Goal: Task Accomplishment & Management: Manage account settings

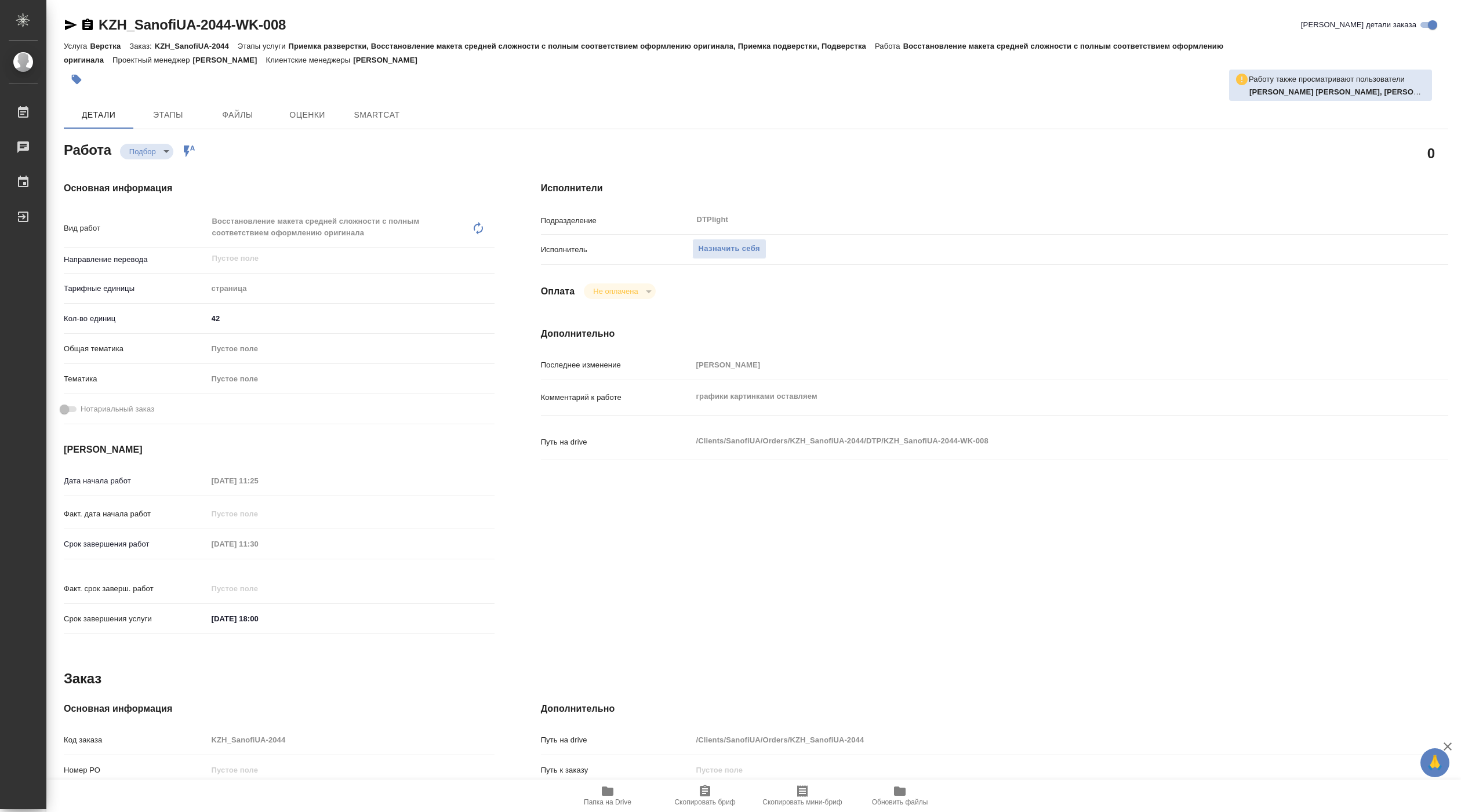
type textarea "x"
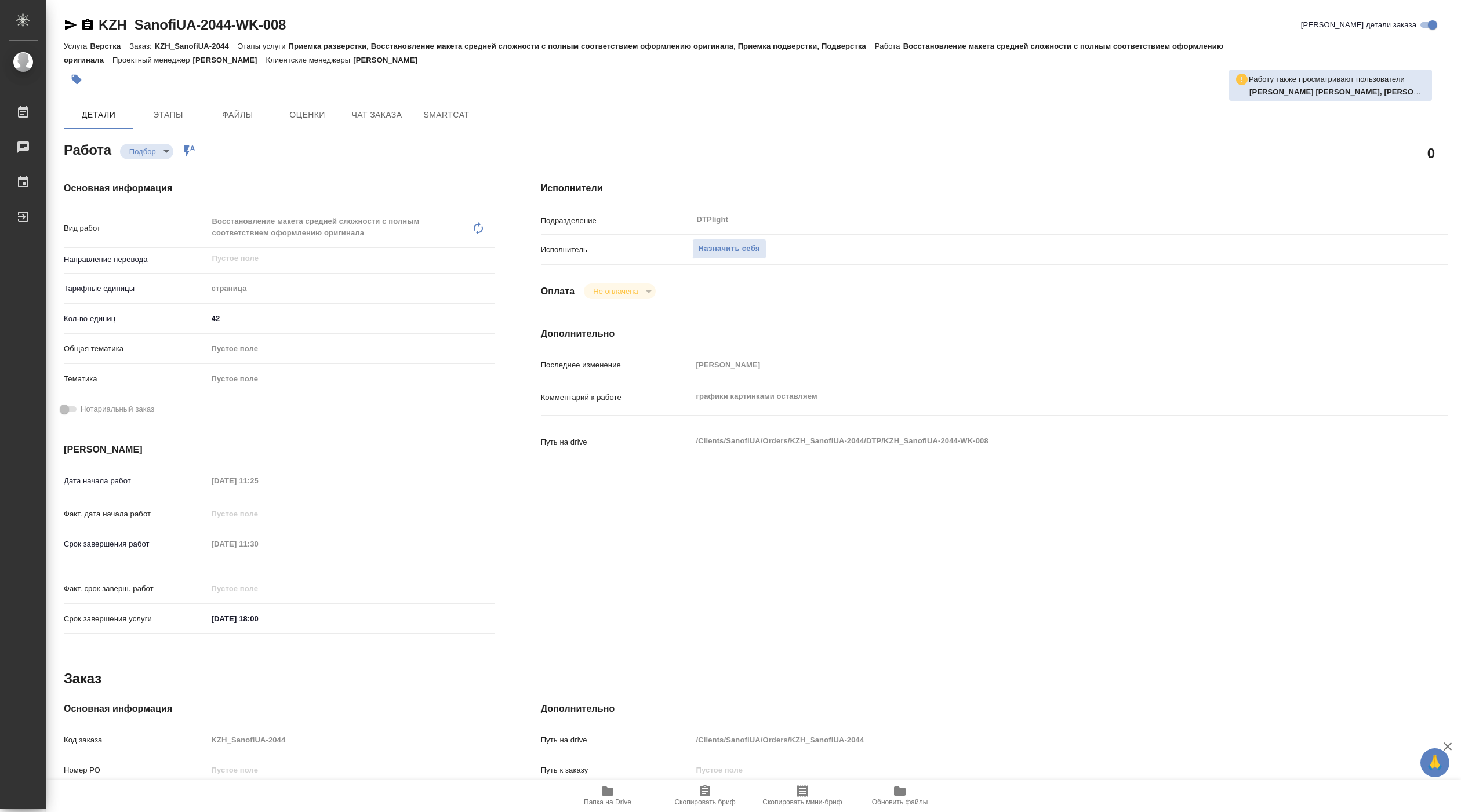
type textarea "x"
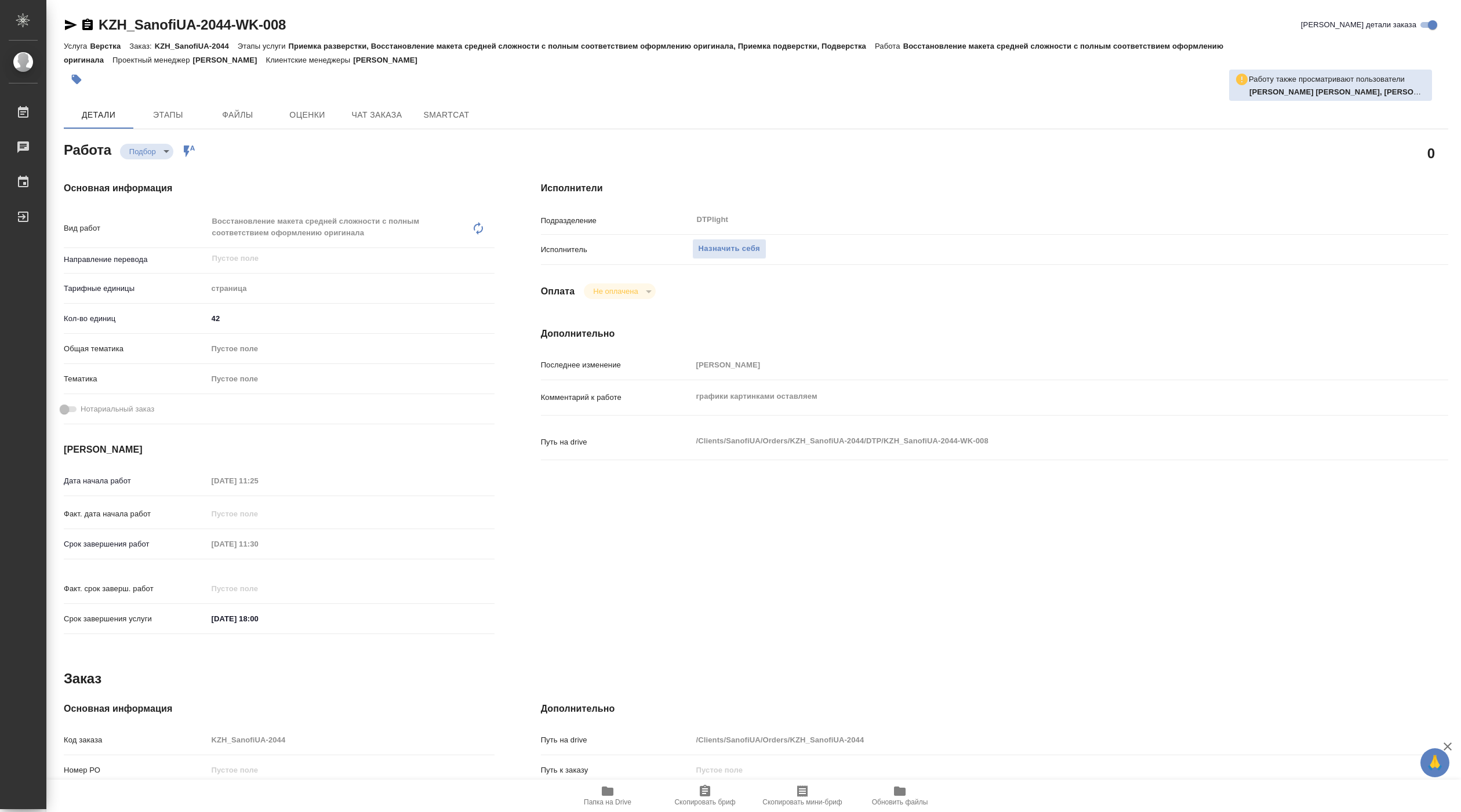
type textarea "x"
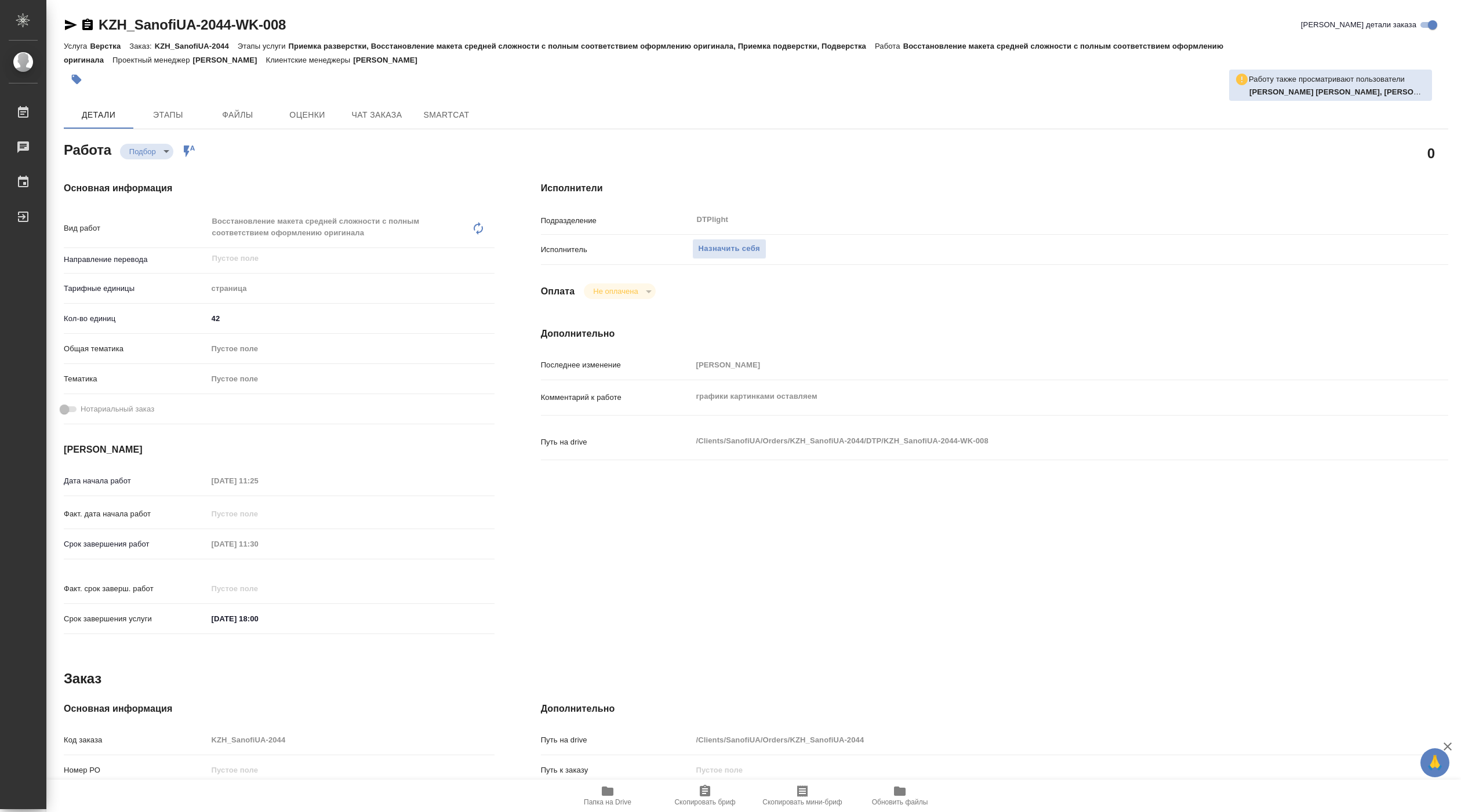
type textarea "x"
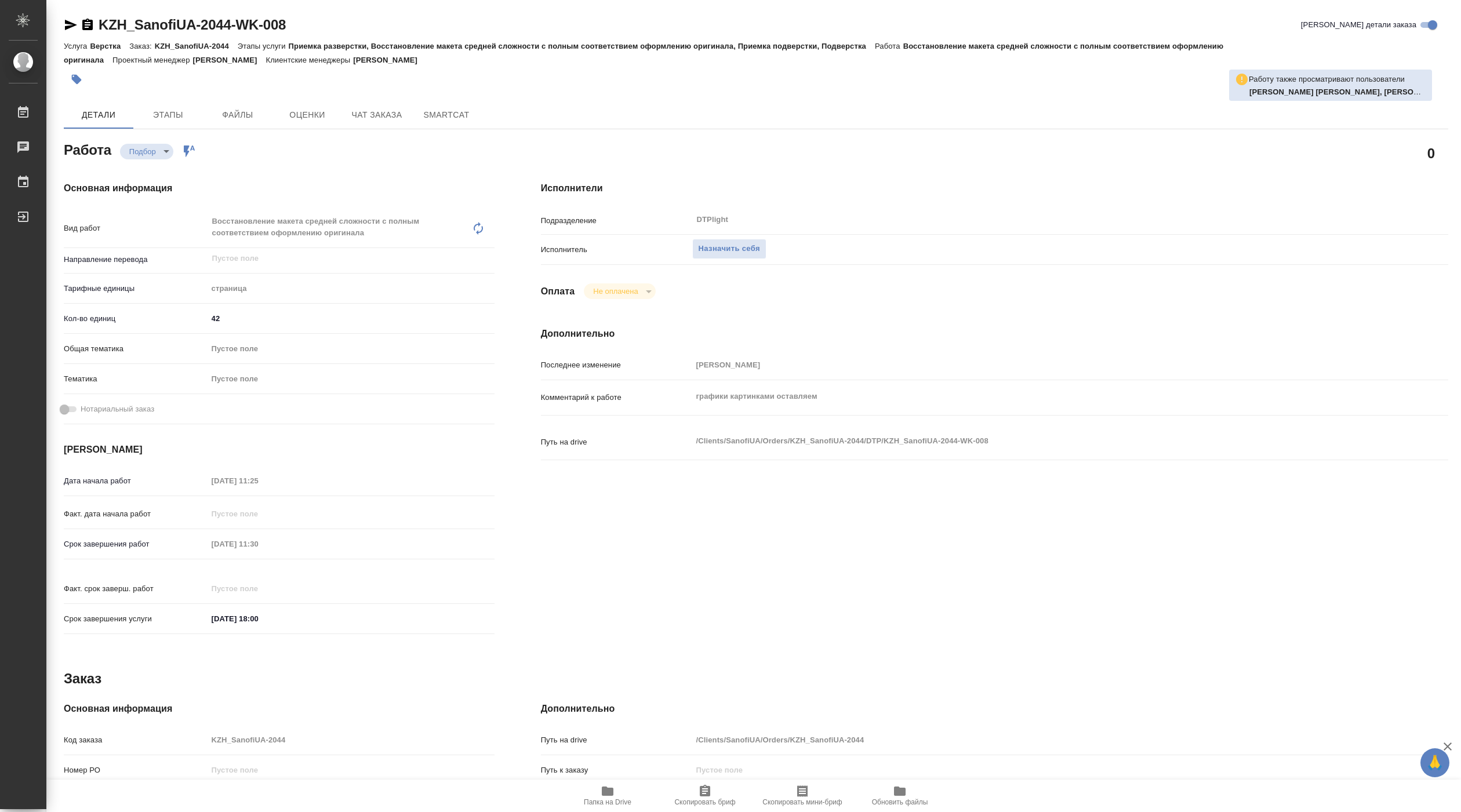
click at [614, 787] on span "Папка на Drive" at bounding box center [608, 795] width 84 height 22
type textarea "x"
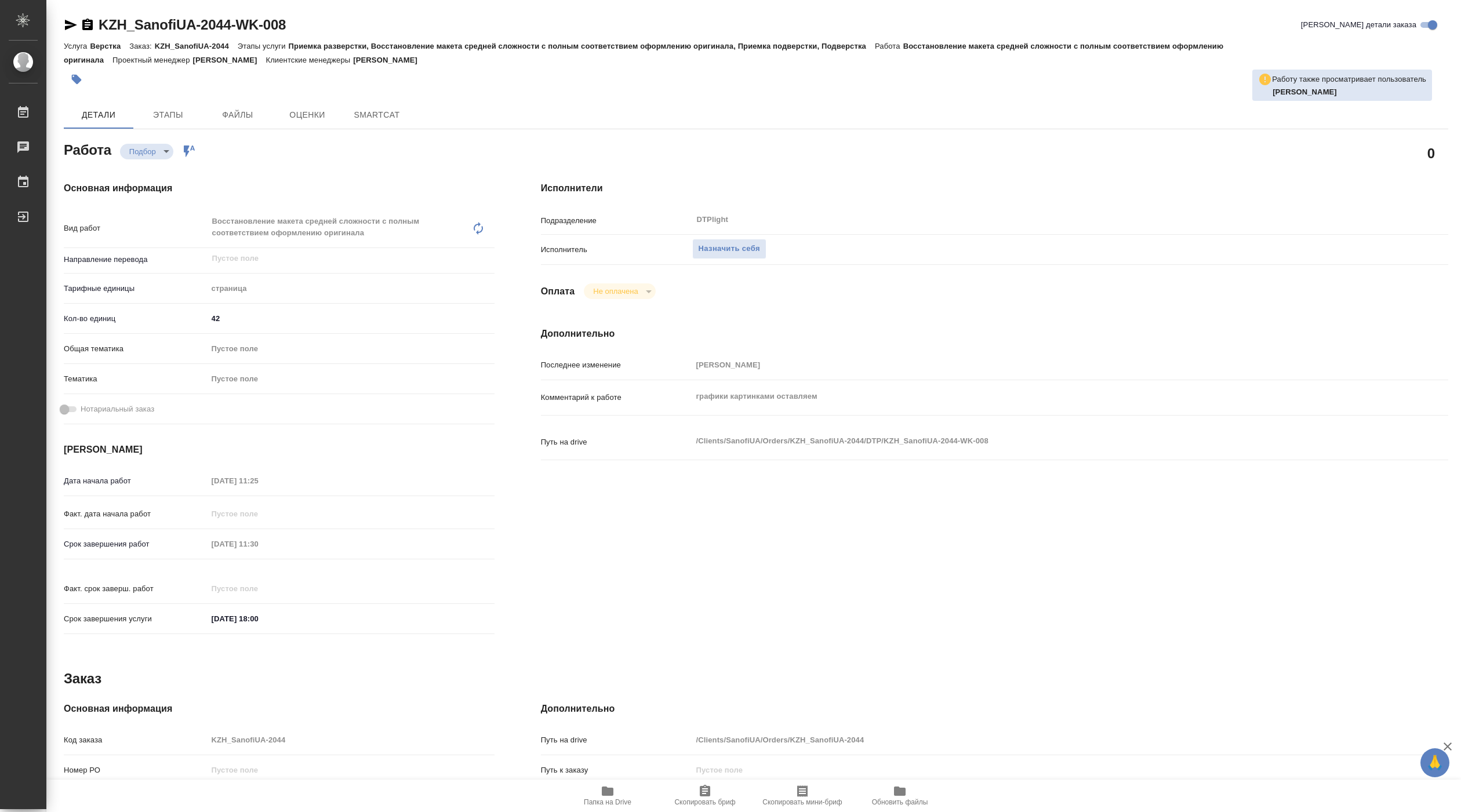
type textarea "x"
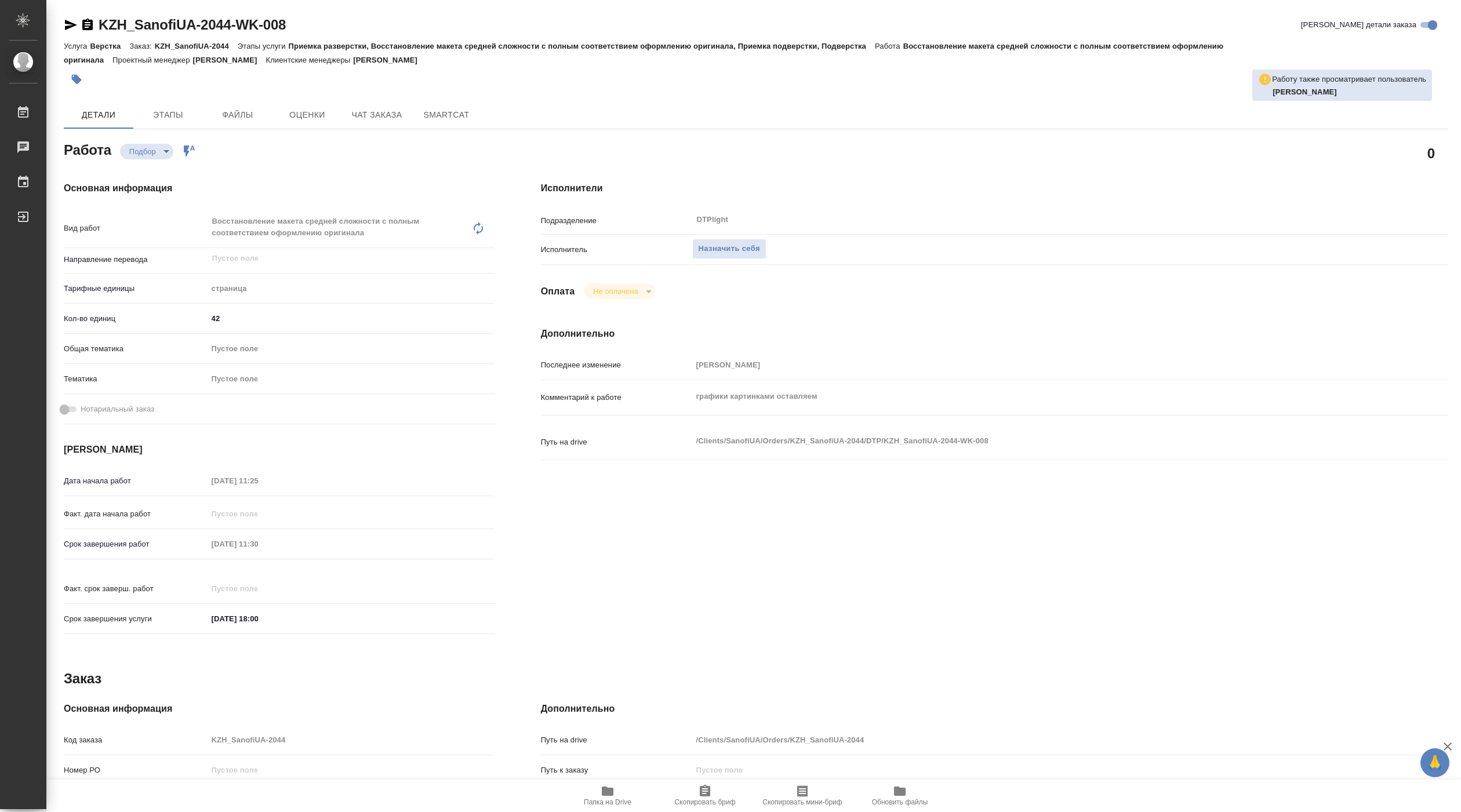
type textarea "x"
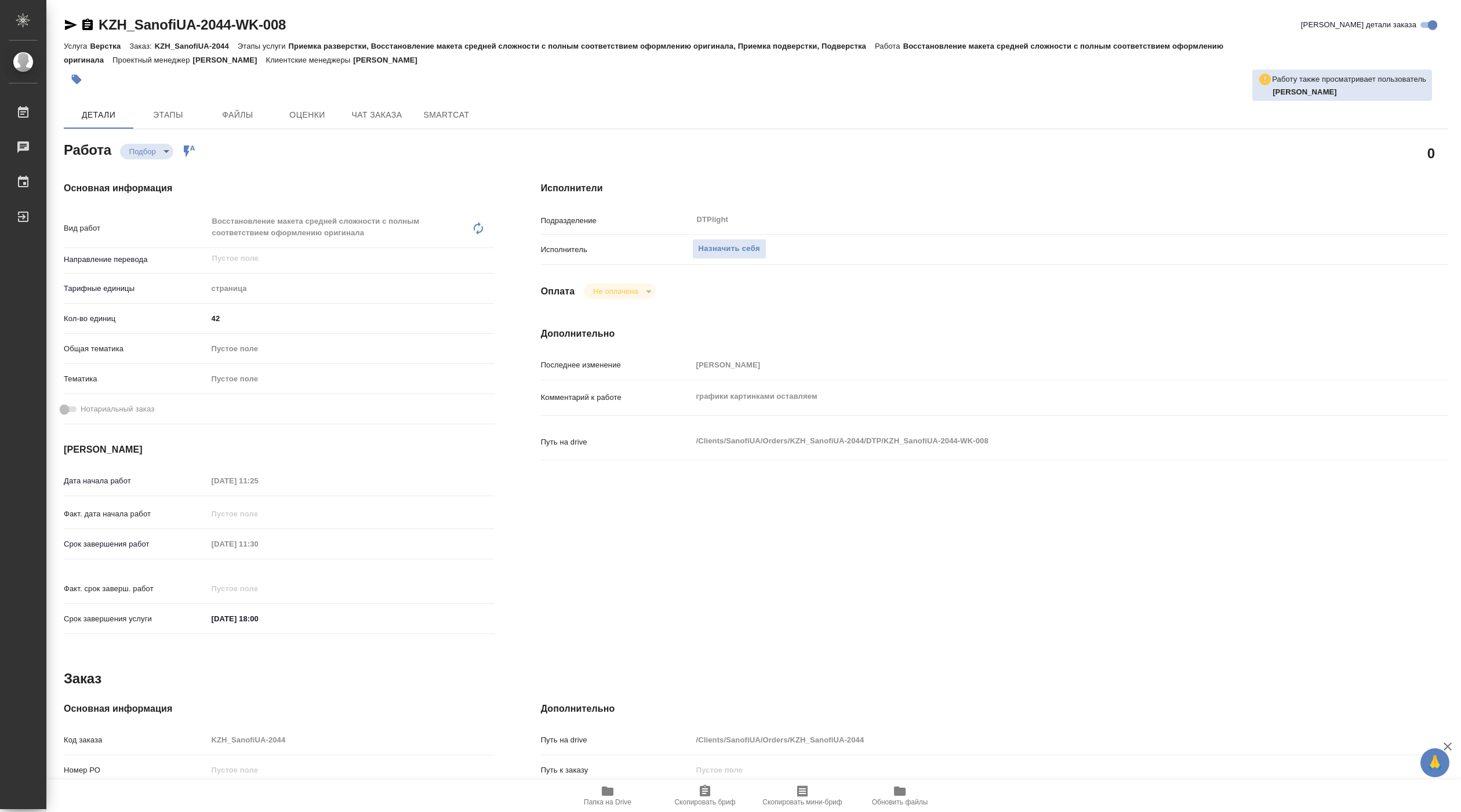
type textarea "x"
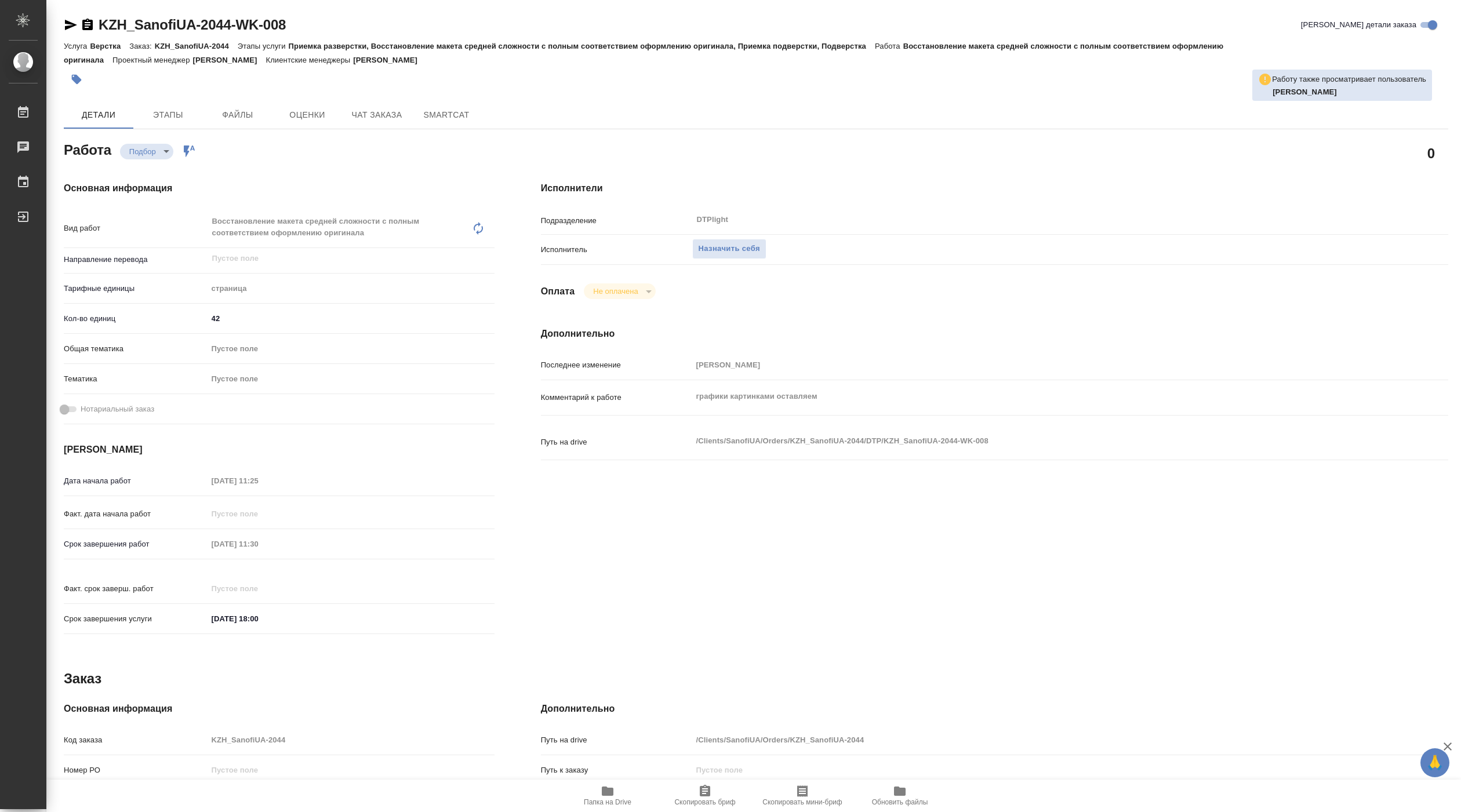
type textarea "x"
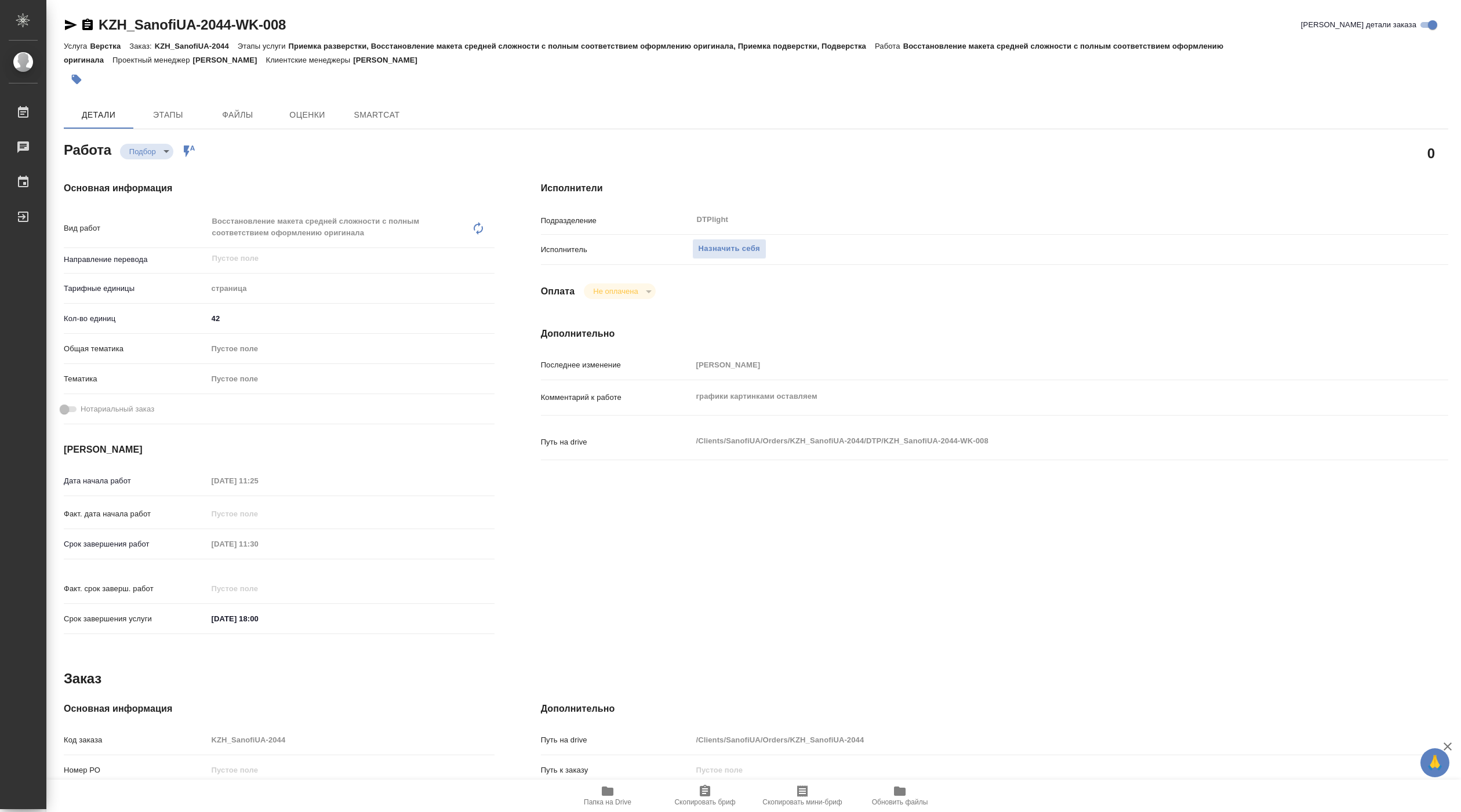
type textarea "x"
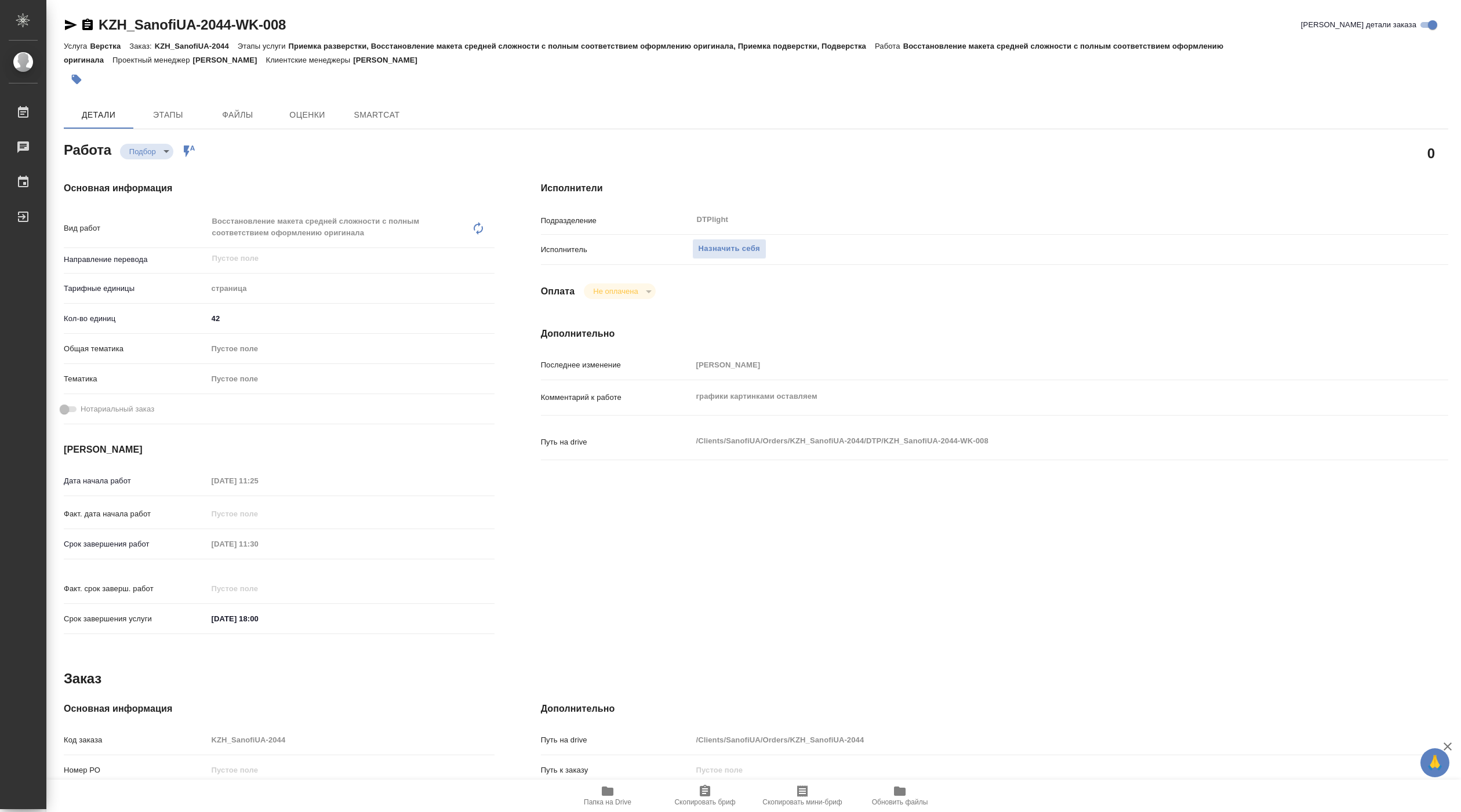
type textarea "x"
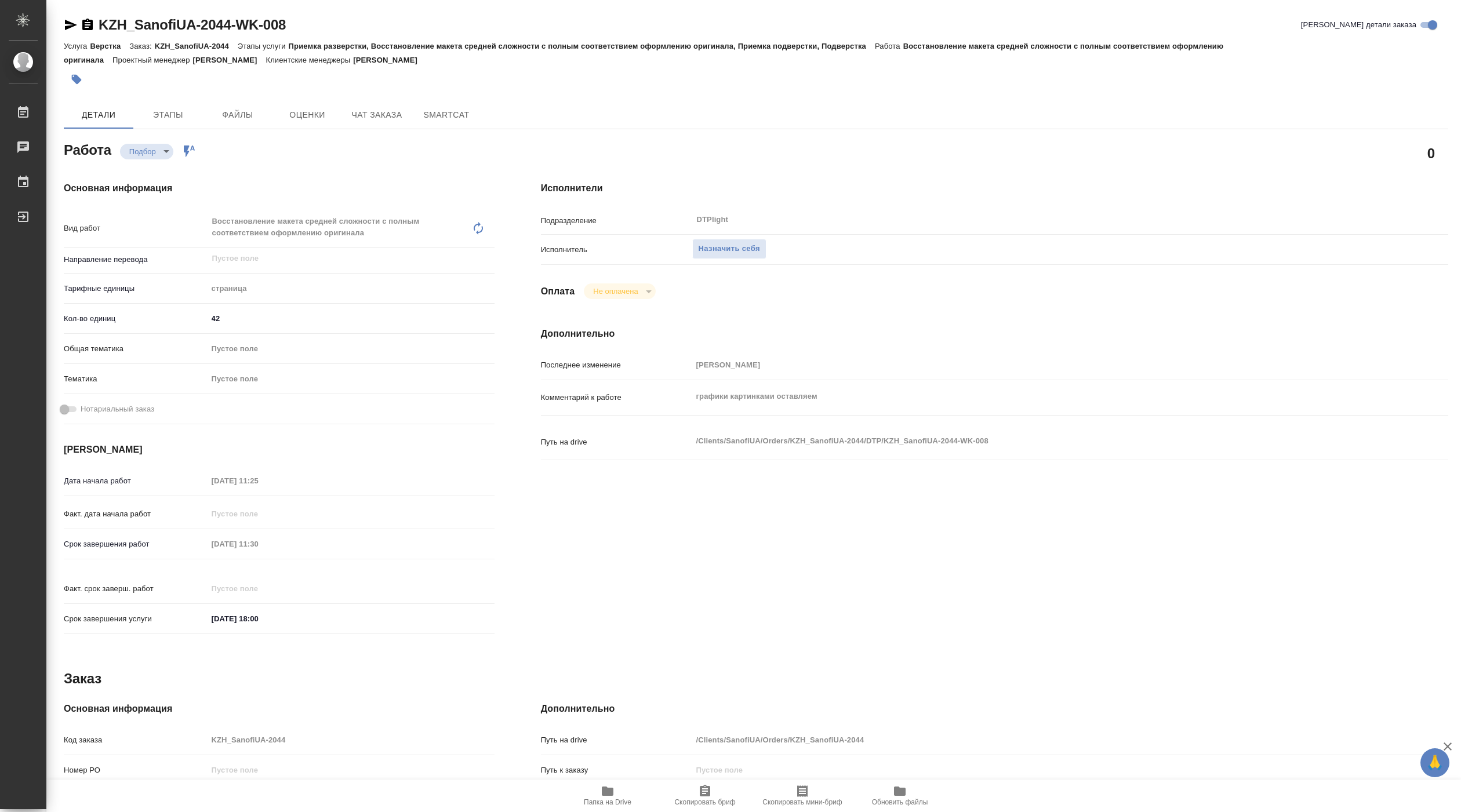
type textarea "x"
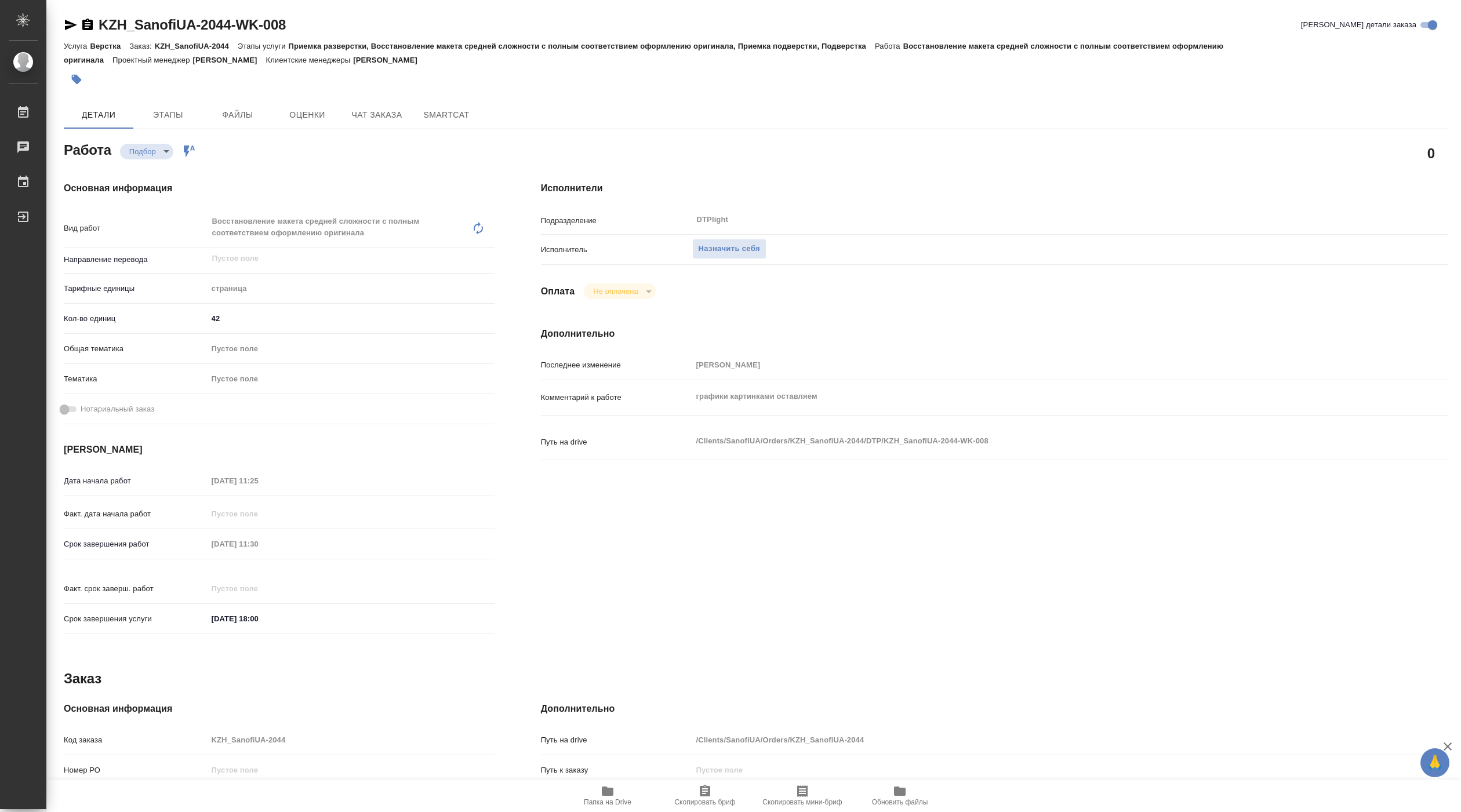
type textarea "x"
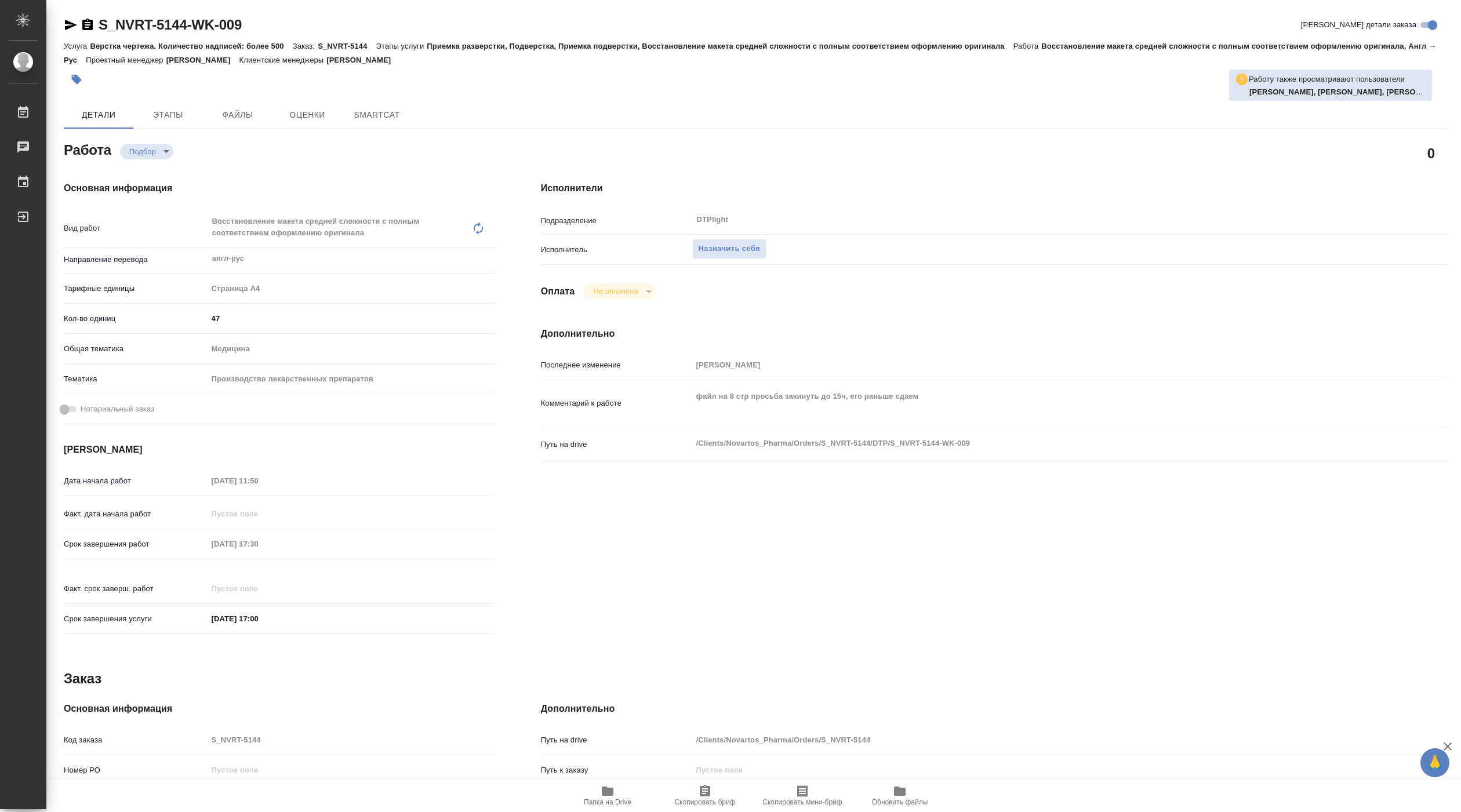
type textarea "x"
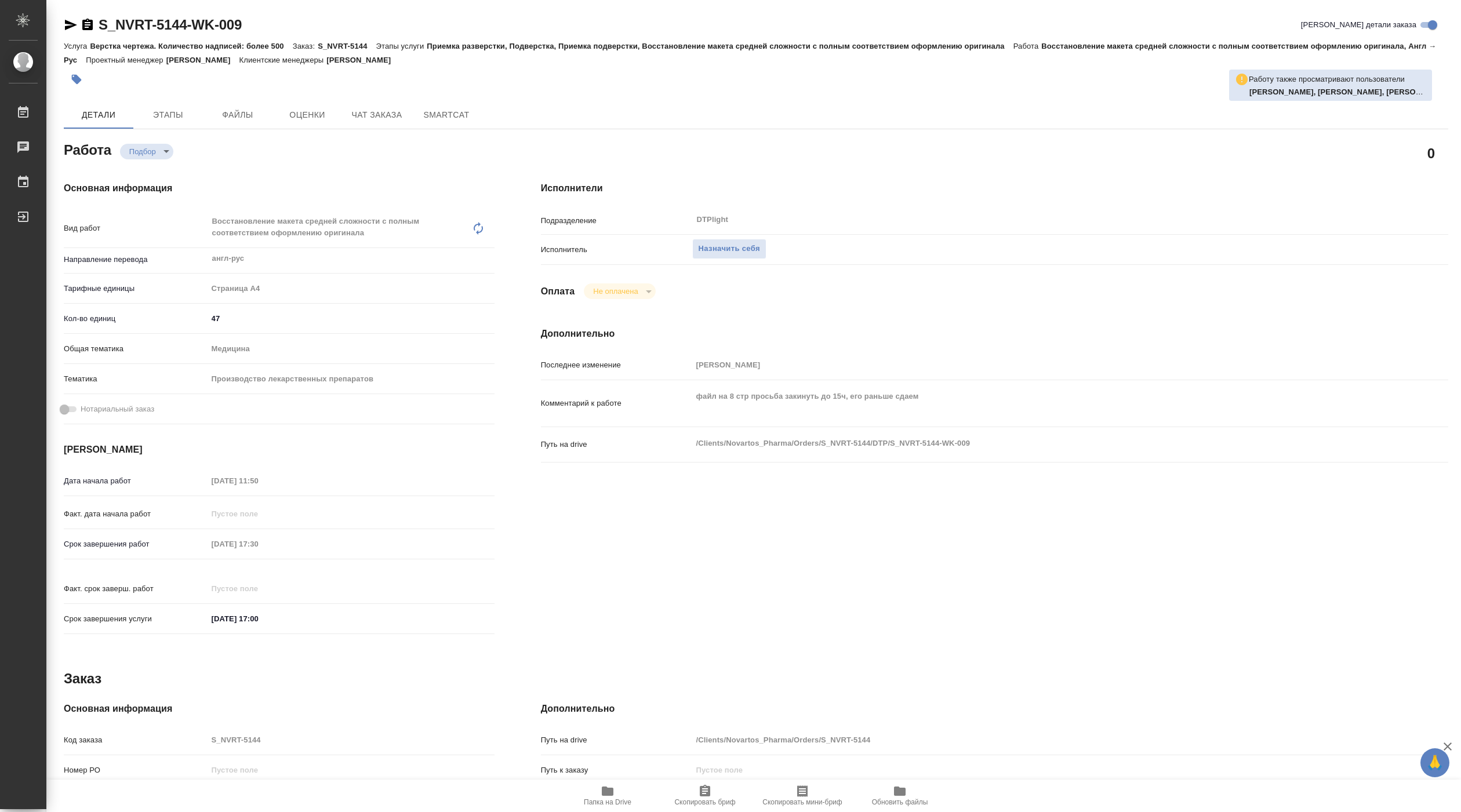
type textarea "x"
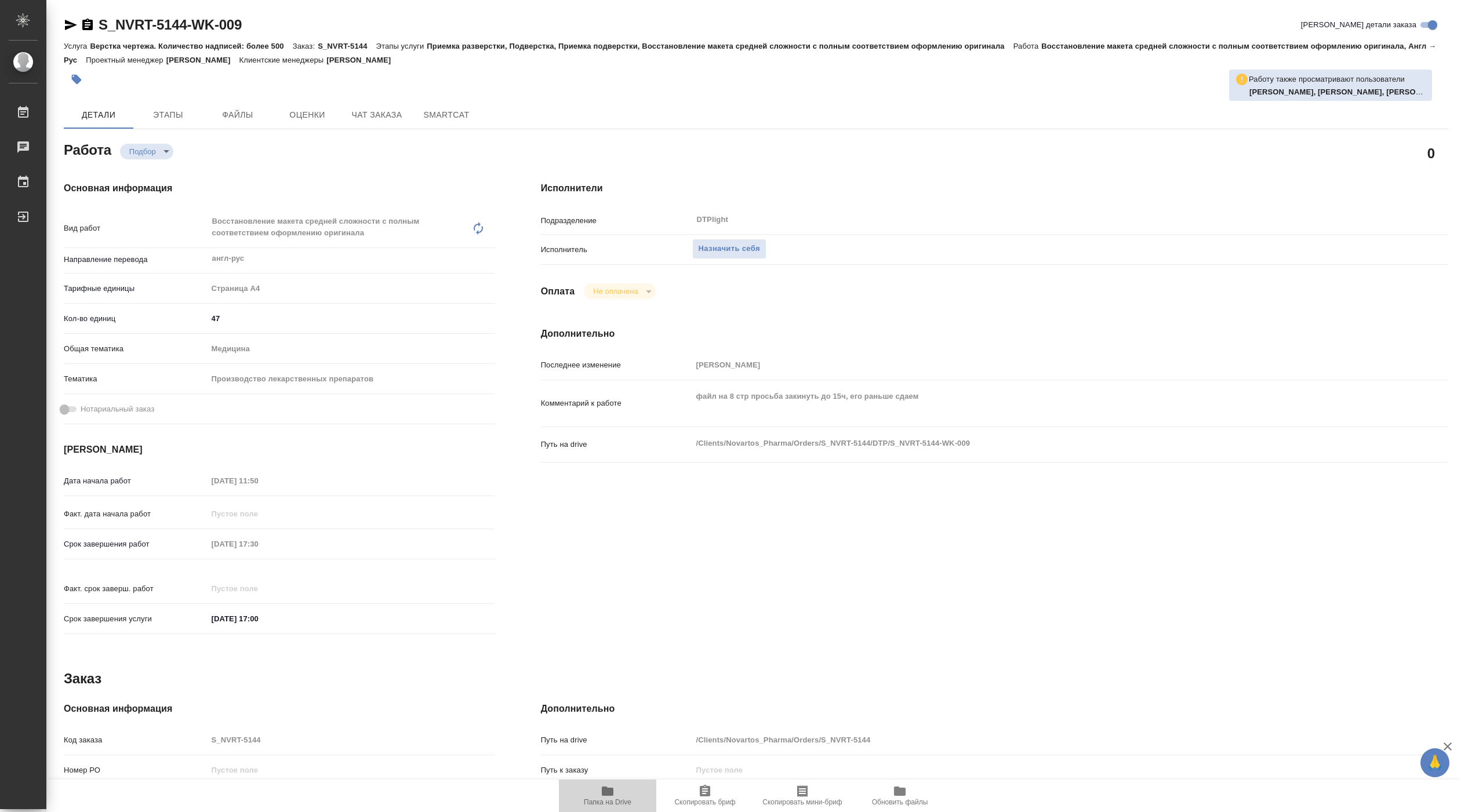
click at [606, 801] on span "Папка на Drive" at bounding box center [607, 802] width 48 height 8
type textarea "x"
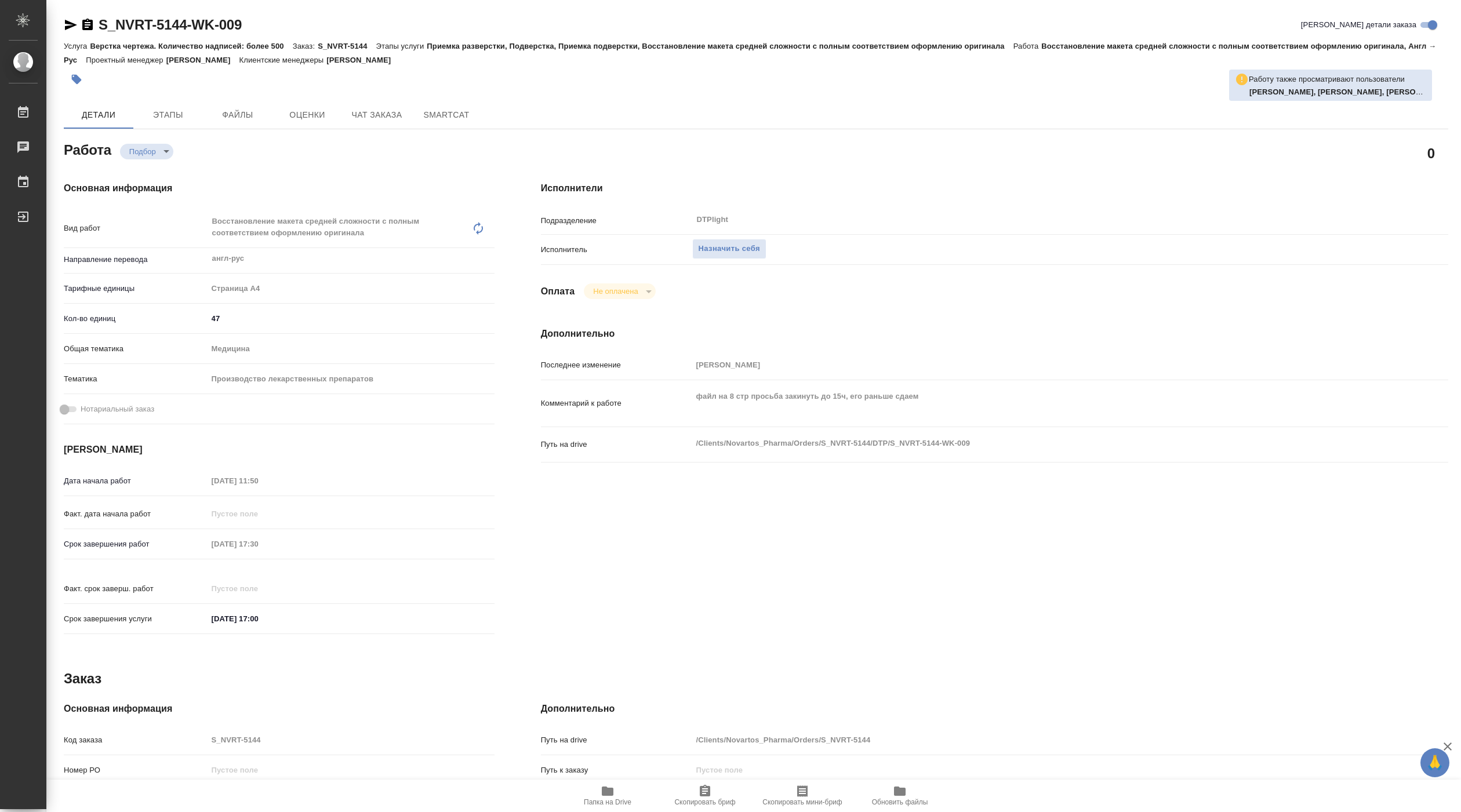
type textarea "x"
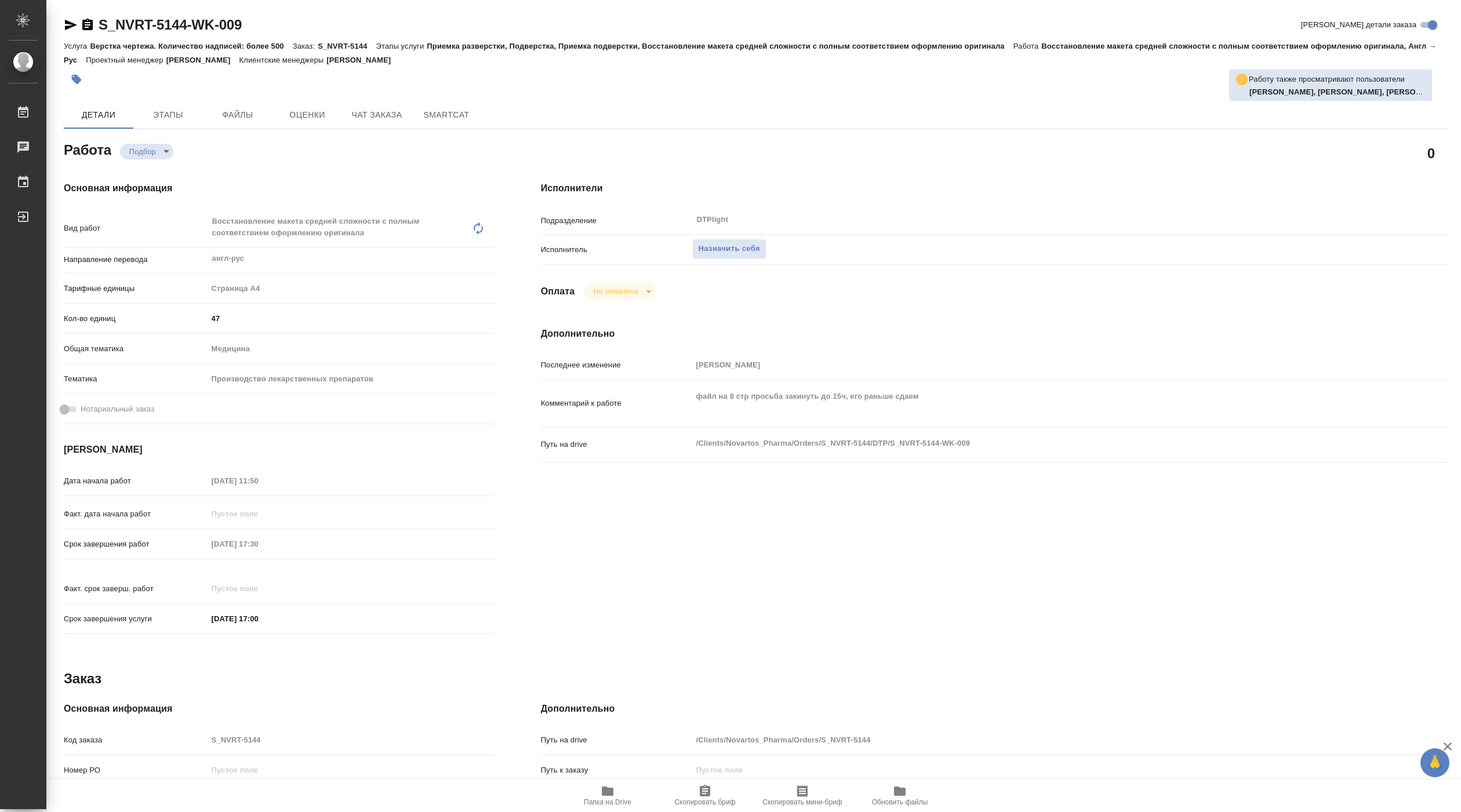
type textarea "x"
click at [744, 240] on button "Назначить себя" at bounding box center [730, 249] width 75 height 20
type textarea "x"
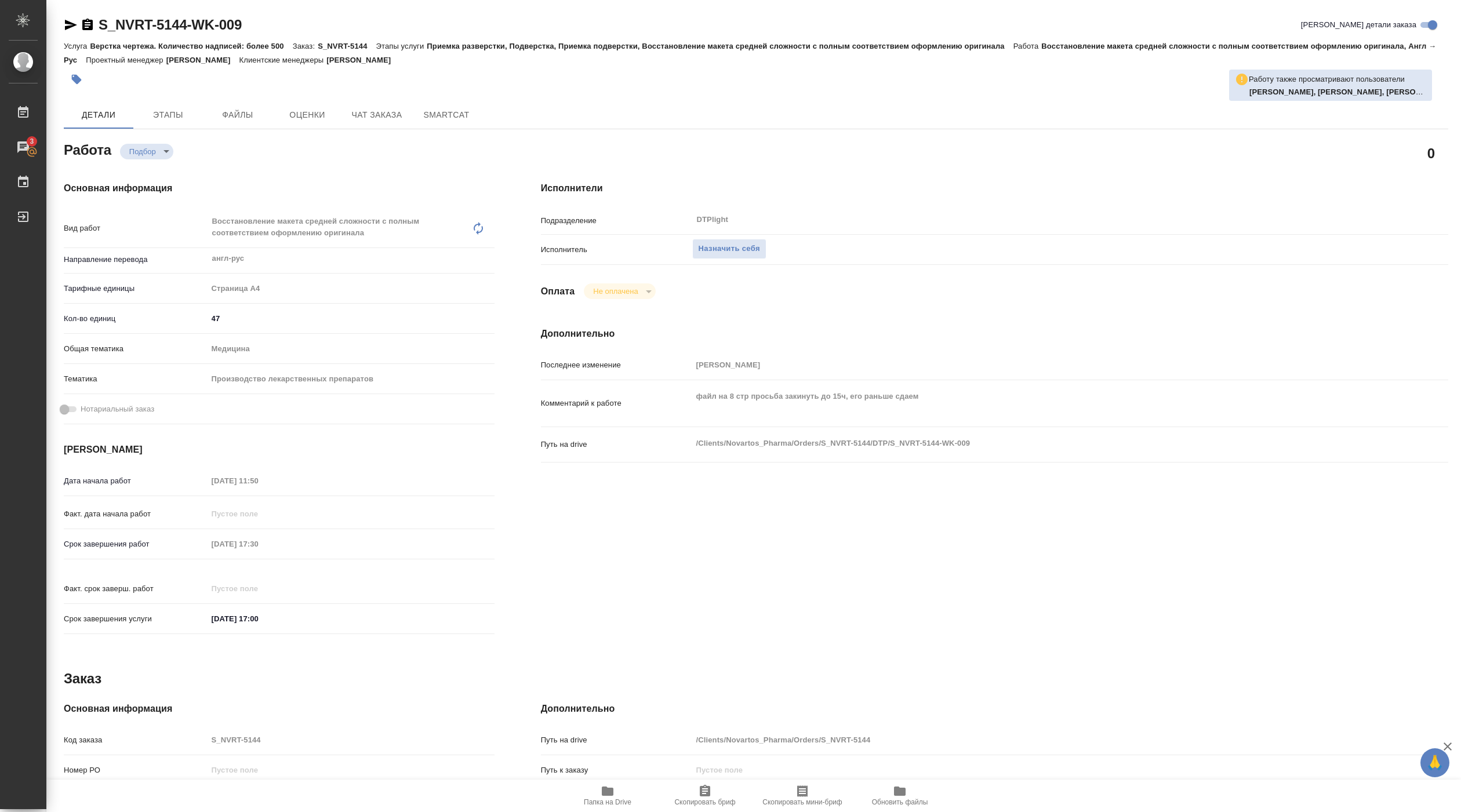
type textarea "x"
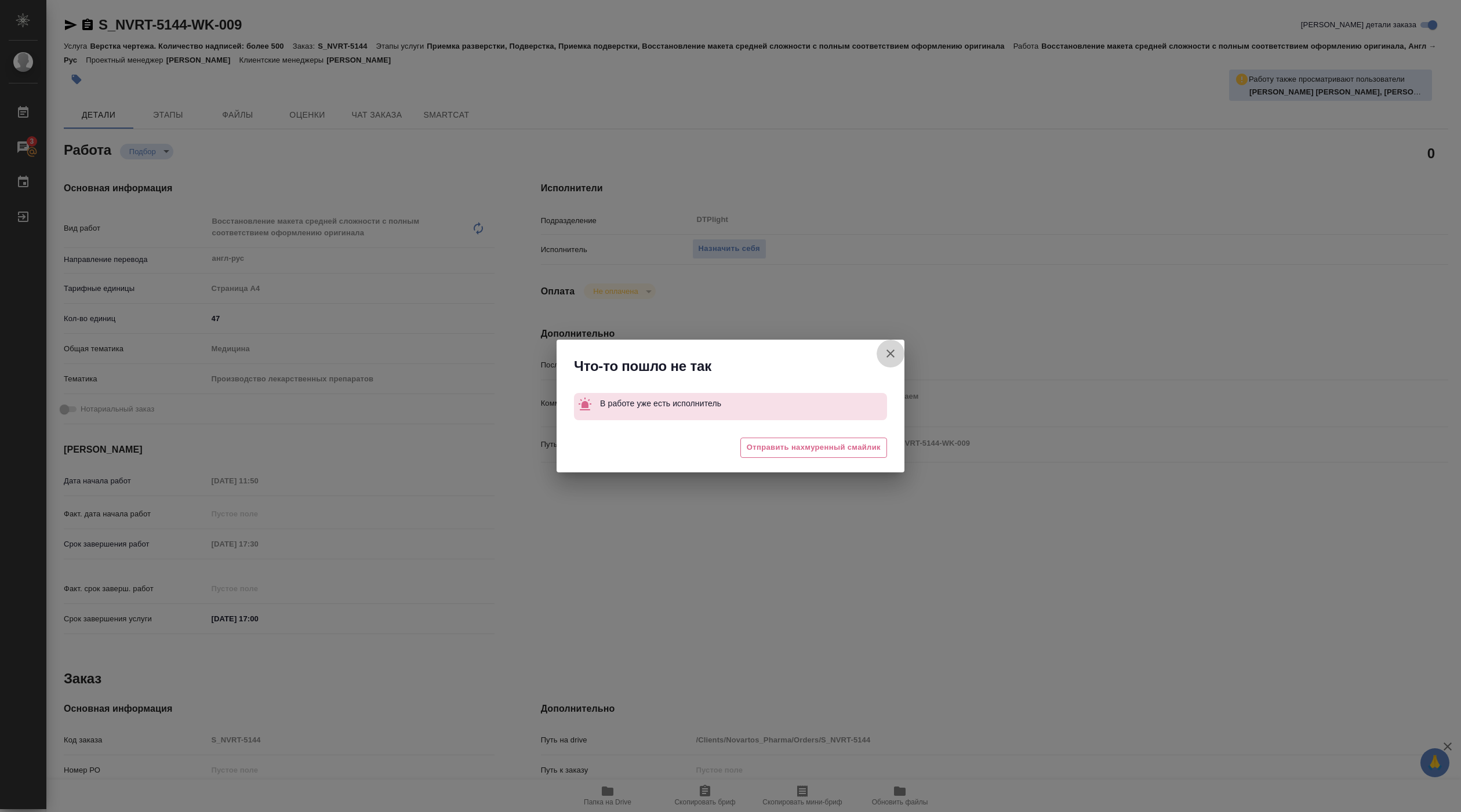
click at [881, 351] on button "[PERSON_NAME] детали заказа" at bounding box center [891, 354] width 28 height 28
type textarea "x"
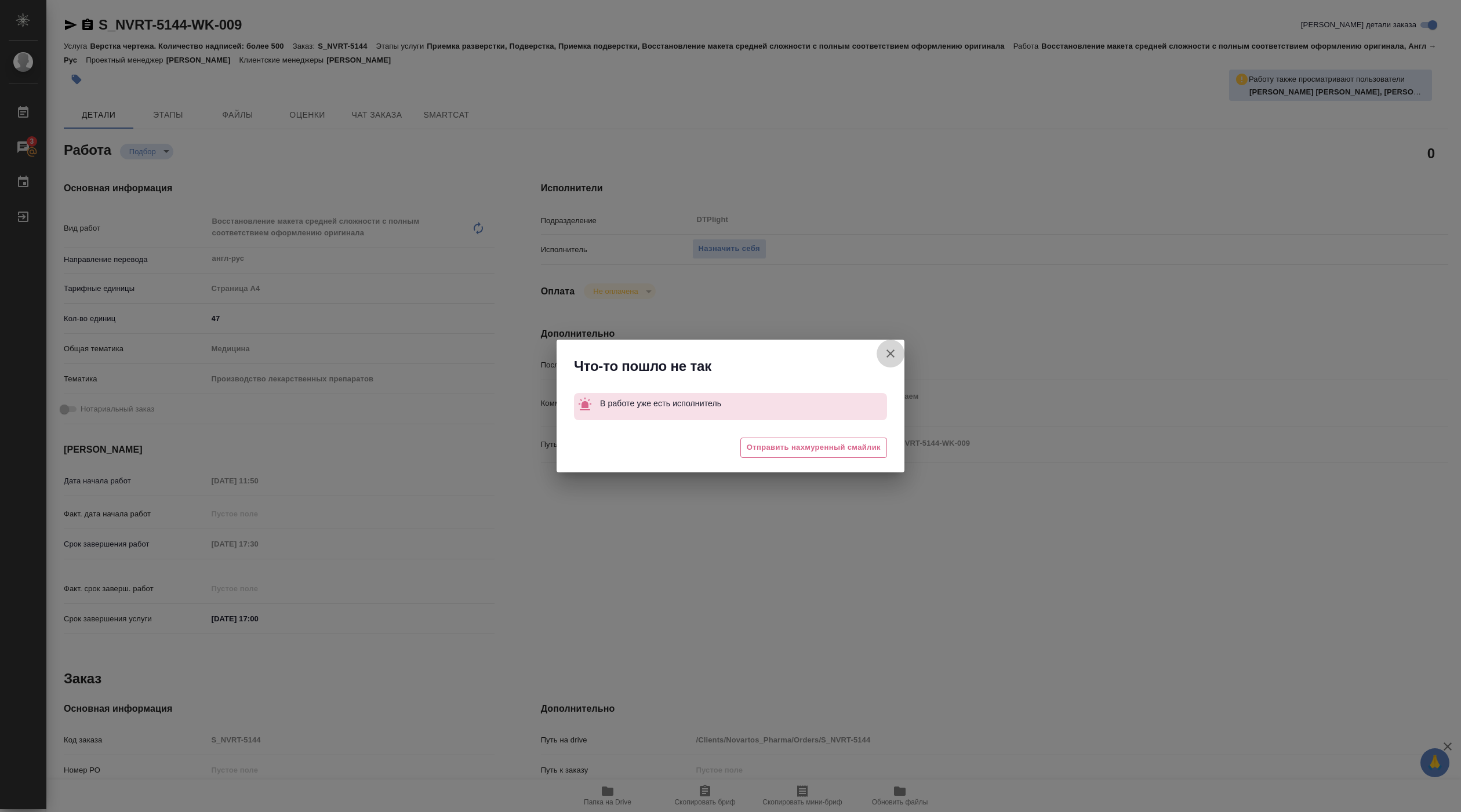
type textarea "x"
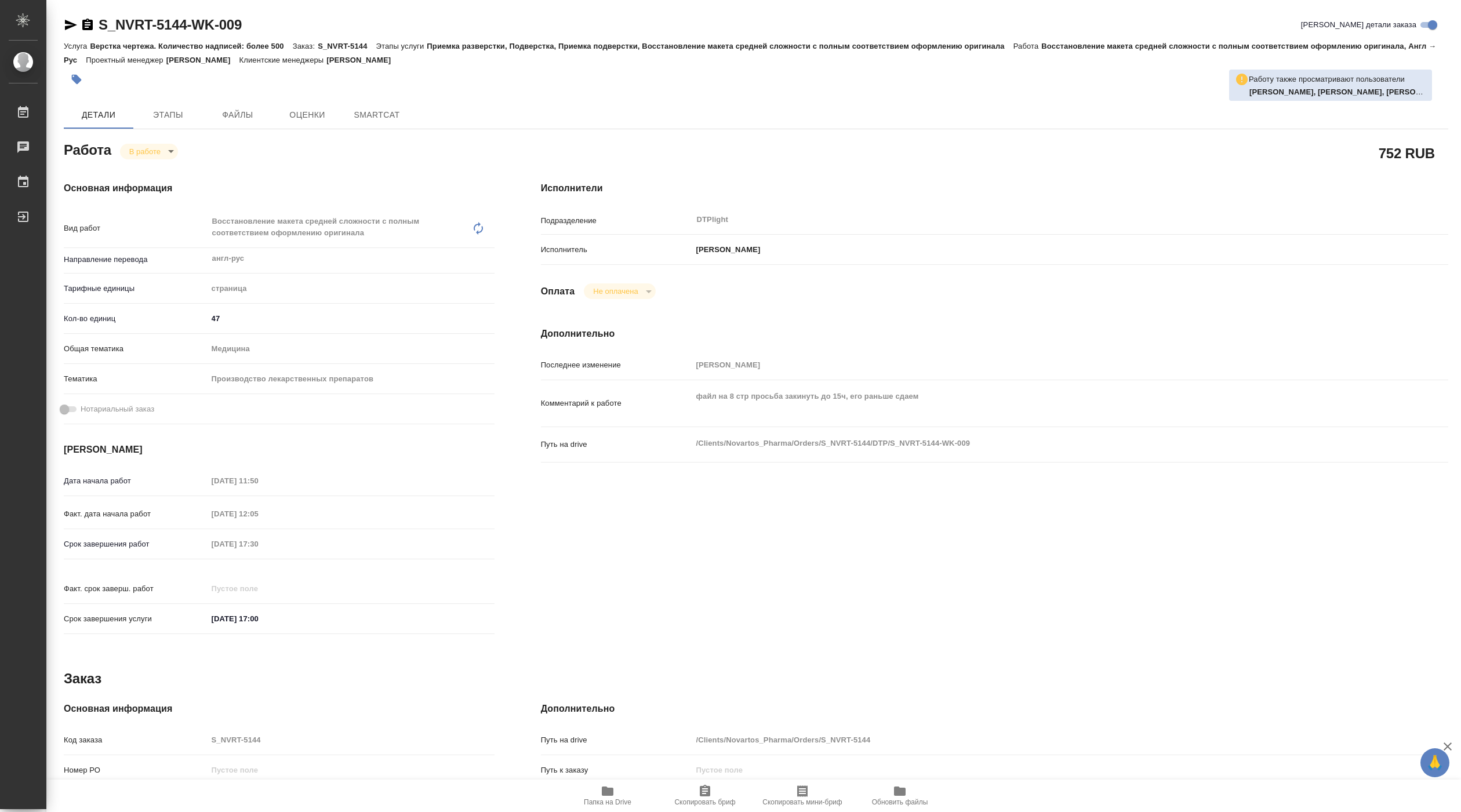
type textarea "x"
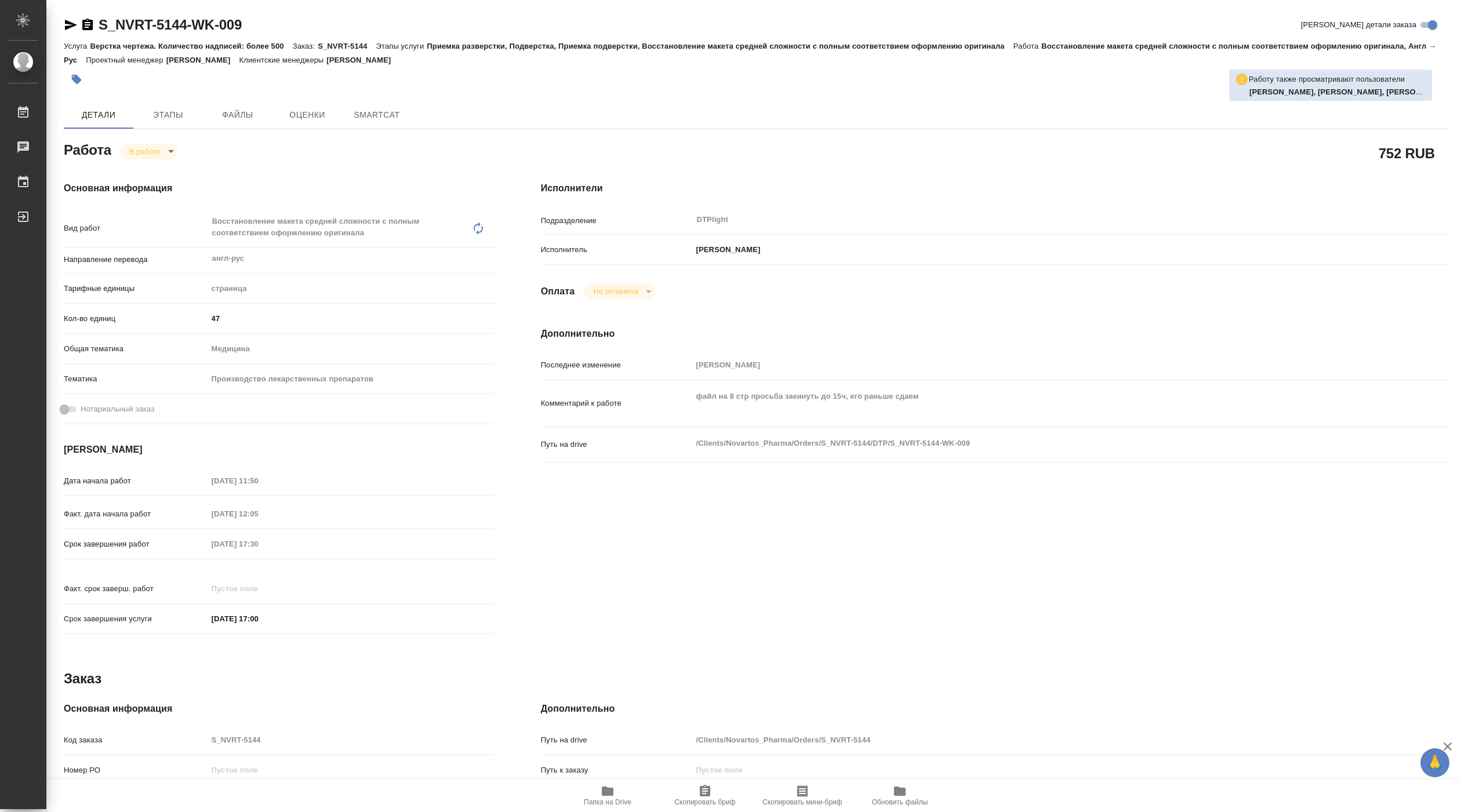
type textarea "x"
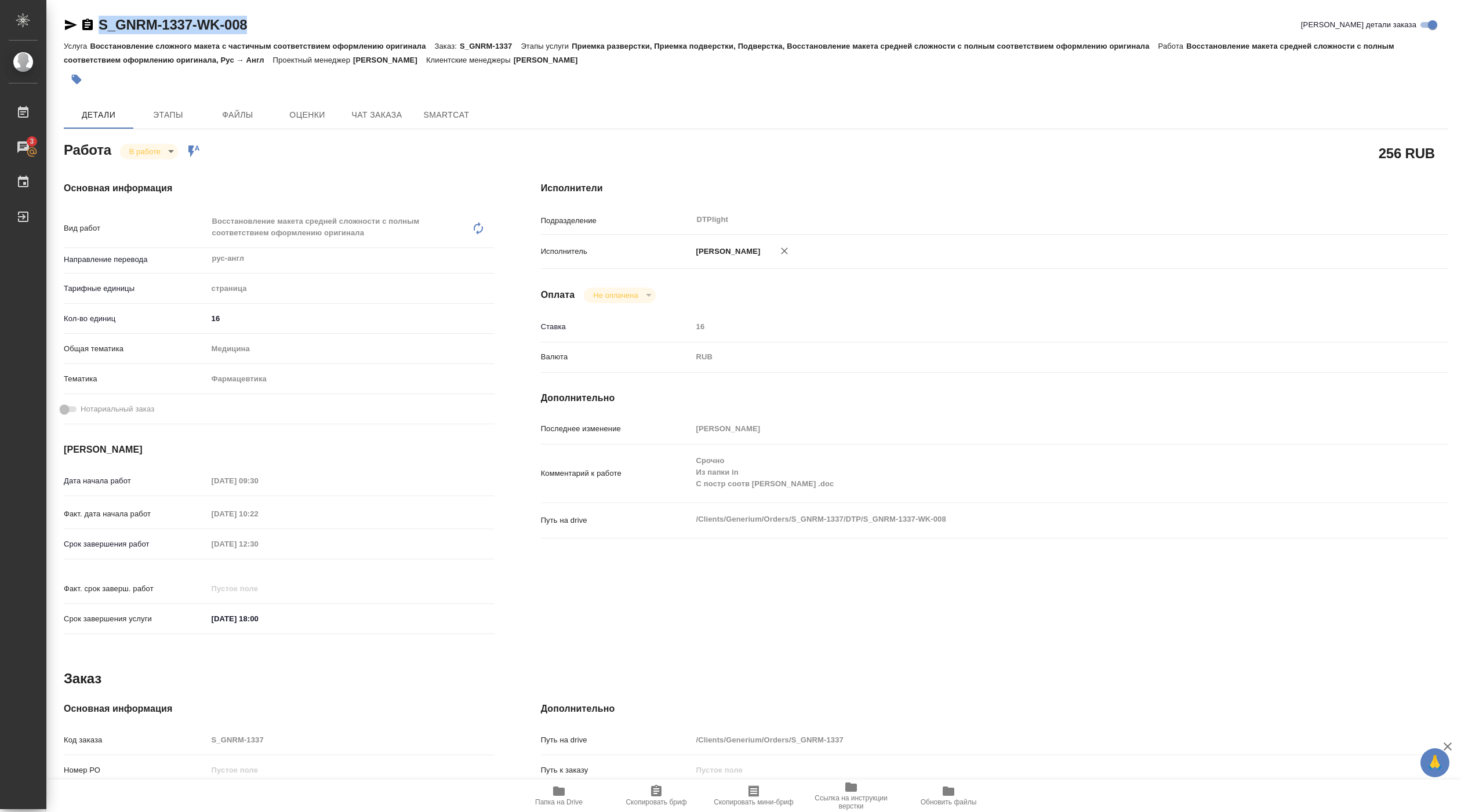
click at [567, 795] on span "Папка на Drive" at bounding box center [559, 795] width 84 height 22
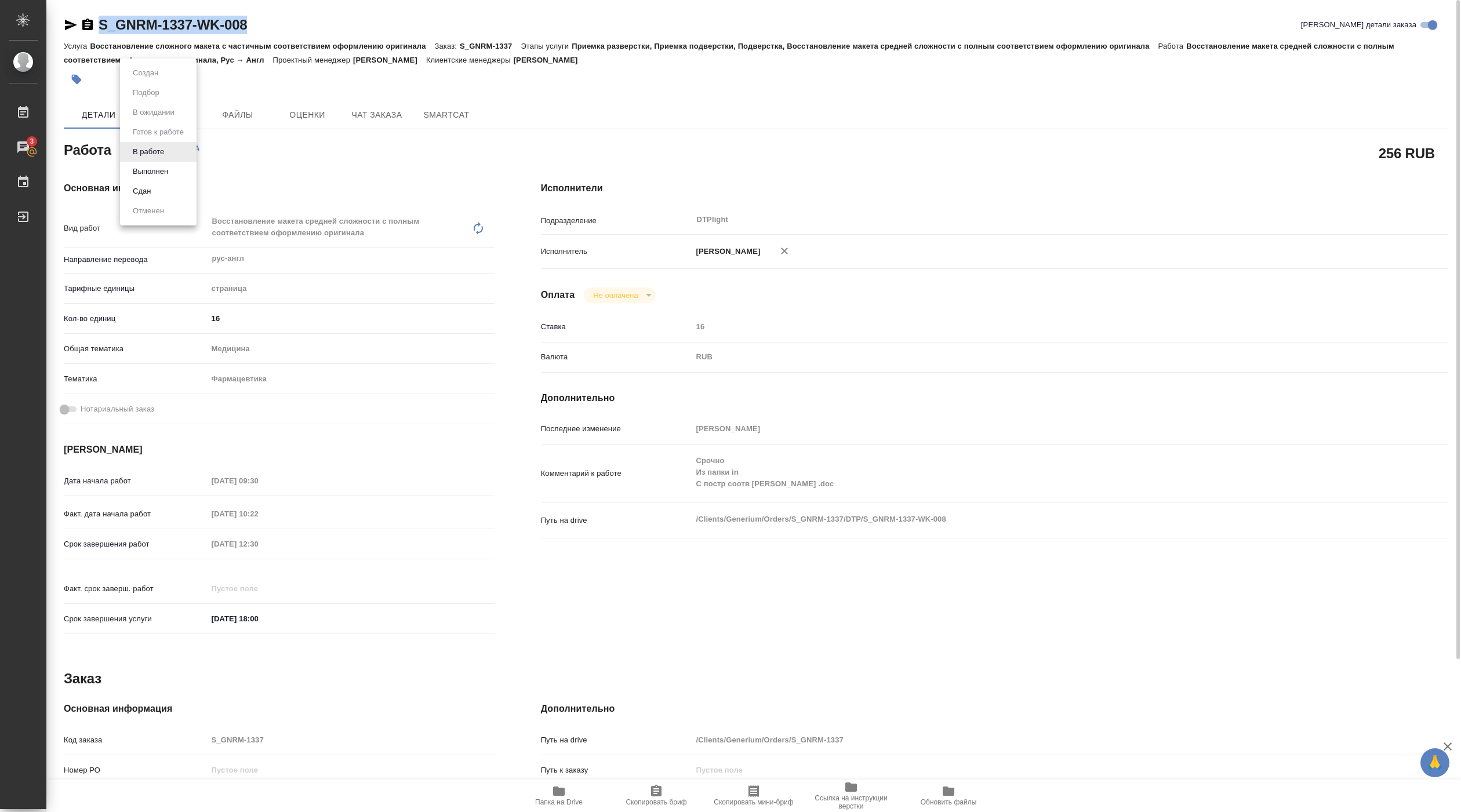
click at [168, 145] on body "🙏 .cls-1 fill:#fff; AWATERA Pankina Anna Работы 3 Чаты График Выйти S_GNRM-1337…" at bounding box center [730, 406] width 1461 height 812
click at [155, 171] on button "Выполнен" at bounding box center [150, 171] width 42 height 13
type textarea "x"
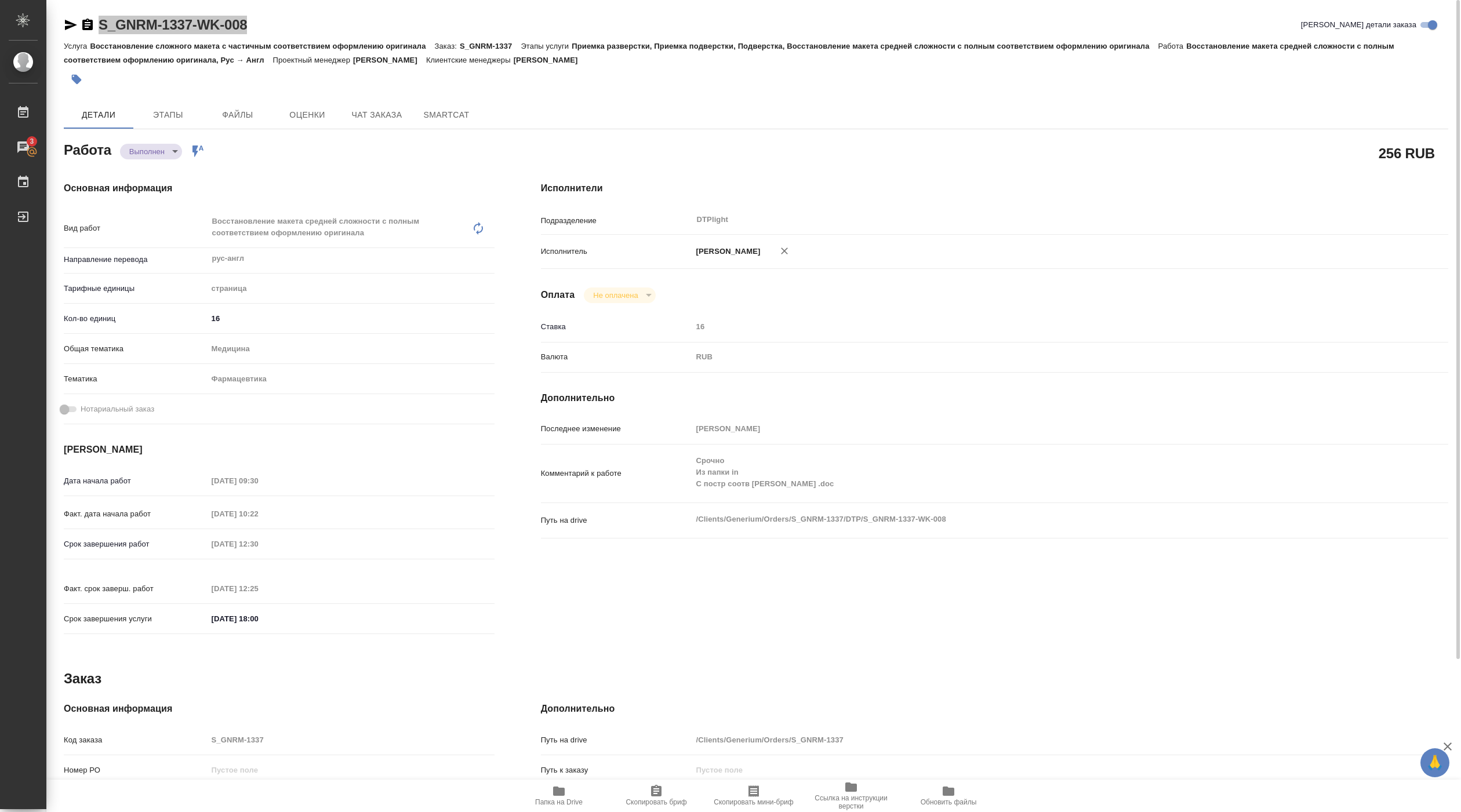
type textarea "x"
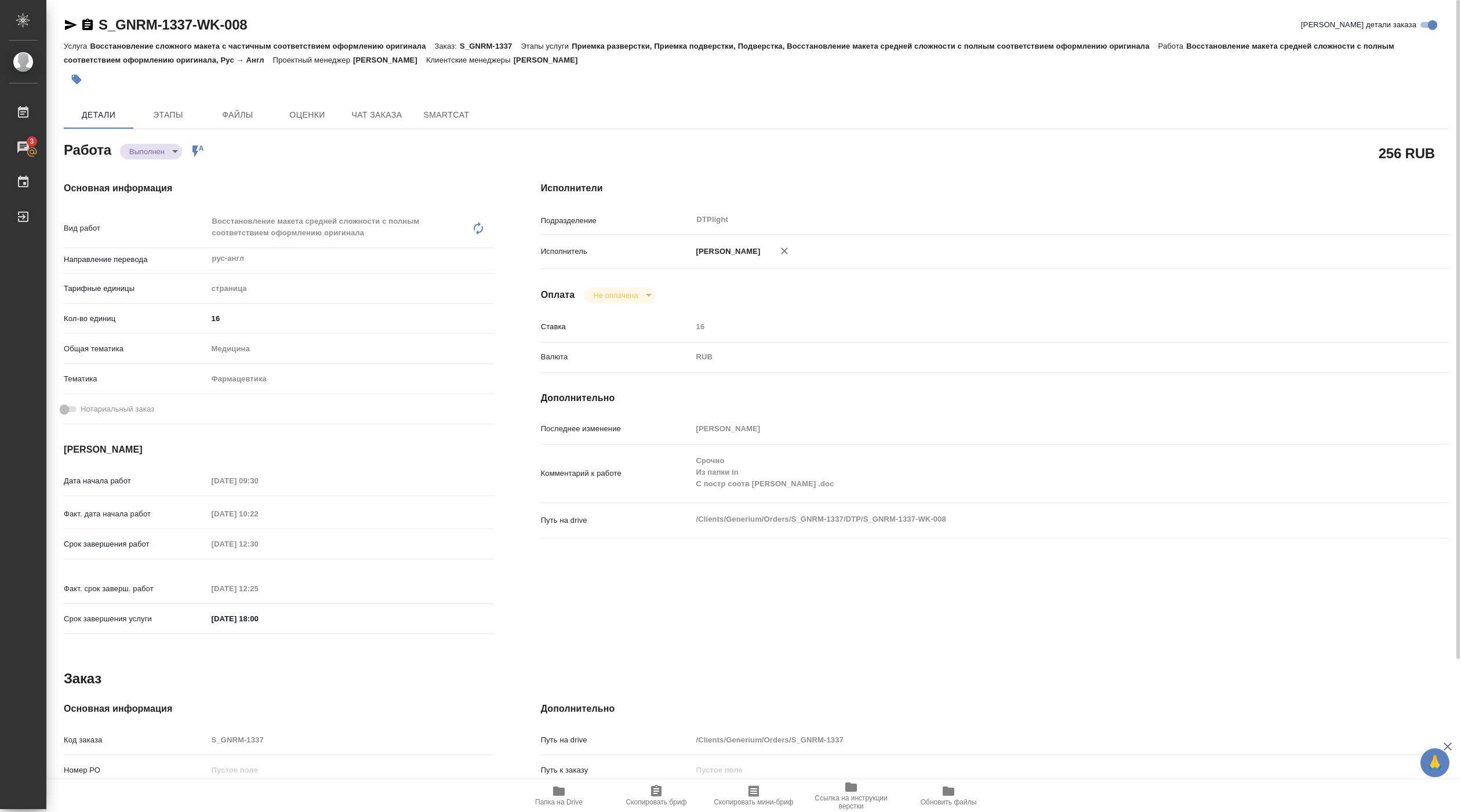
type textarea "x"
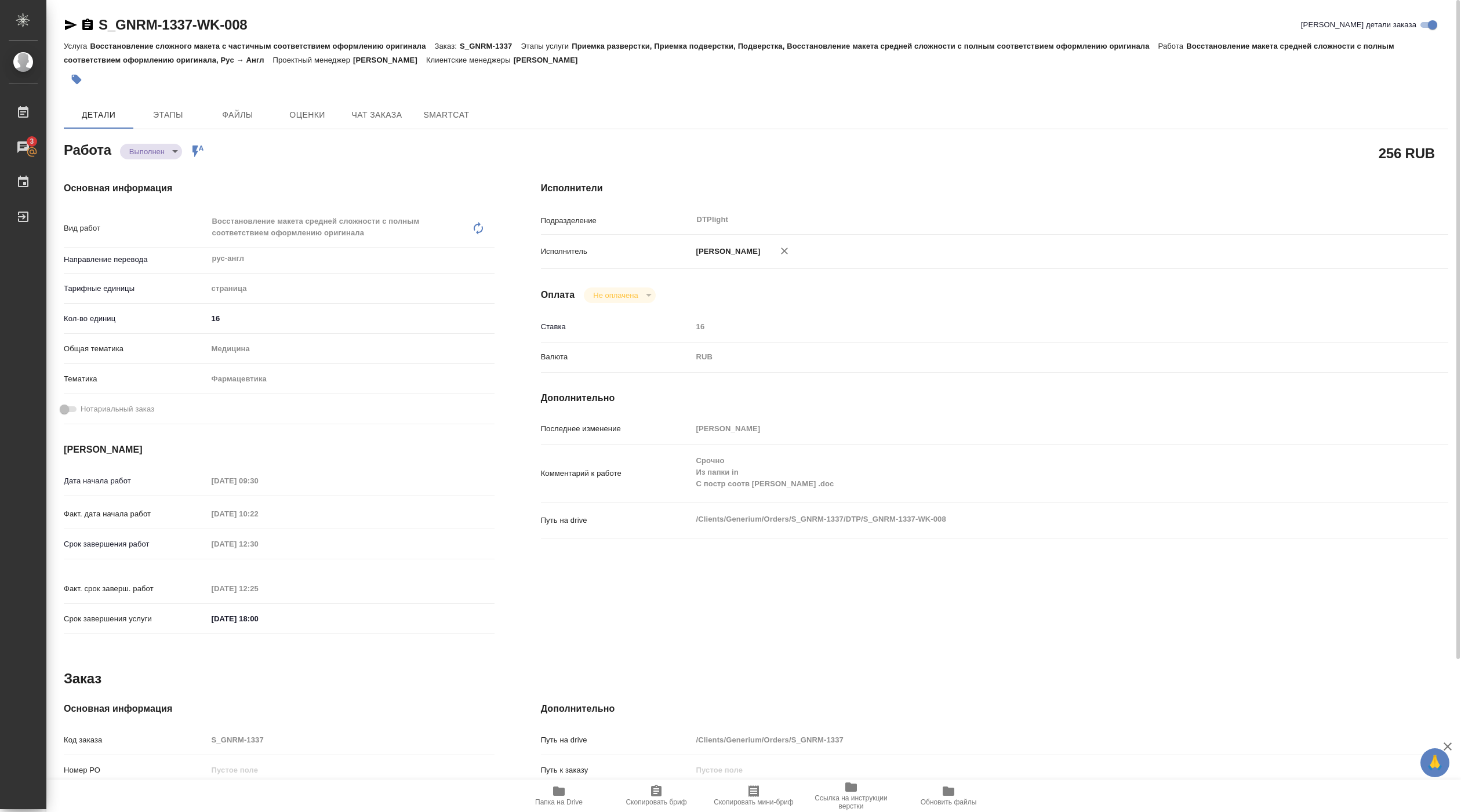
type textarea "x"
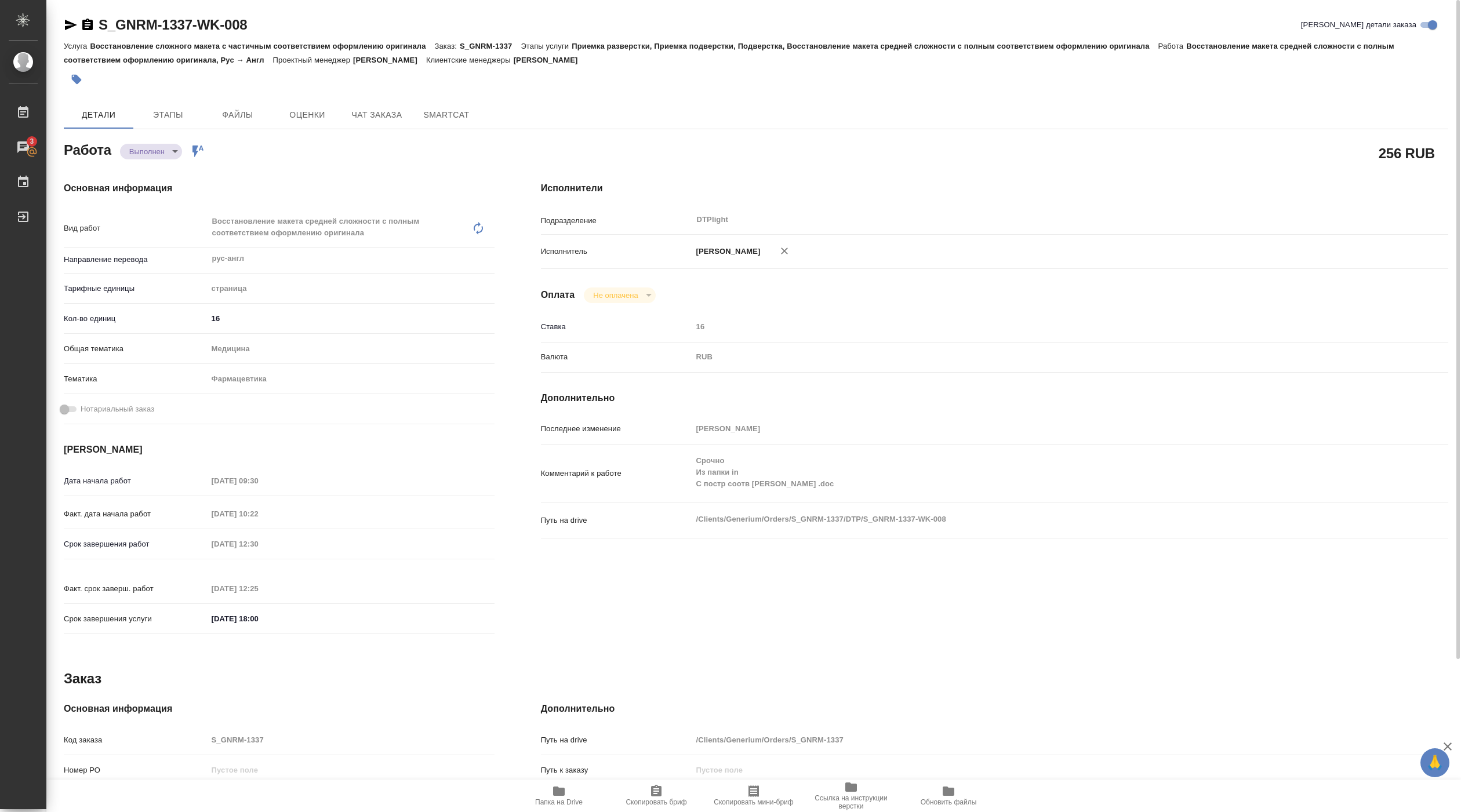
type textarea "x"
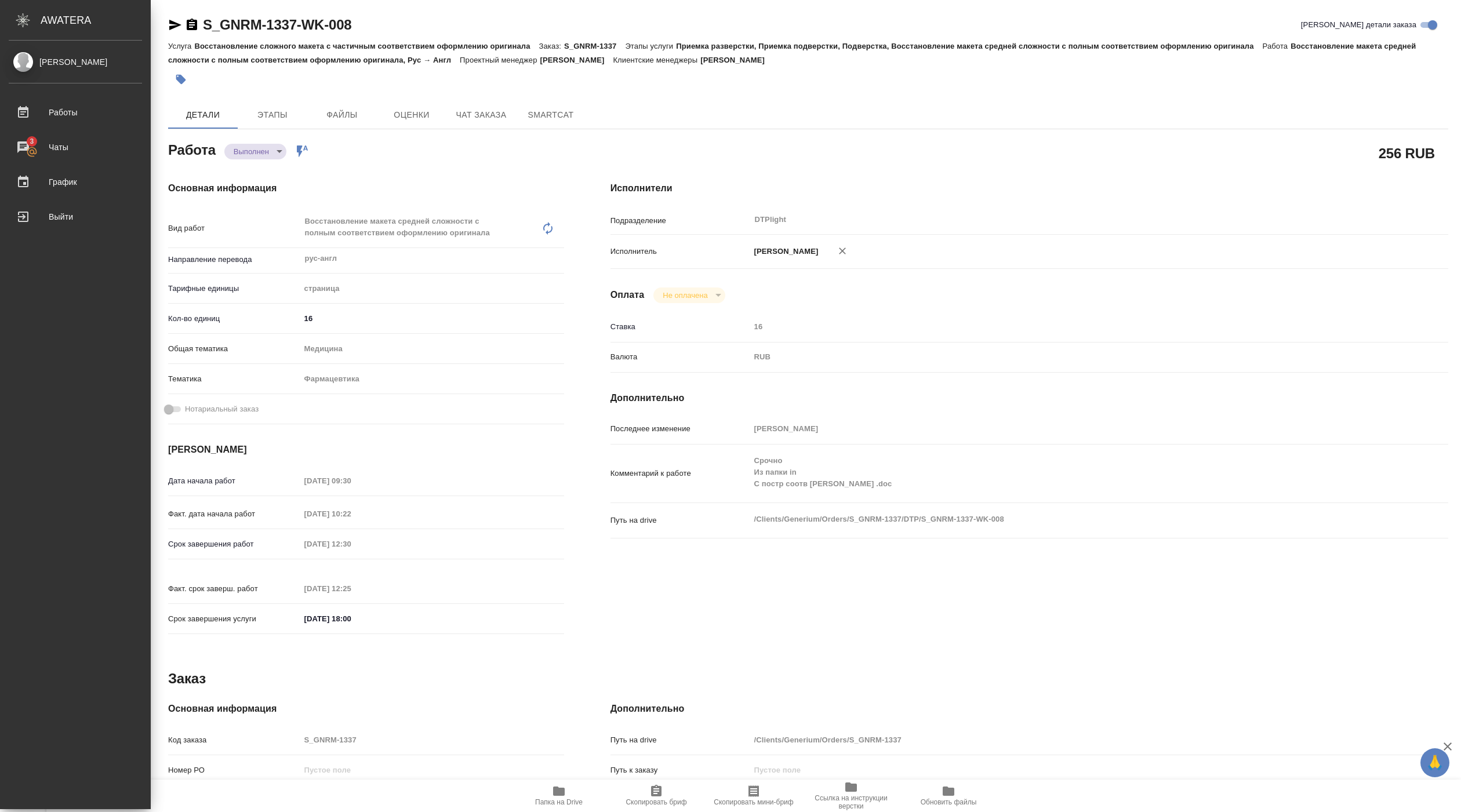
type textarea "x"
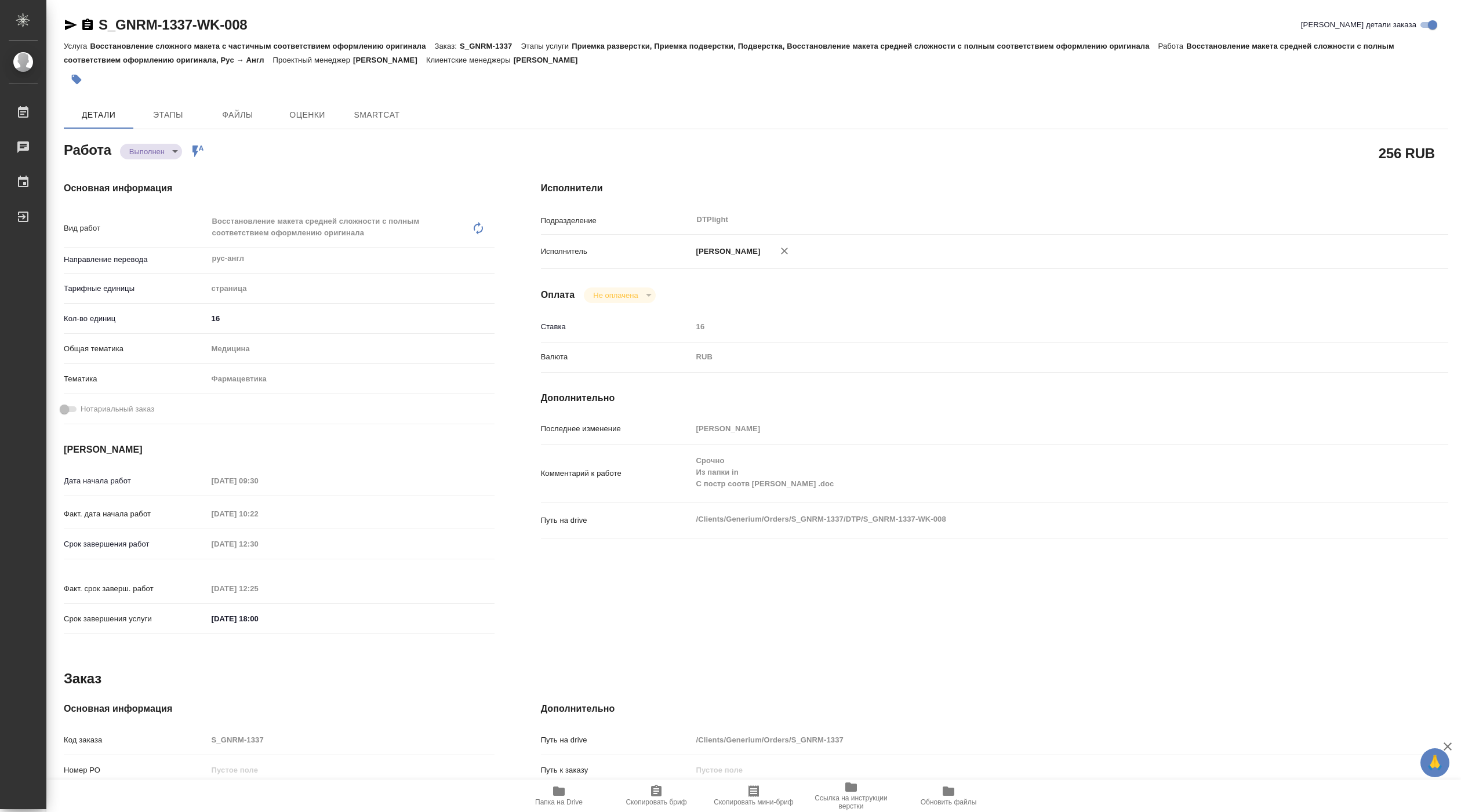
type textarea "x"
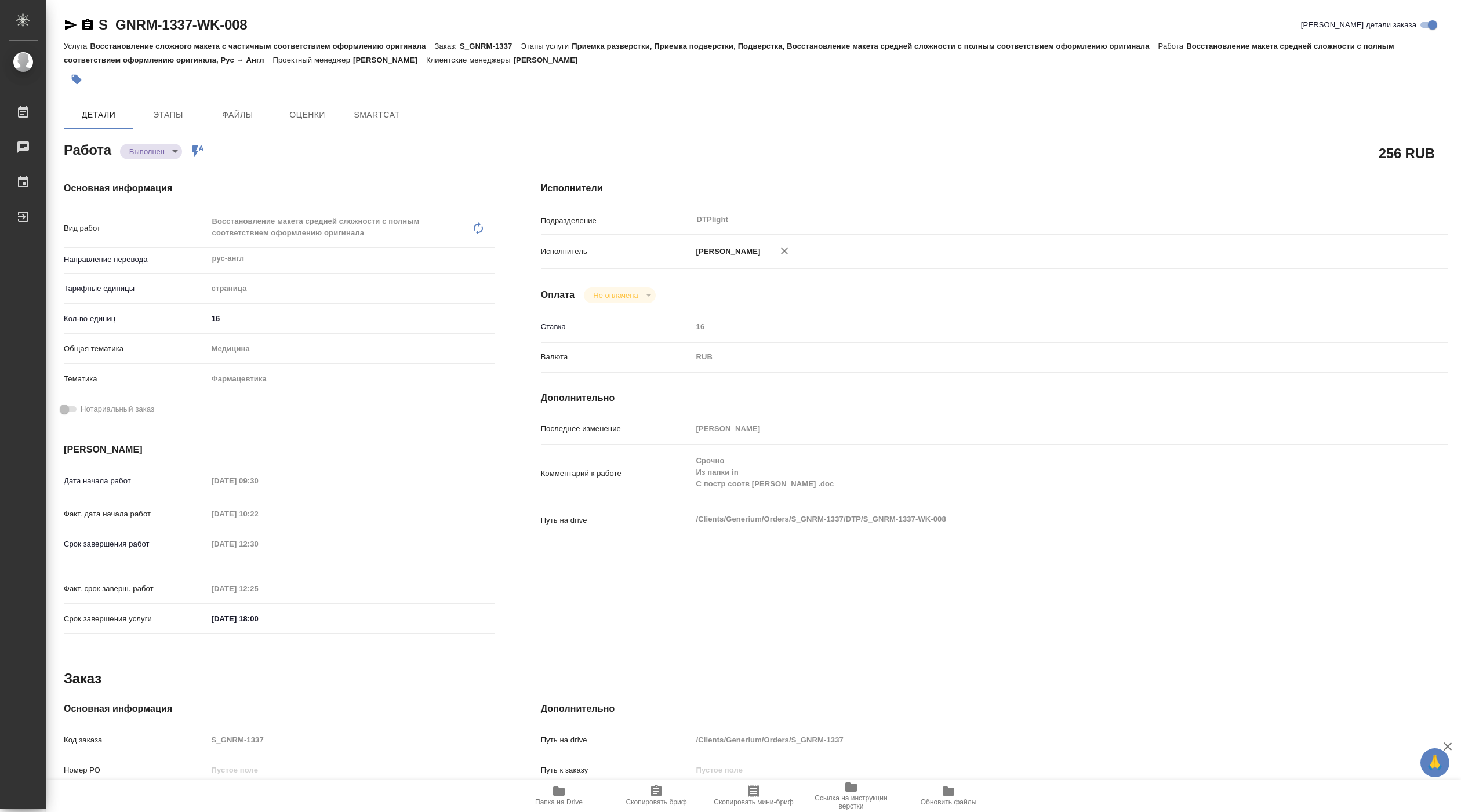
type textarea "x"
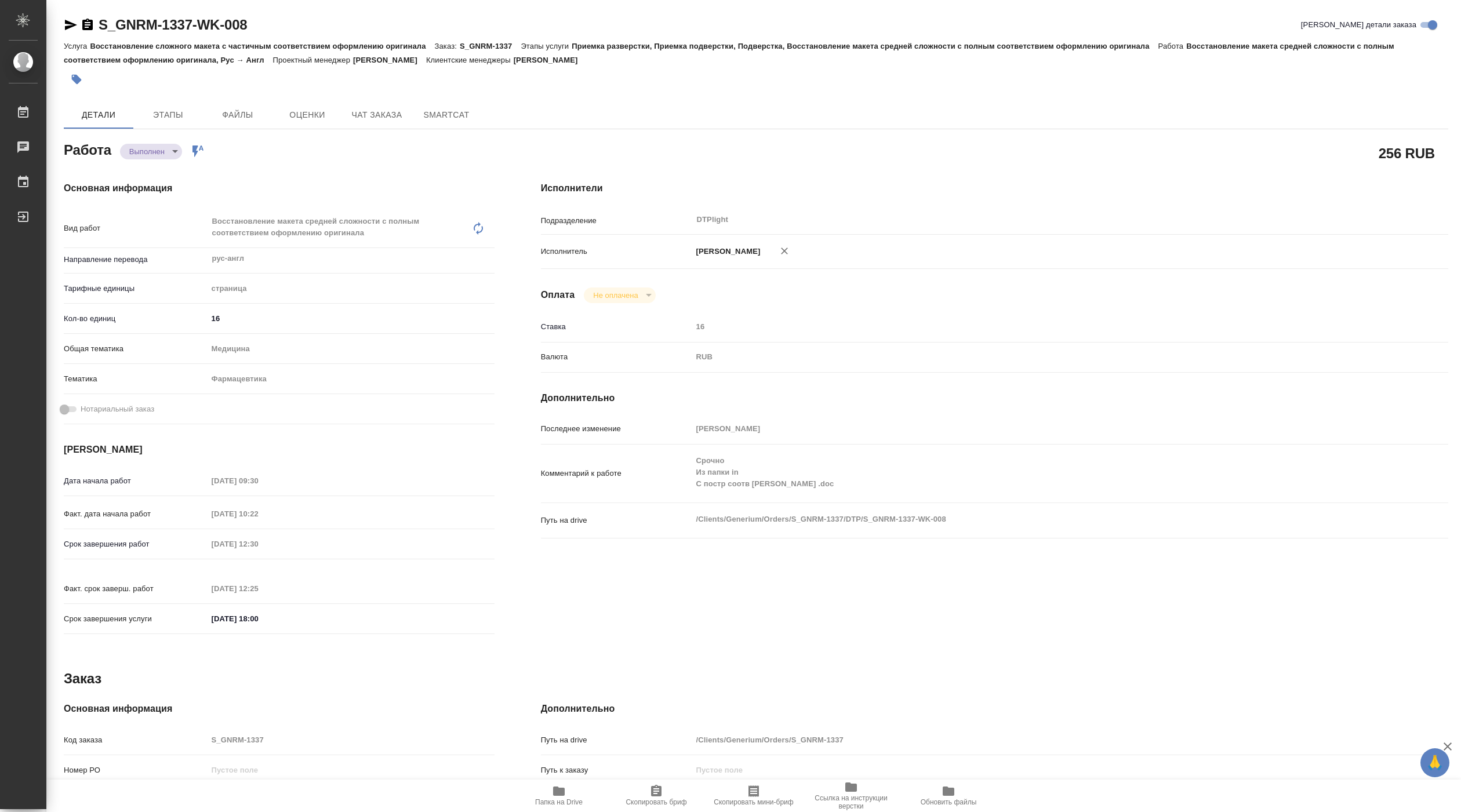
type textarea "x"
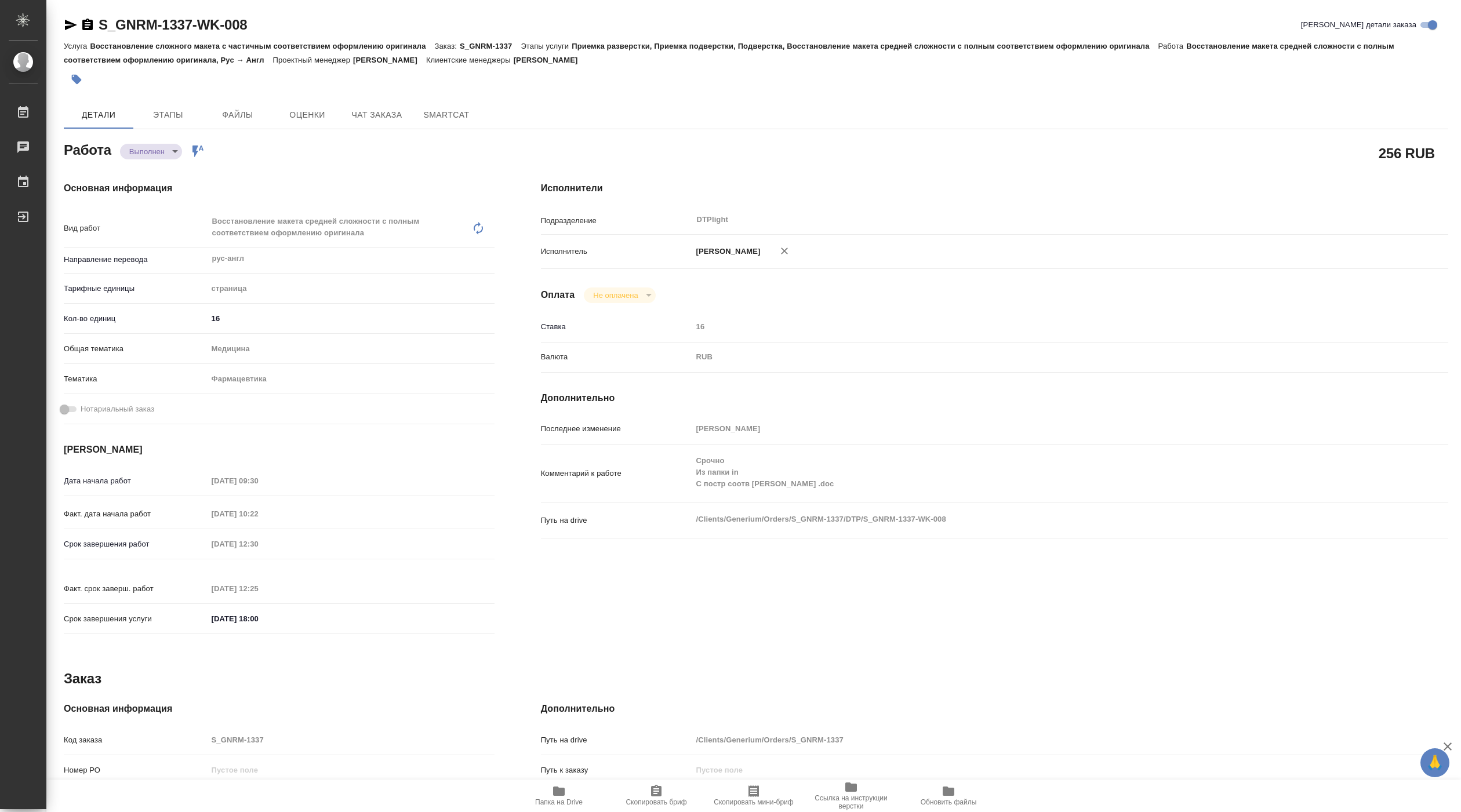
type textarea "x"
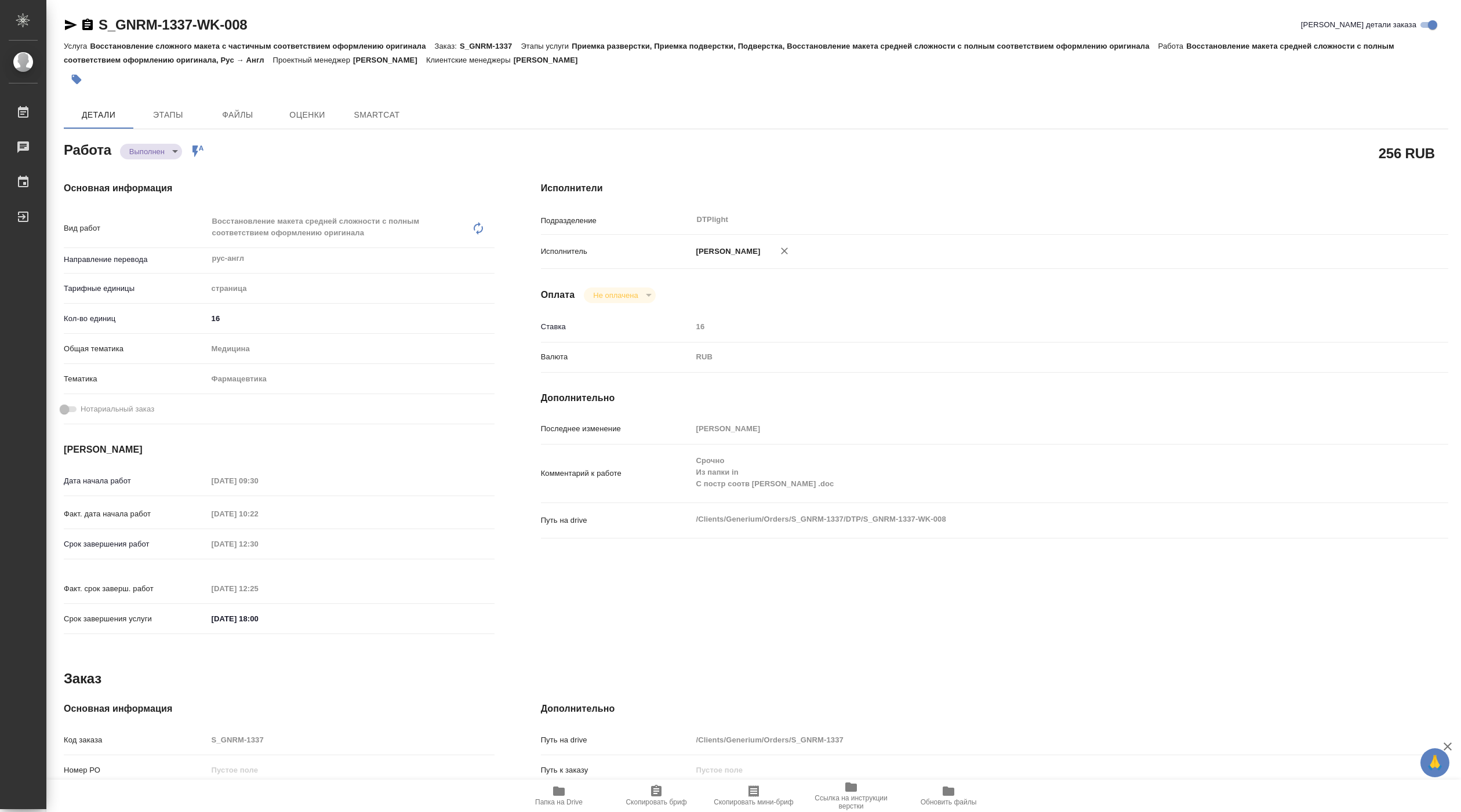
type textarea "x"
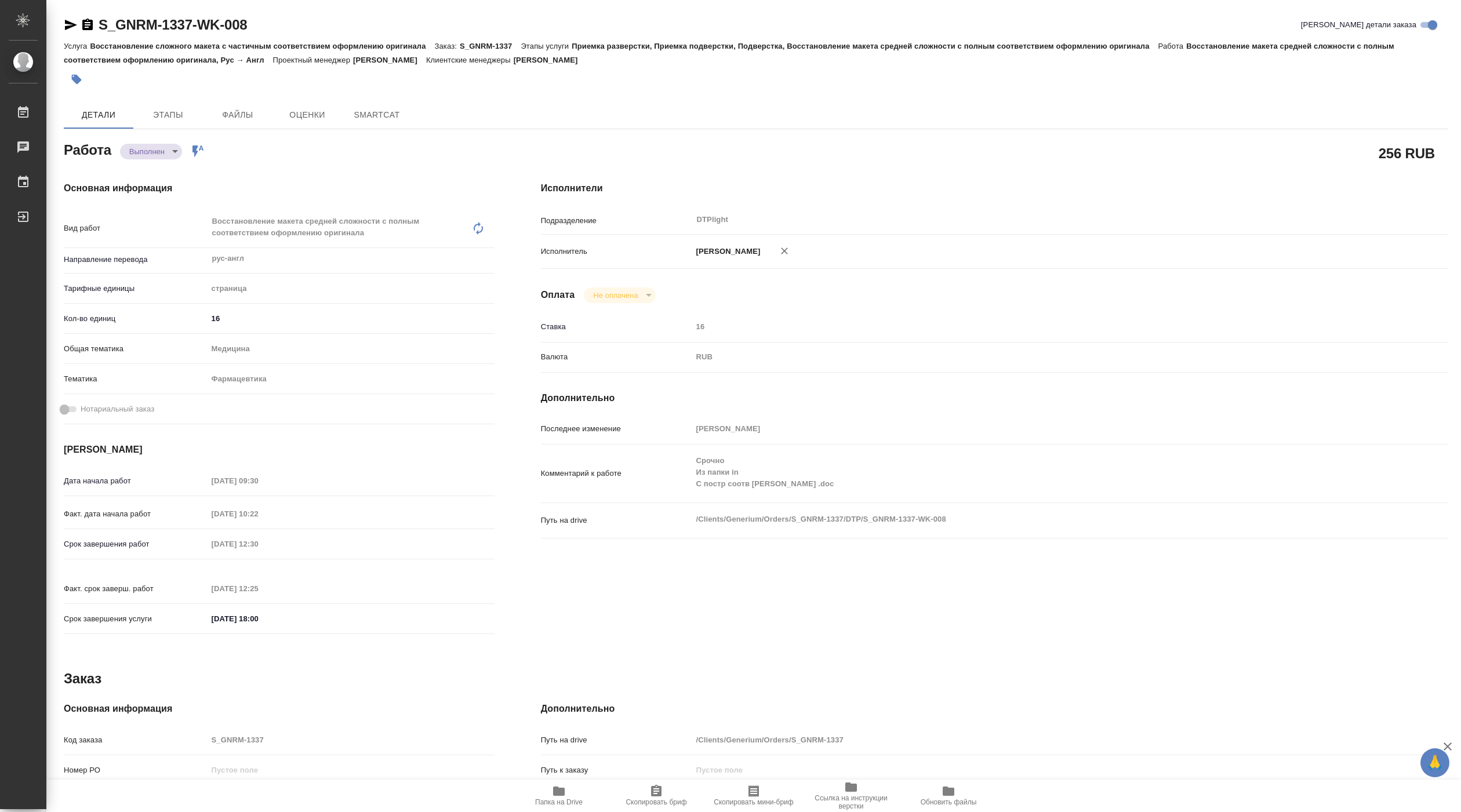
type textarea "x"
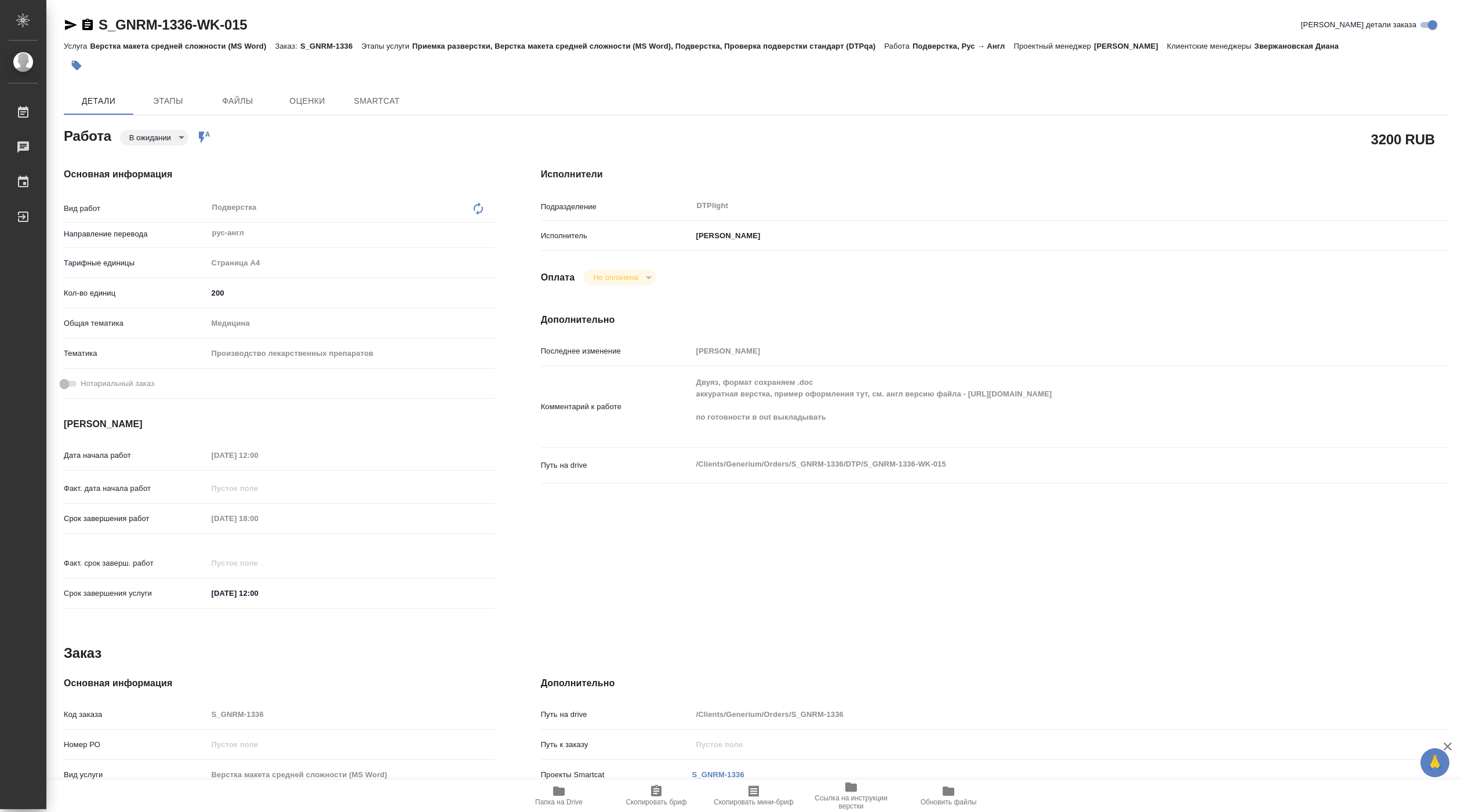
type textarea "x"
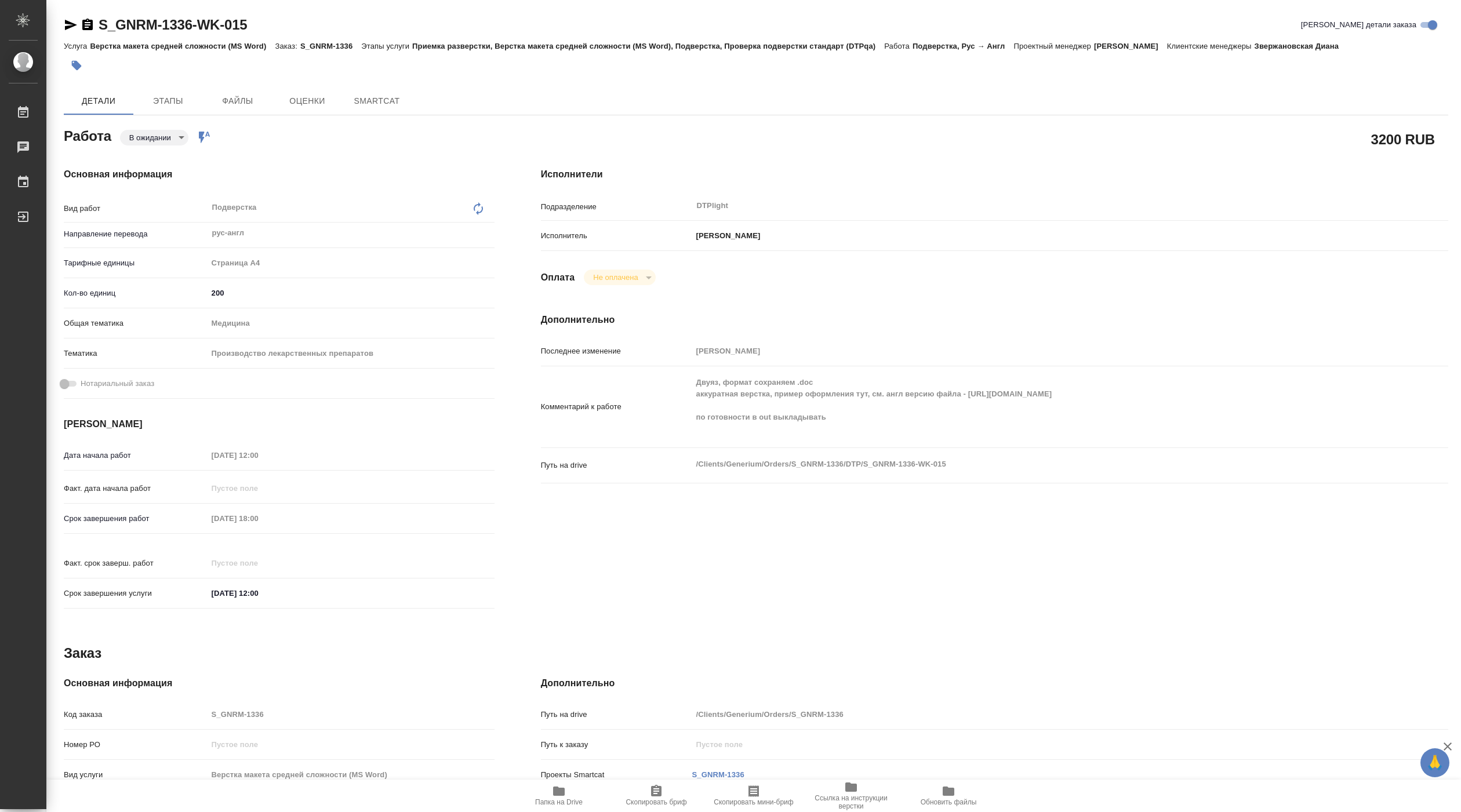
type textarea "x"
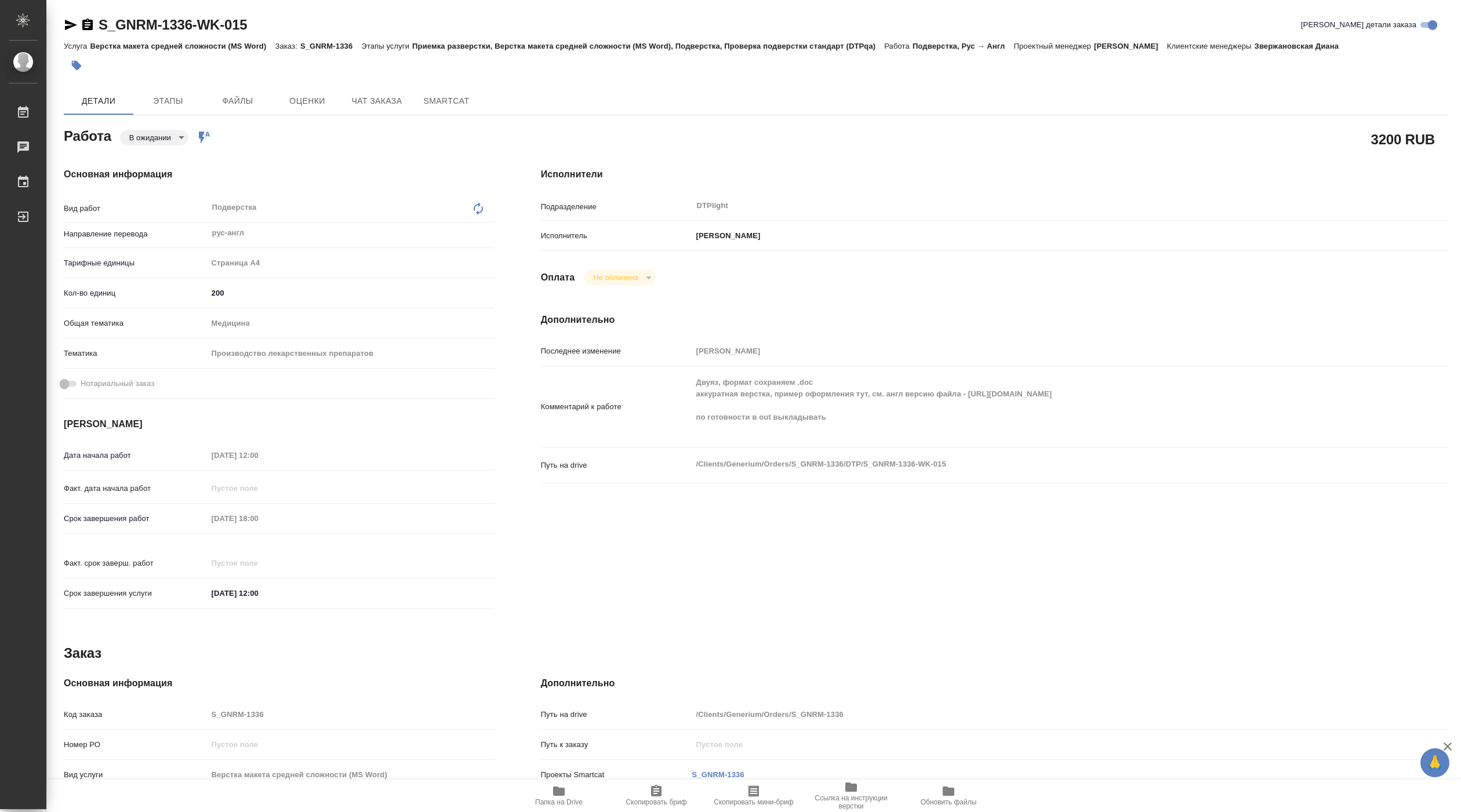
type textarea "x"
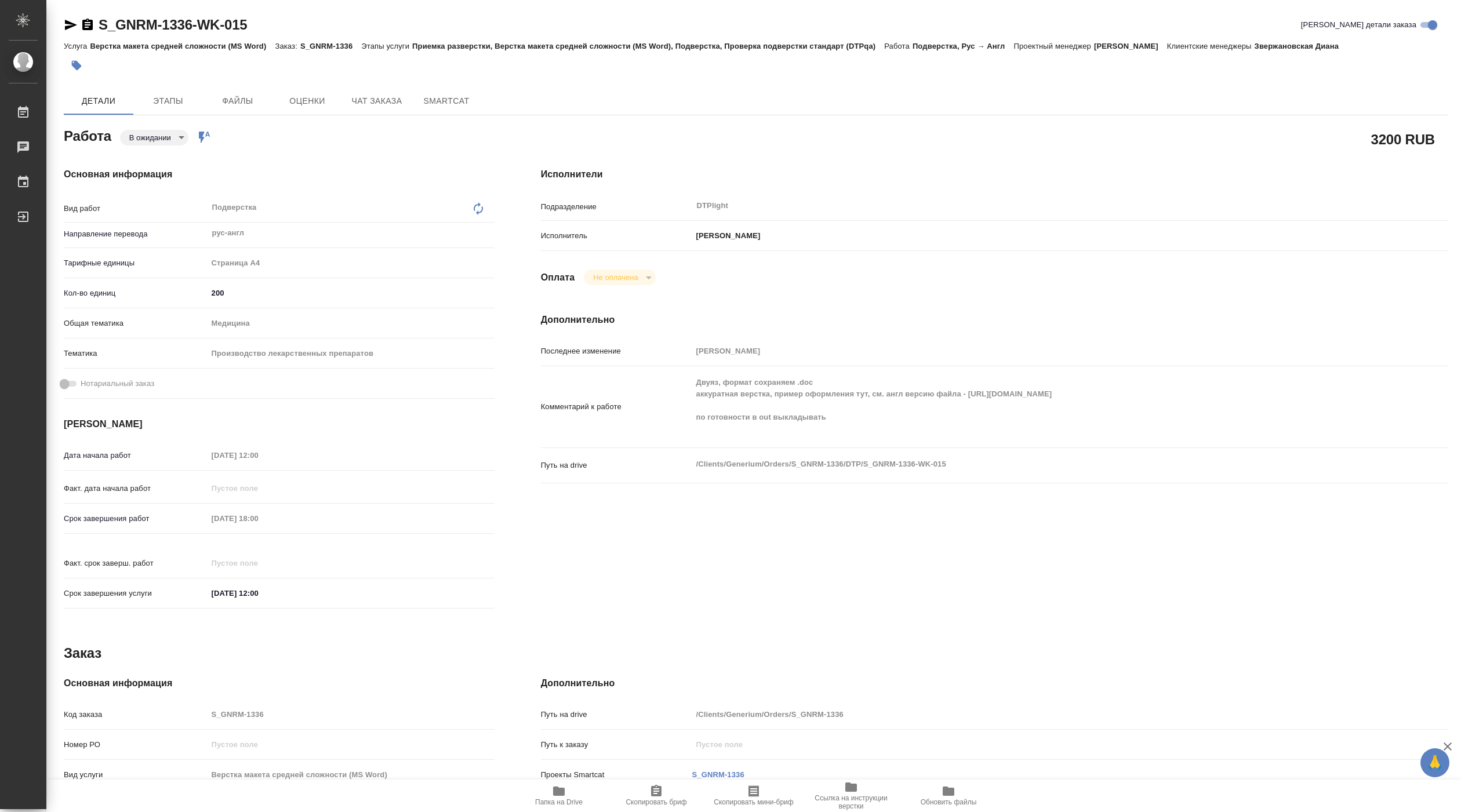
type textarea "x"
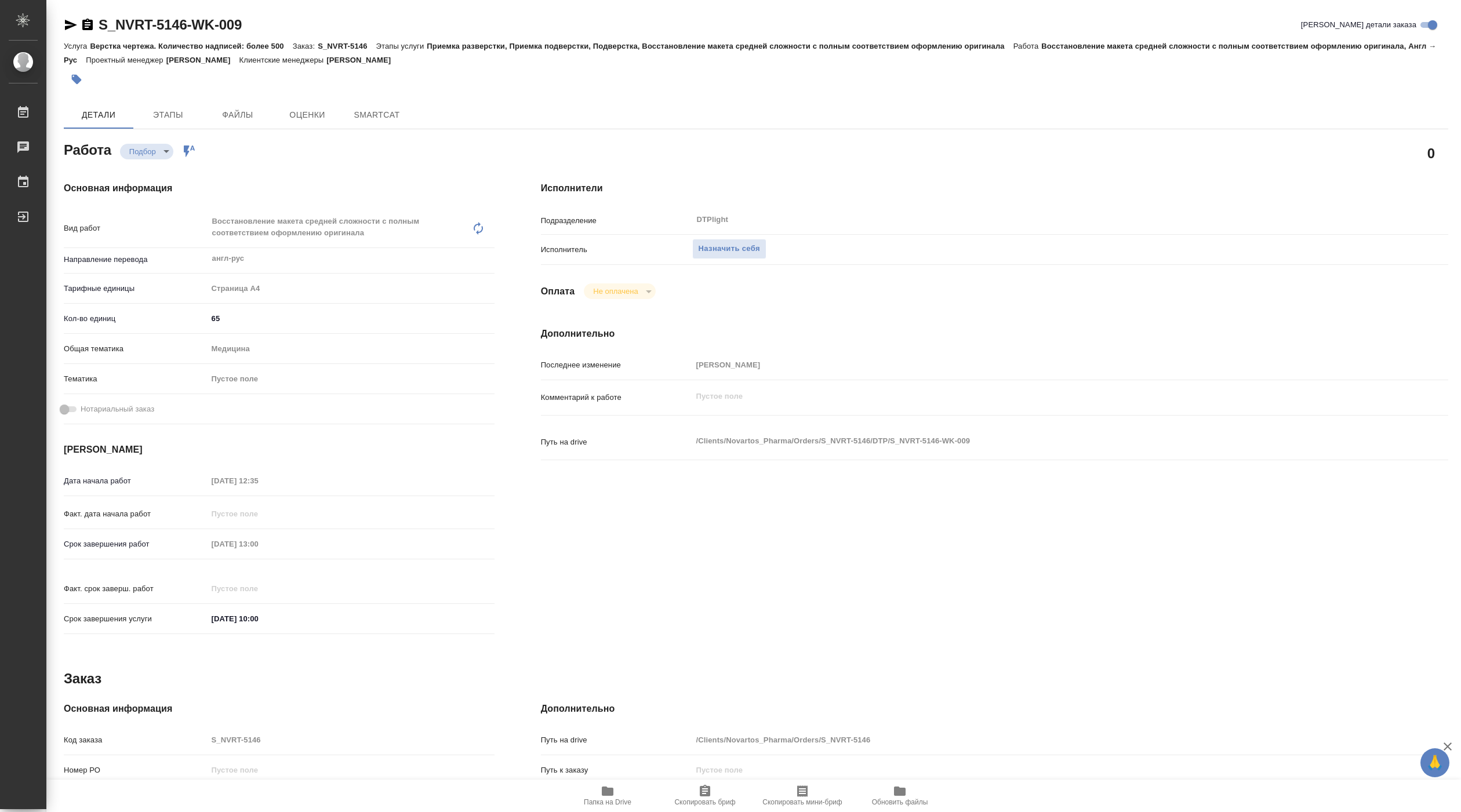
type textarea "x"
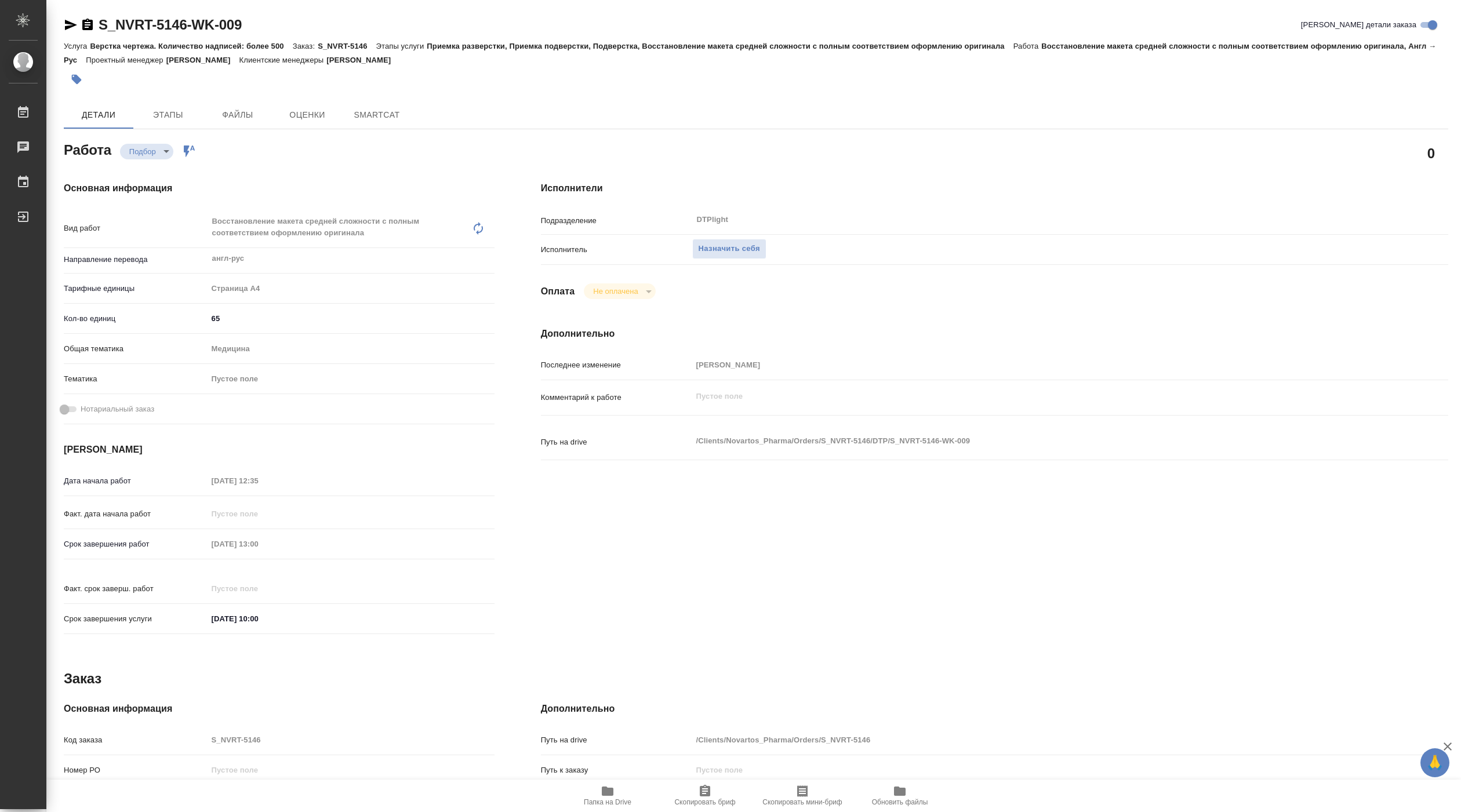
type textarea "x"
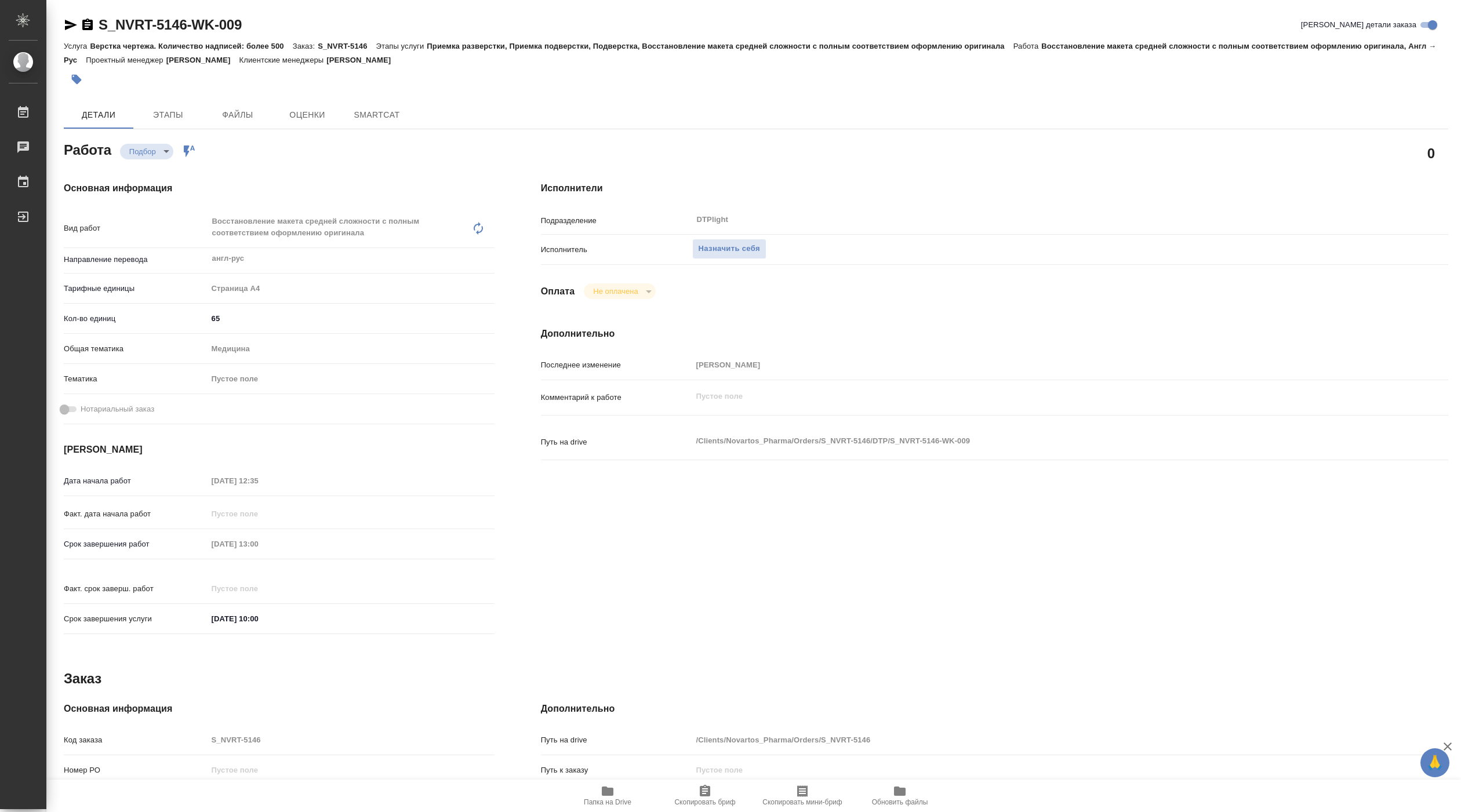
type textarea "x"
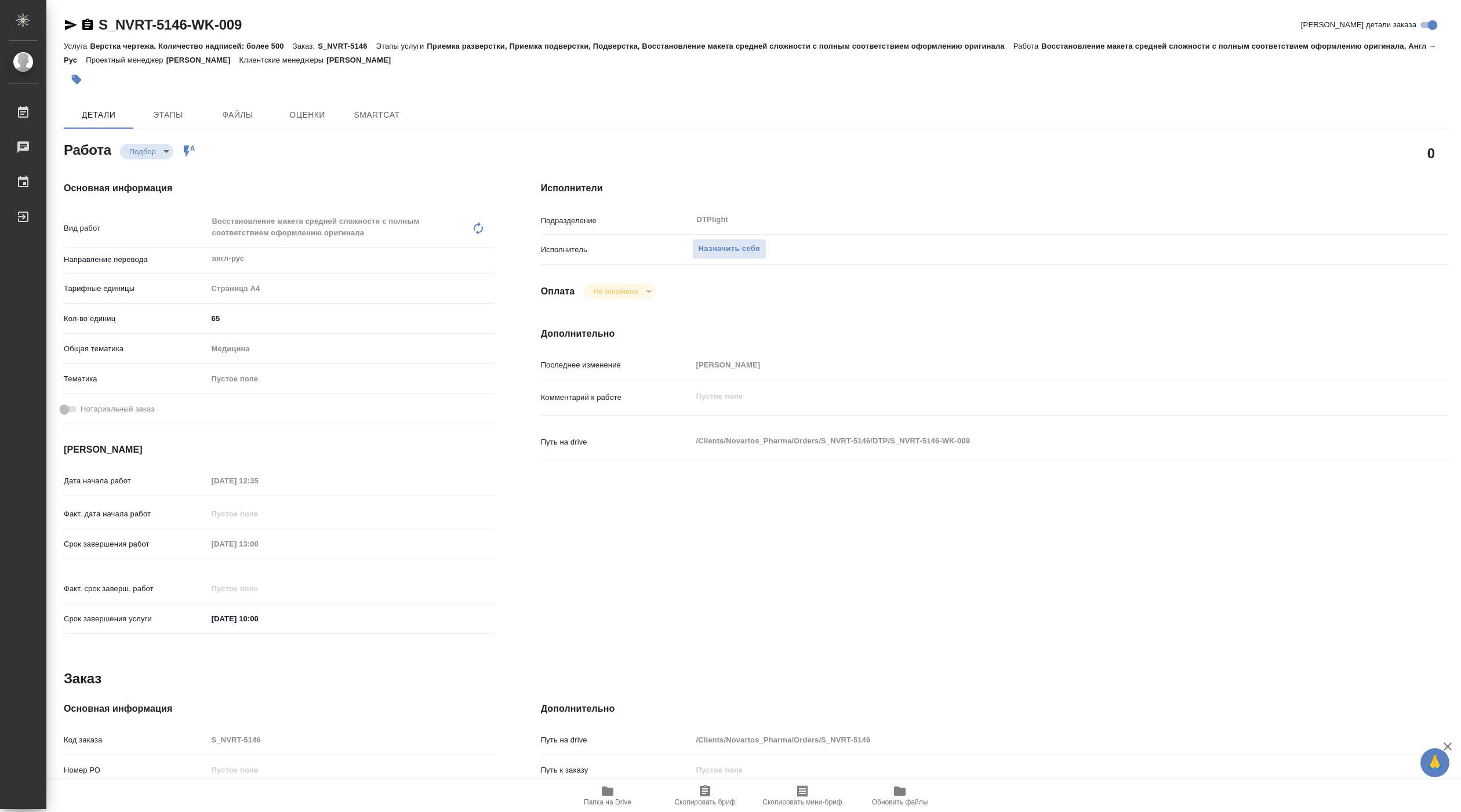
type input "recruiting"
type textarea "Восстановление макета средней сложности с полным соответствием оформлению ориги…"
type textarea "x"
type input "англ-рус"
type input "5f036ec4e16dec2d6b59c8ff"
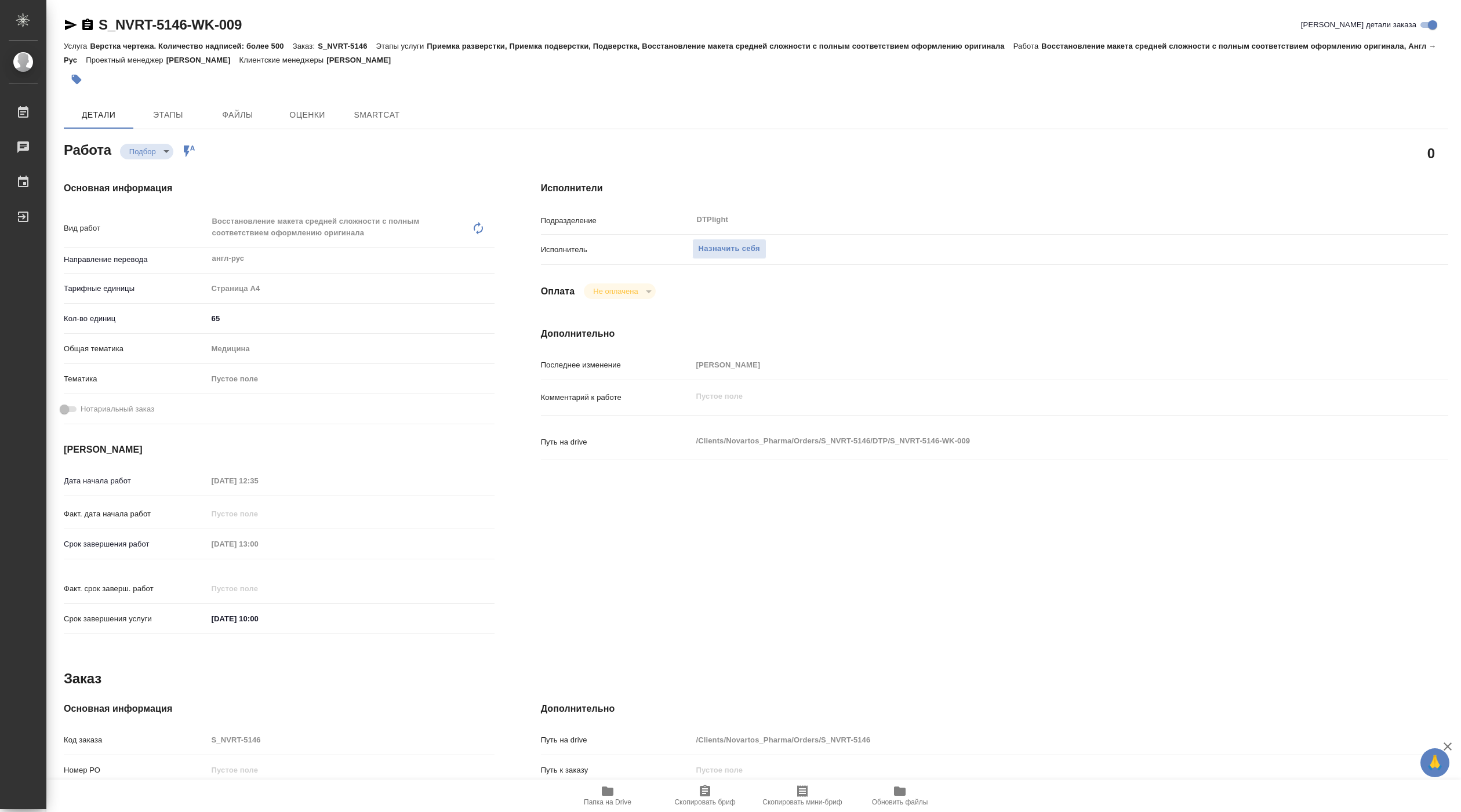
type input "65"
type input "med"
type input "[DATE] 12:35"
type input "[DATE] 13:00"
type input "[DATE] 10:00"
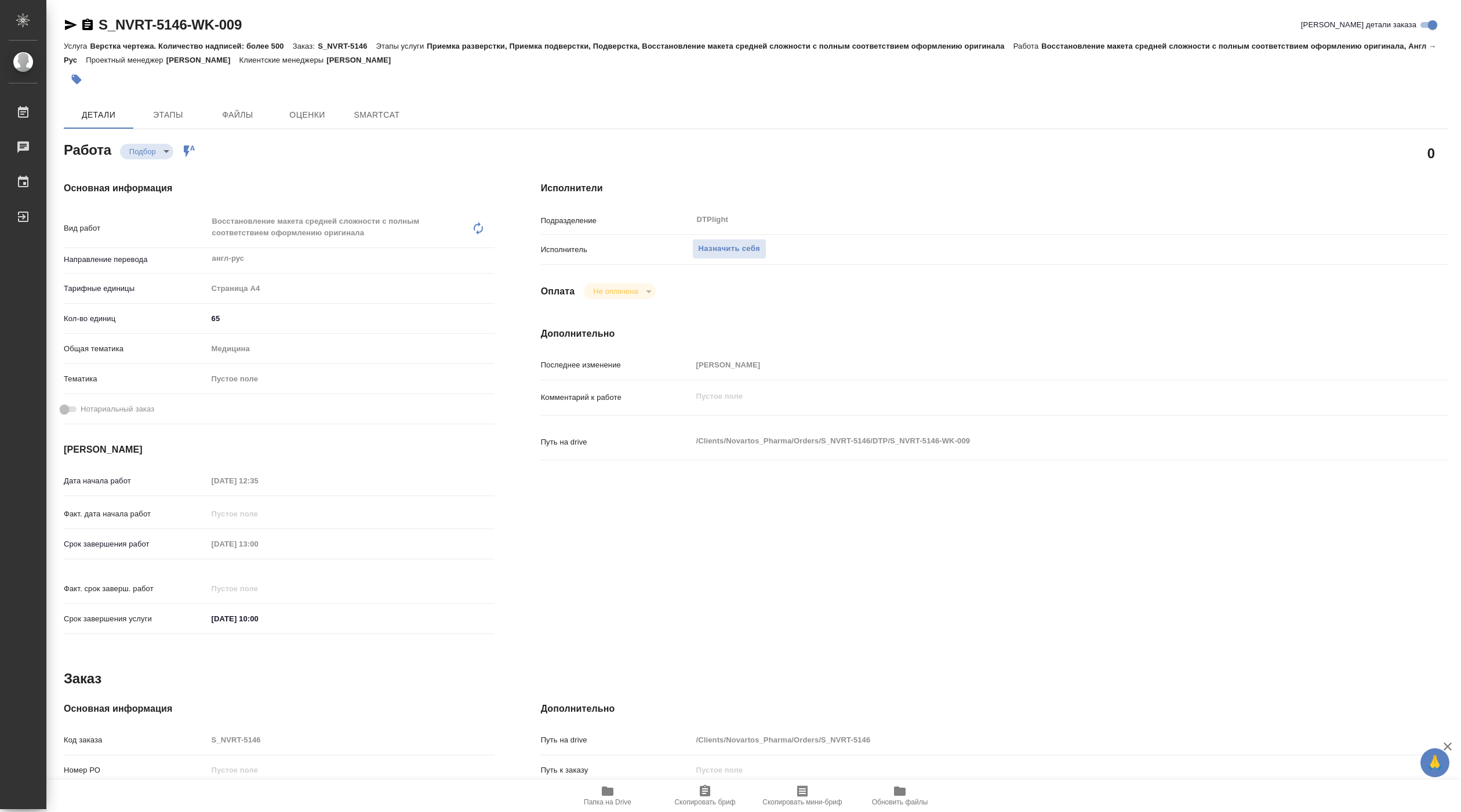
type input "DTPlight"
type input "notPayed"
type input "[PERSON_NAME]"
type textarea "x"
type textarea "/Clients/Novartos_Pharma/Orders/S_NVRT-5146/DTP/S_NVRT-5146-WK-009"
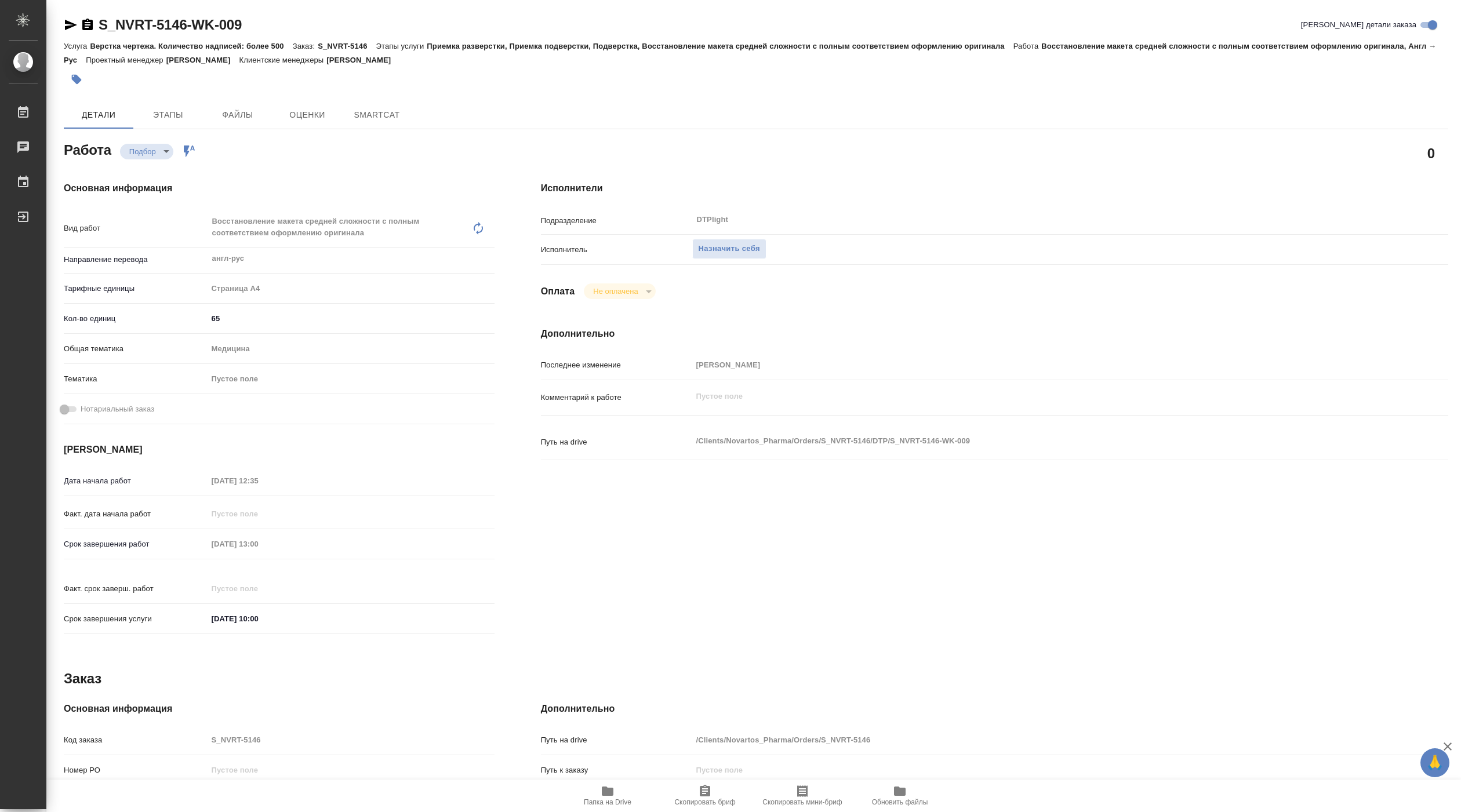
type textarea "x"
type input "S_NVRT-5146"
type input "Верстка чертежа. Количество надписей: более 500"
type input "Приемка разверстки, Приемка подверстки, Подверстка, Восстановление макета средн…"
type input "[PERSON_NAME]"
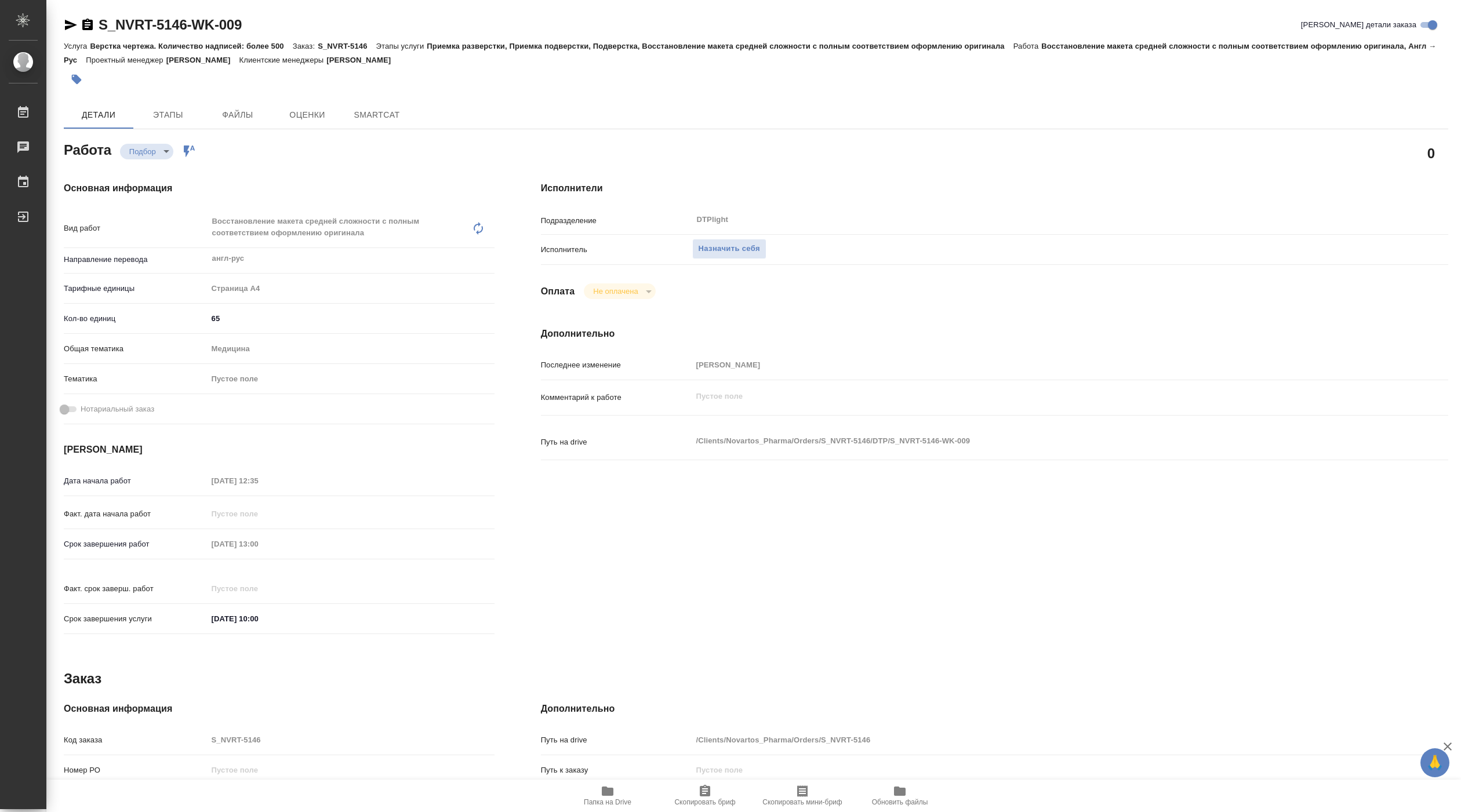
type input "[PERSON_NAME]"
type input "/Clients/Novartos_Pharma/Orders/S_NVRT-5146"
type textarea "x"
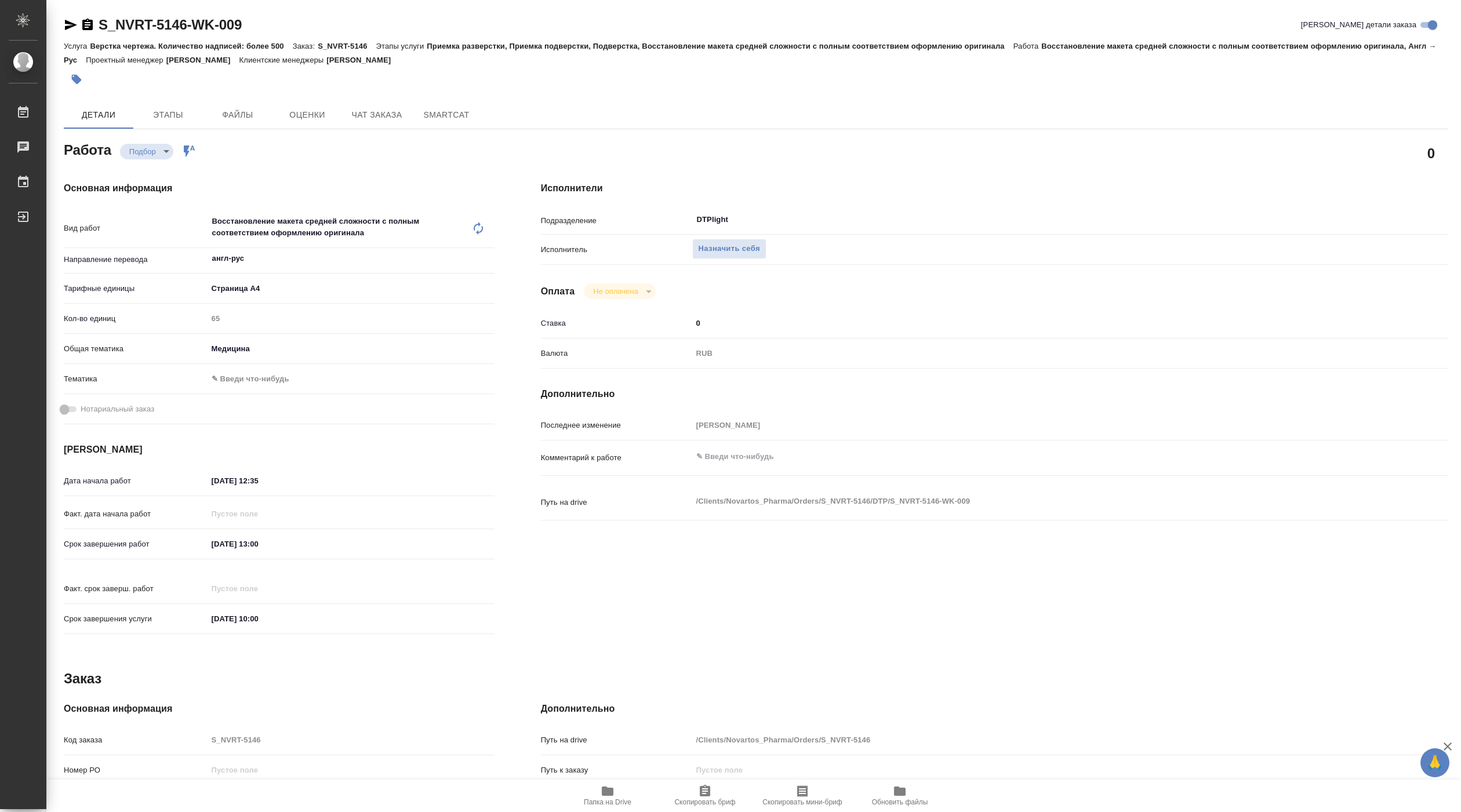
type textarea "x"
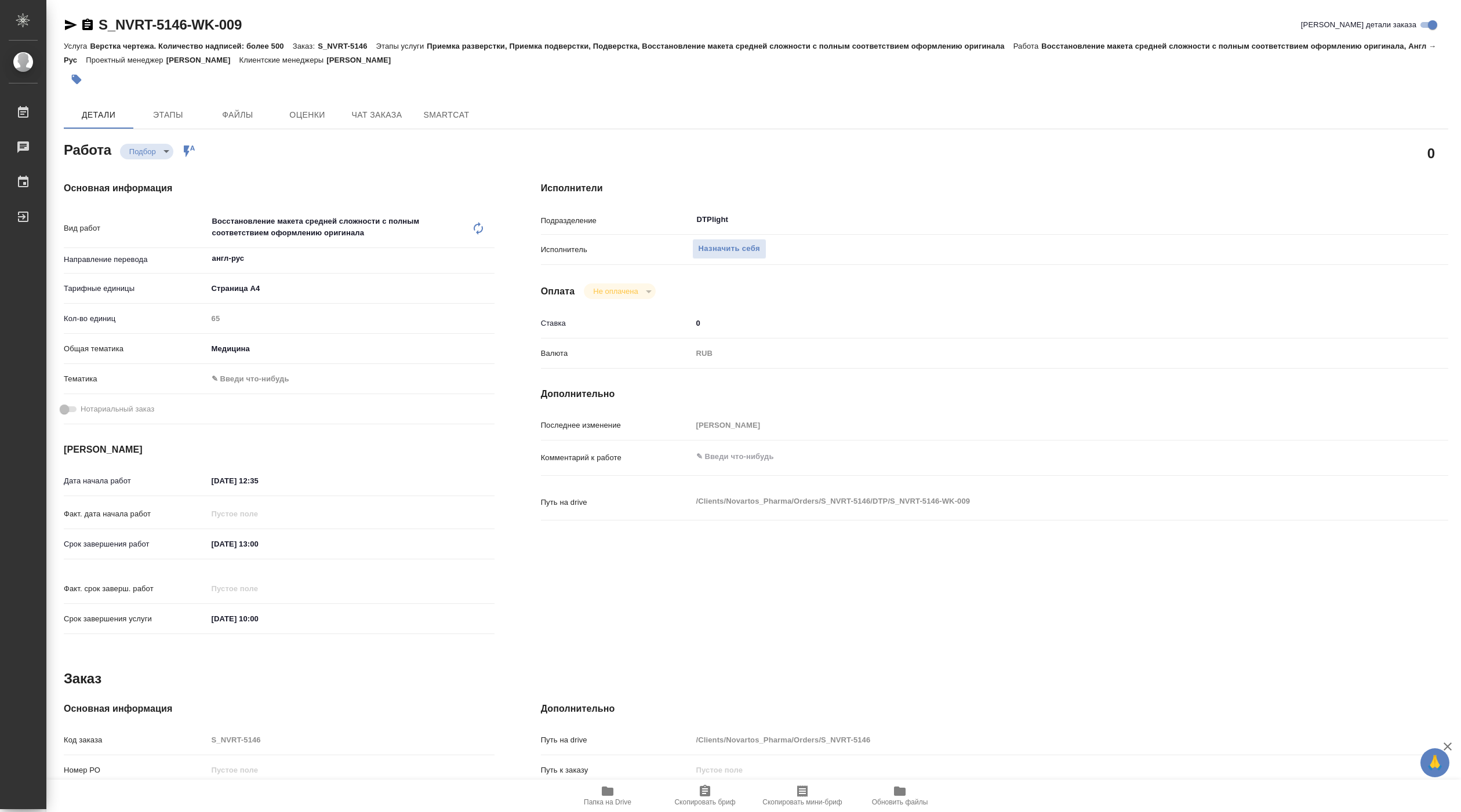
type textarea "x"
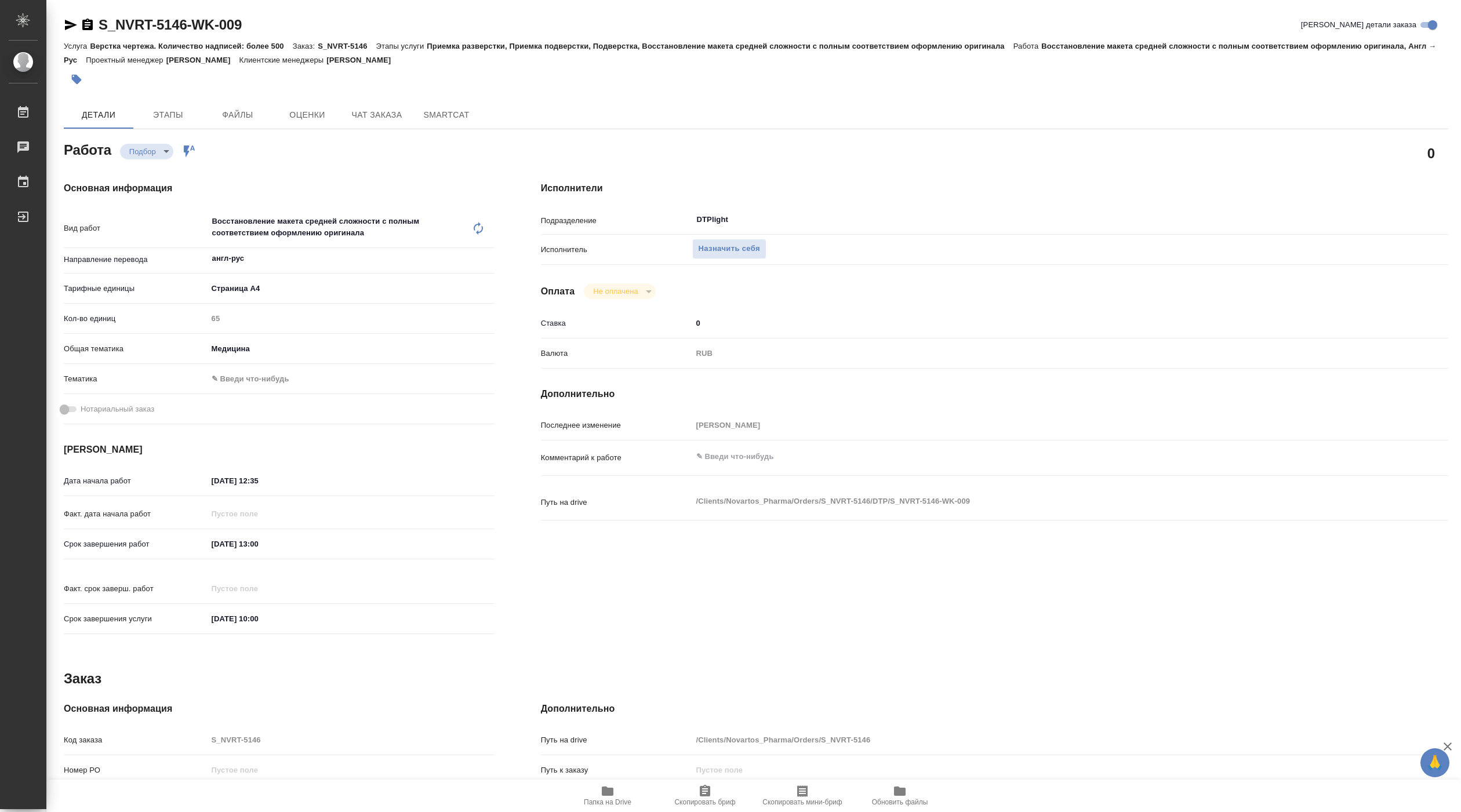
type textarea "x"
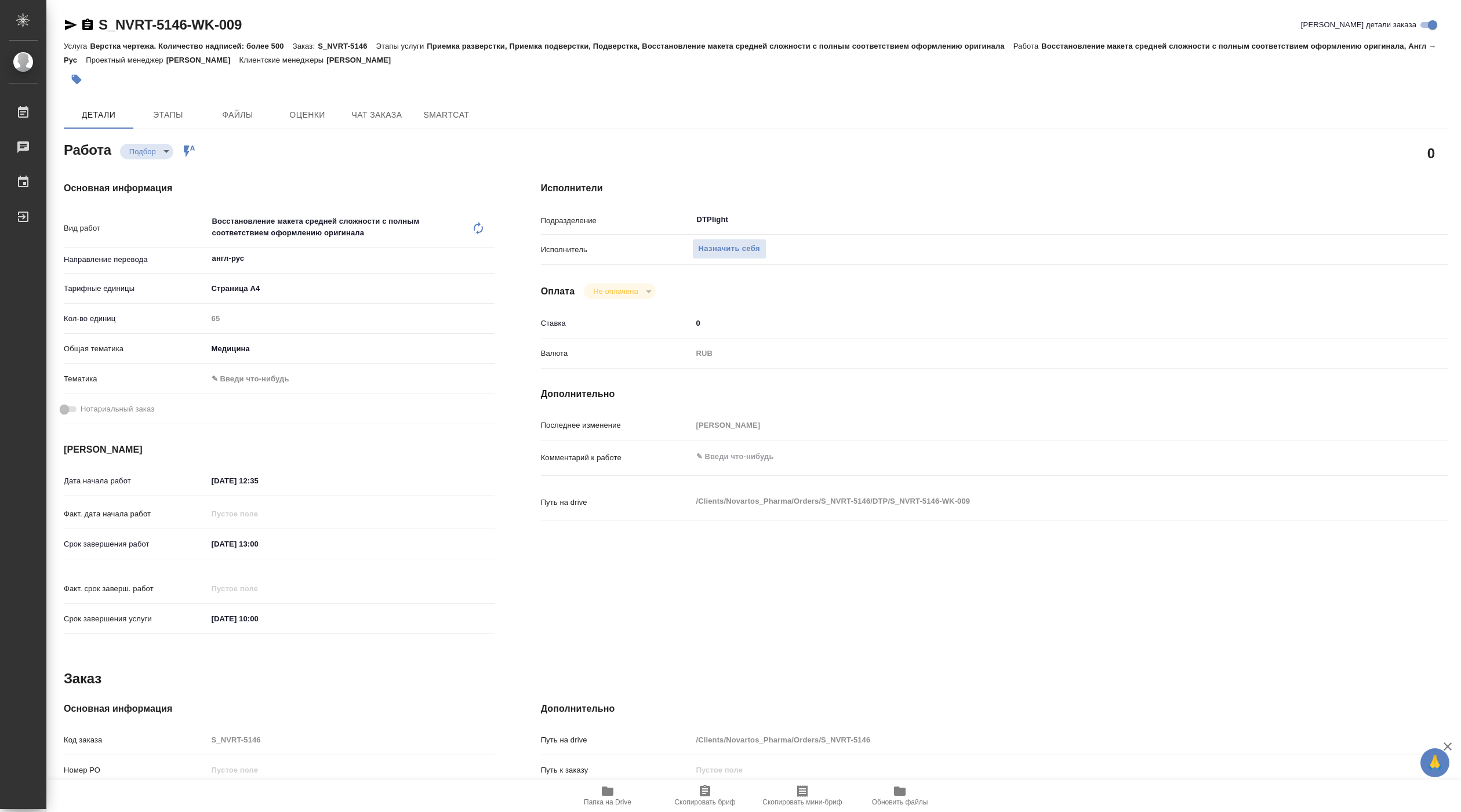
type textarea "x"
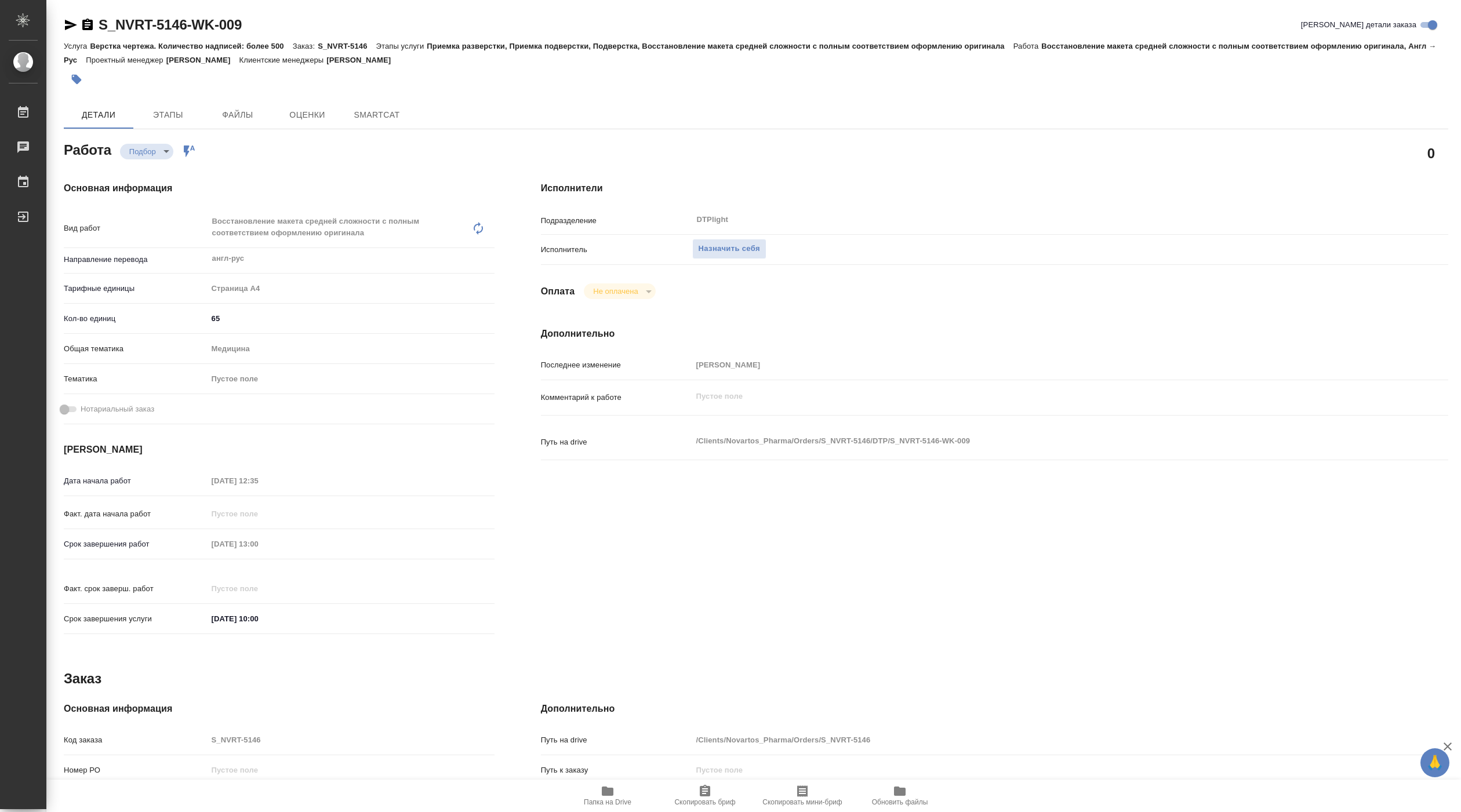
type textarea "x"
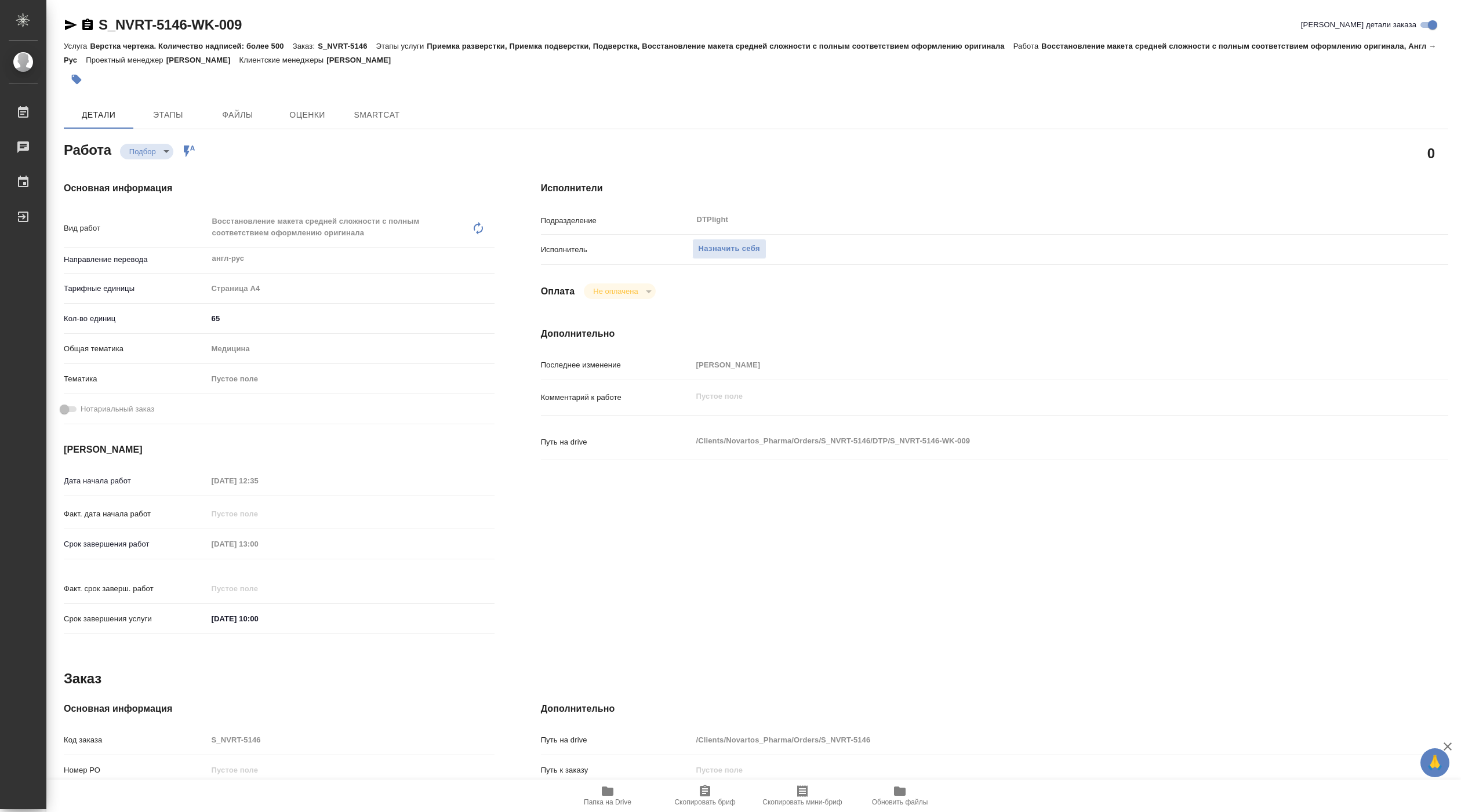
type textarea "x"
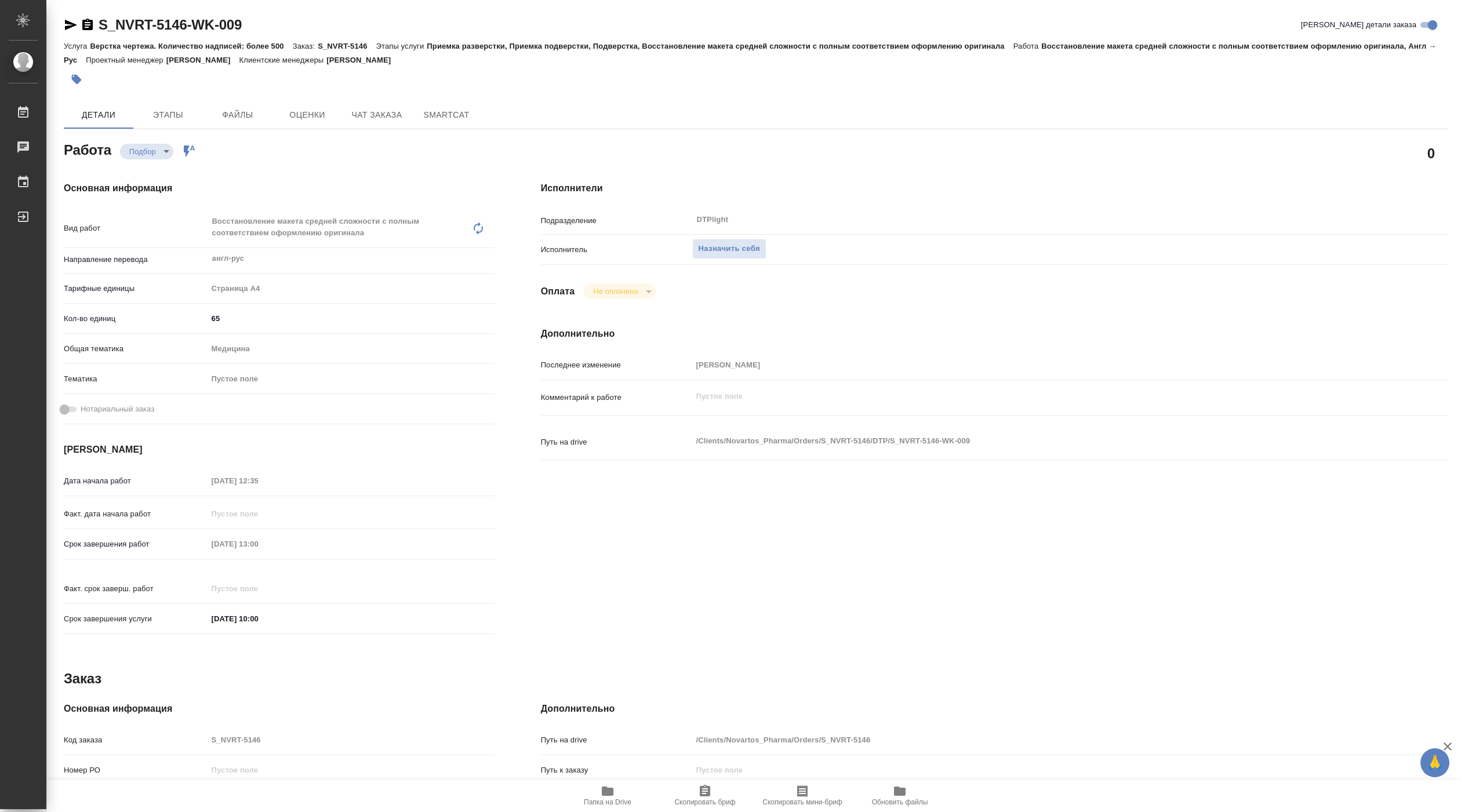
type textarea "x"
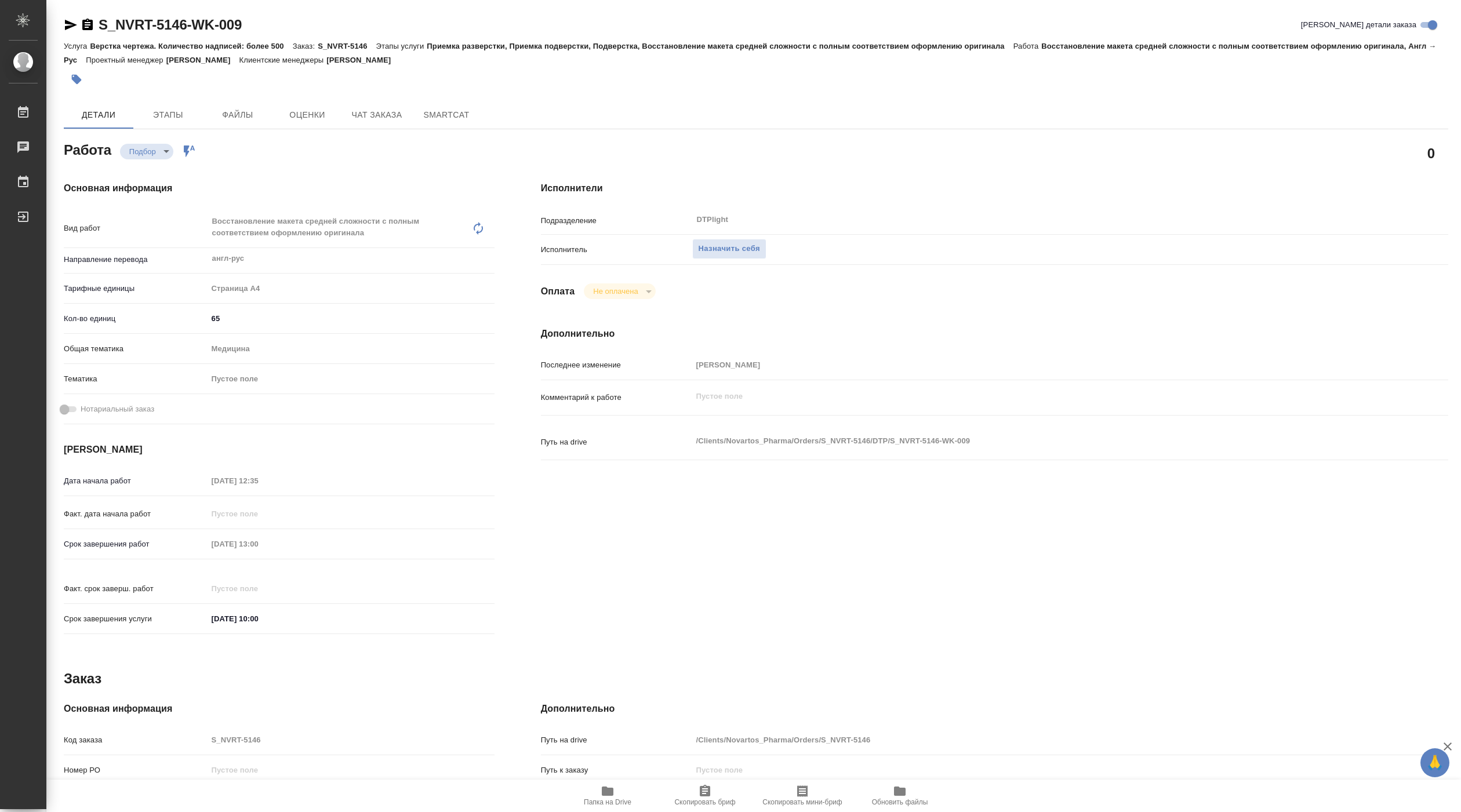
click at [606, 792] on icon "button" at bounding box center [608, 791] width 11 height 9
type textarea "x"
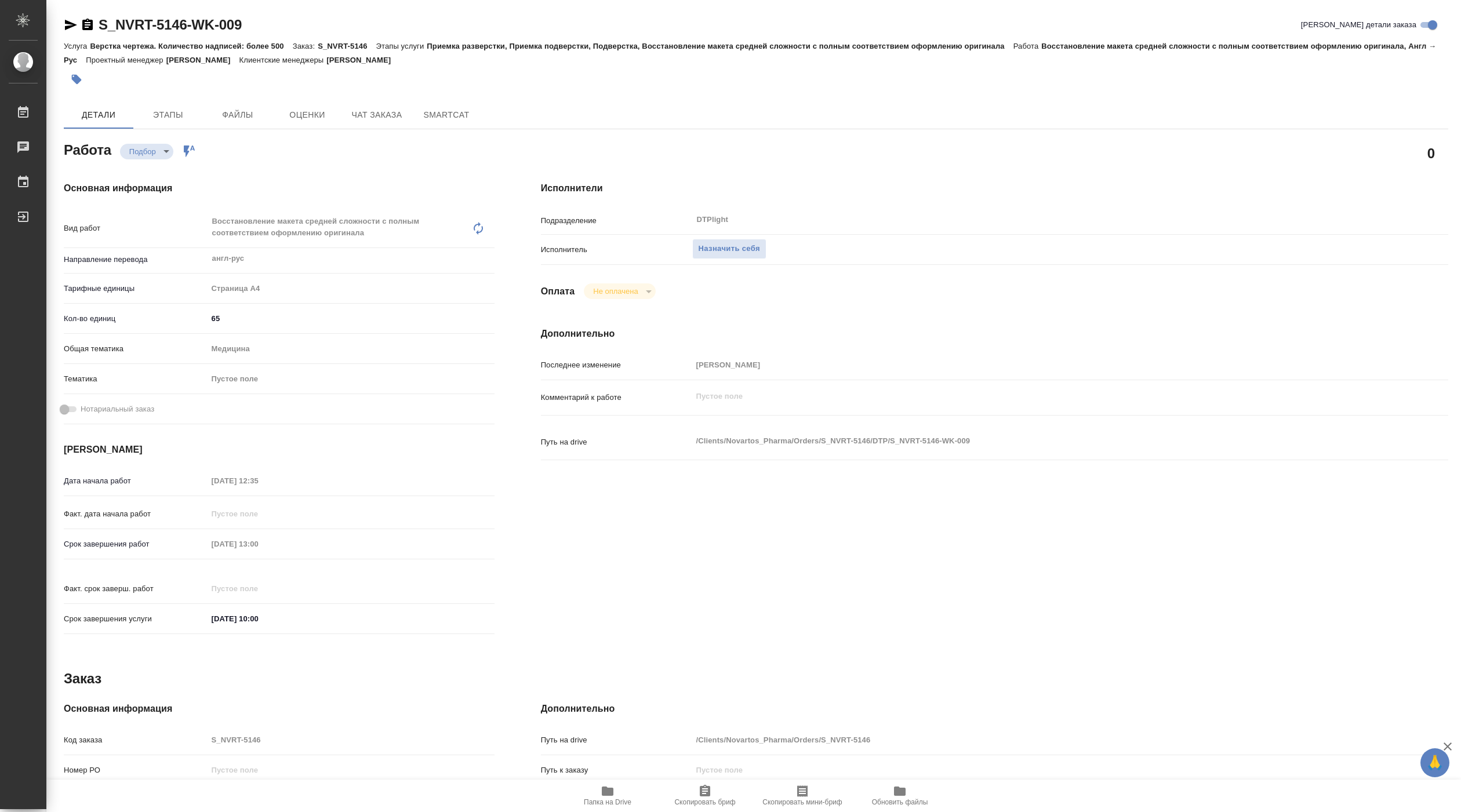
type textarea "x"
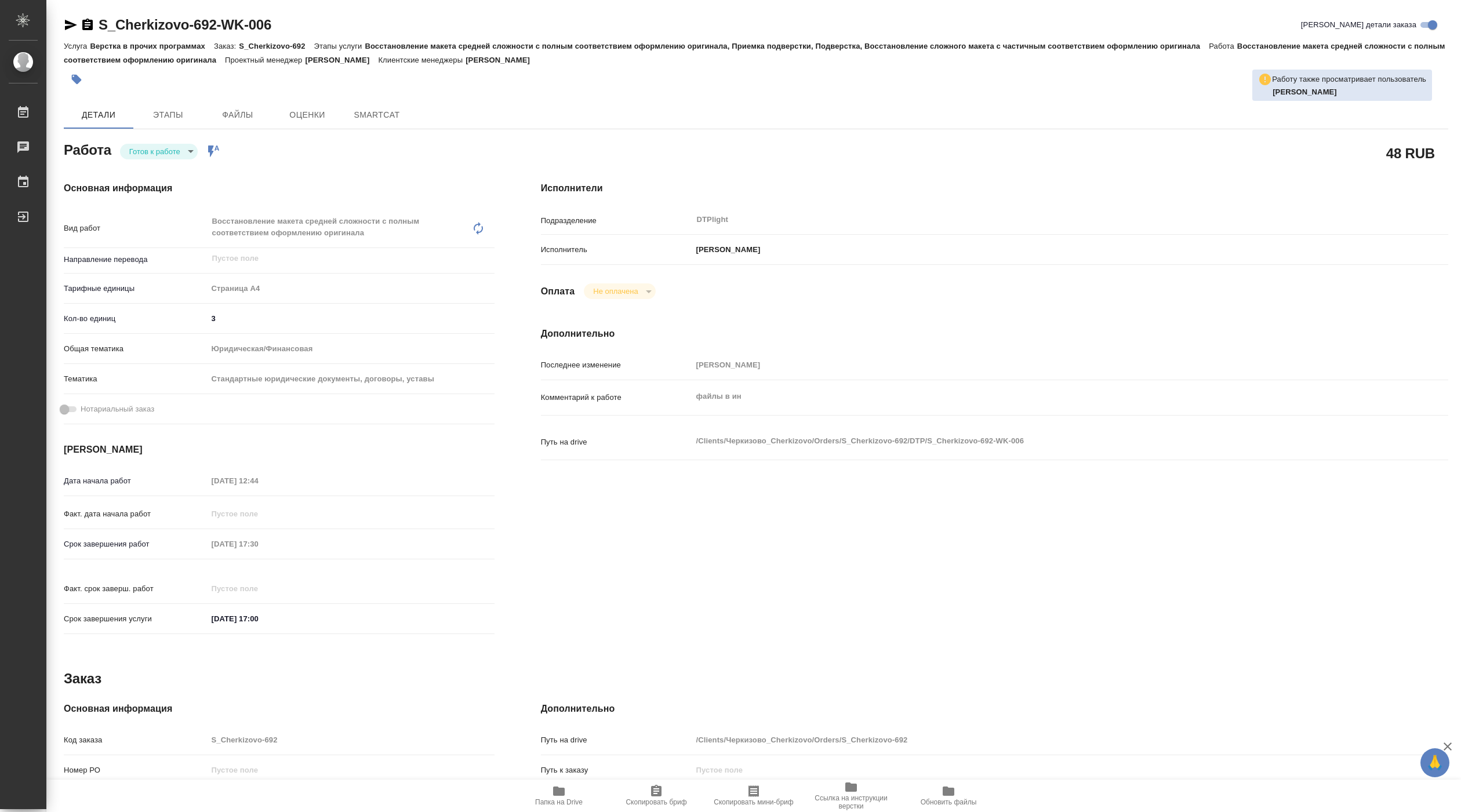
type textarea "x"
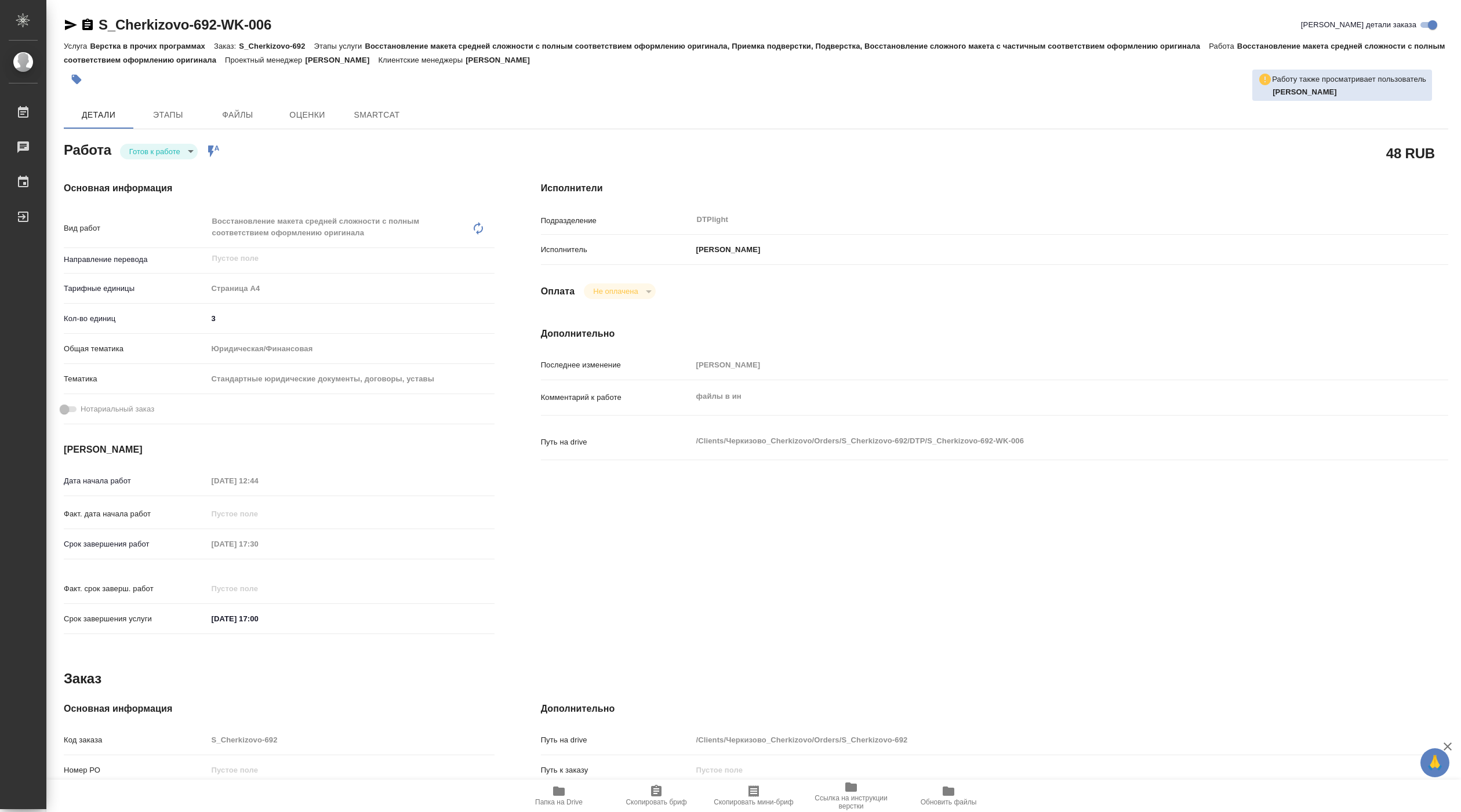
type textarea "x"
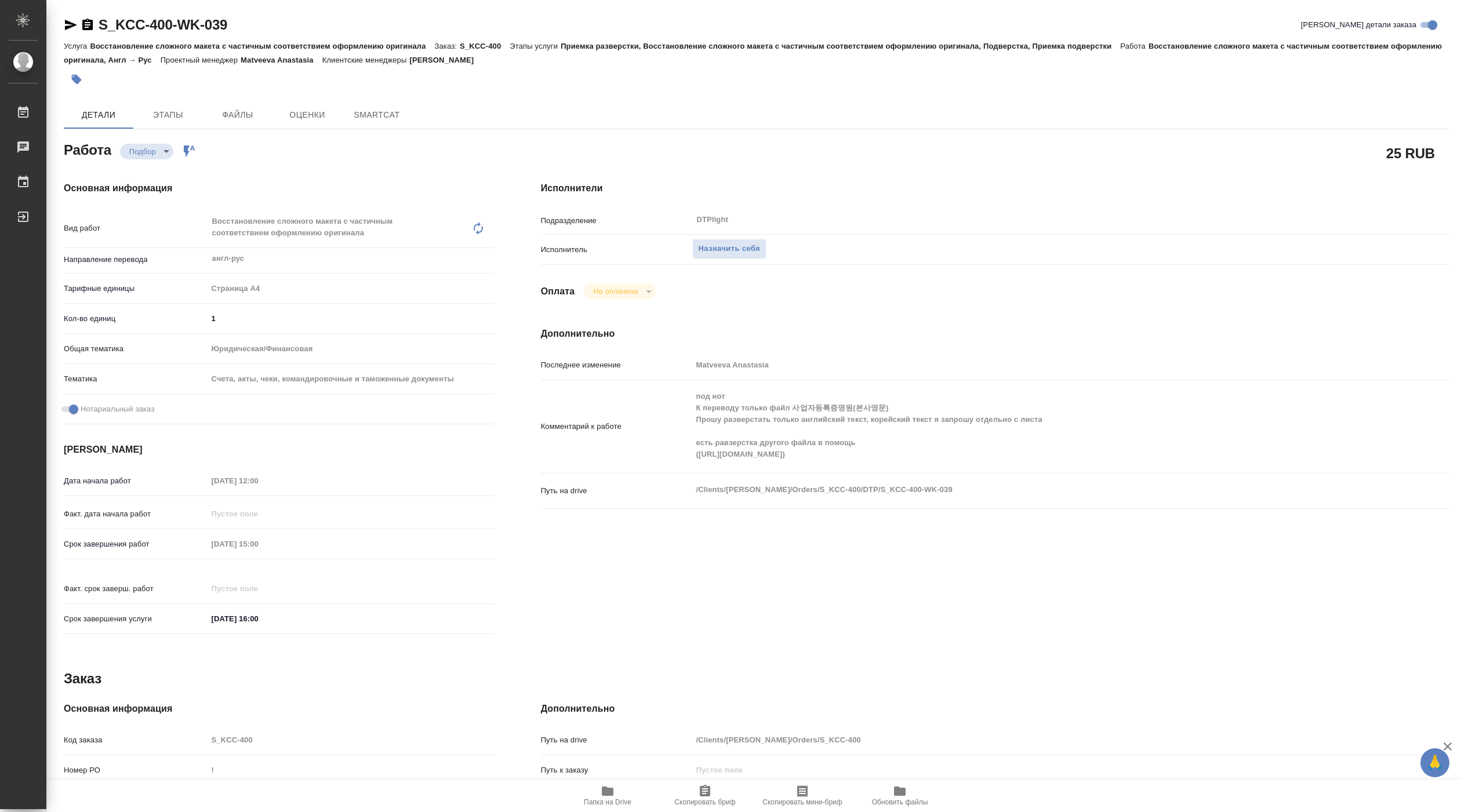
type textarea "x"
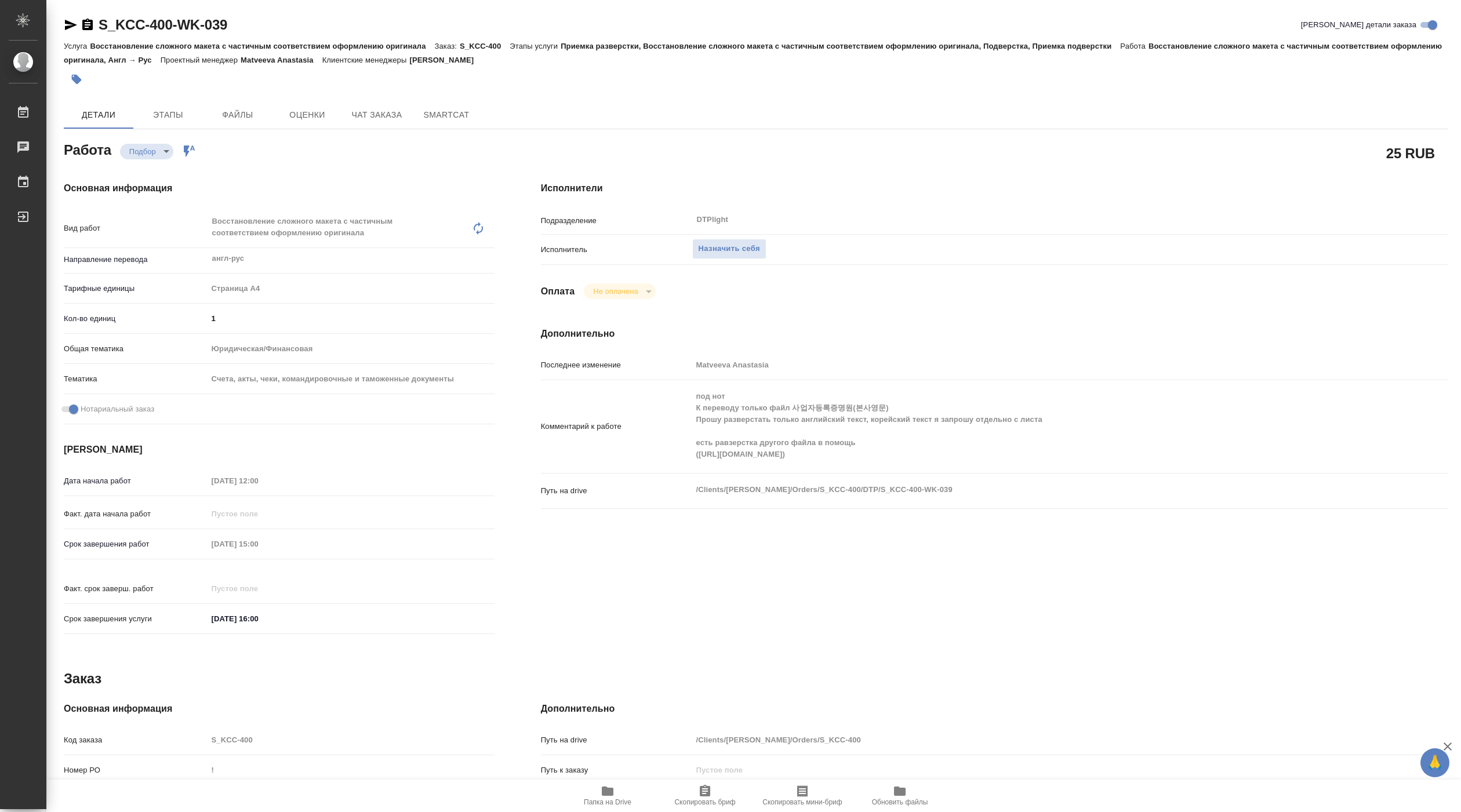
type textarea "x"
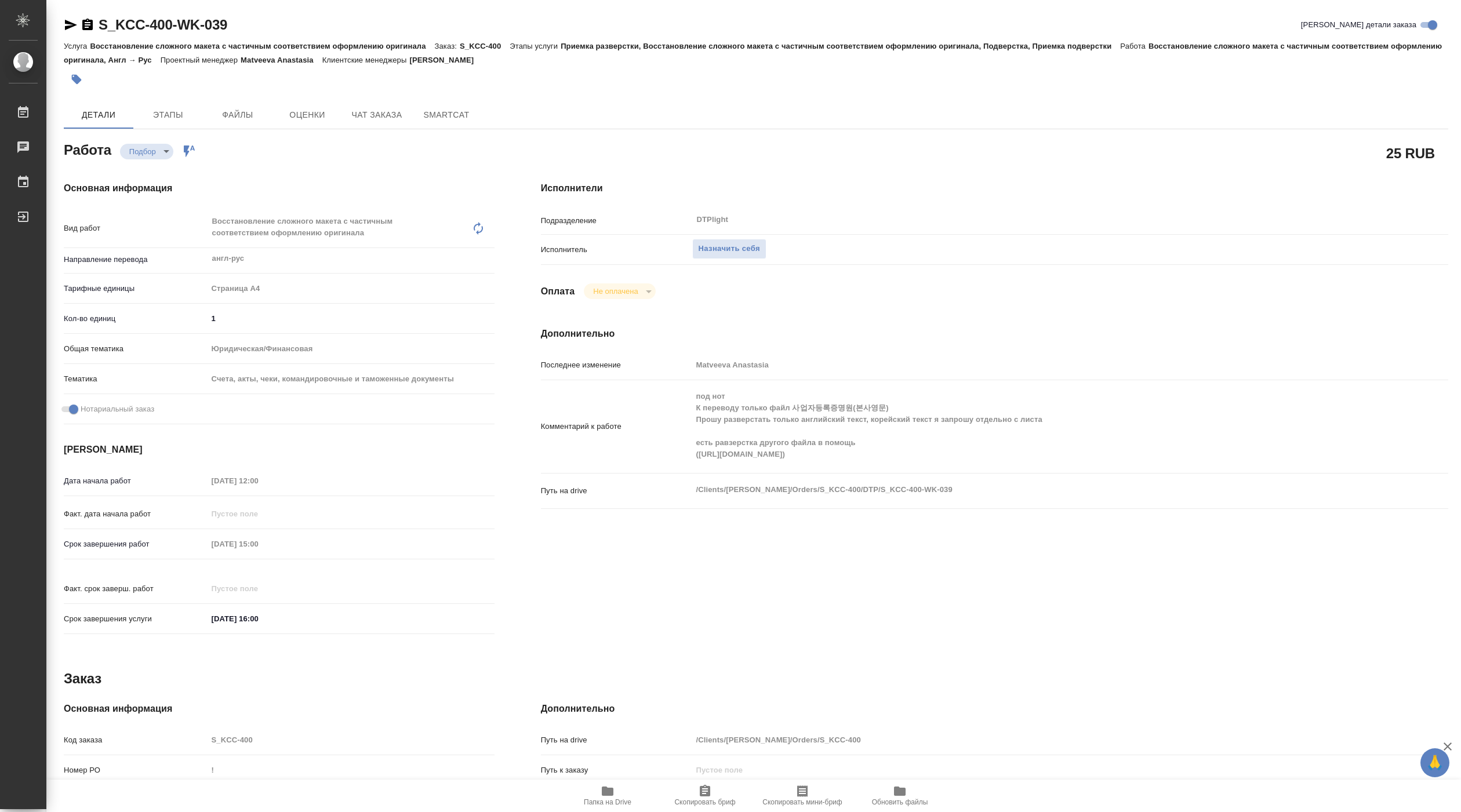
type textarea "x"
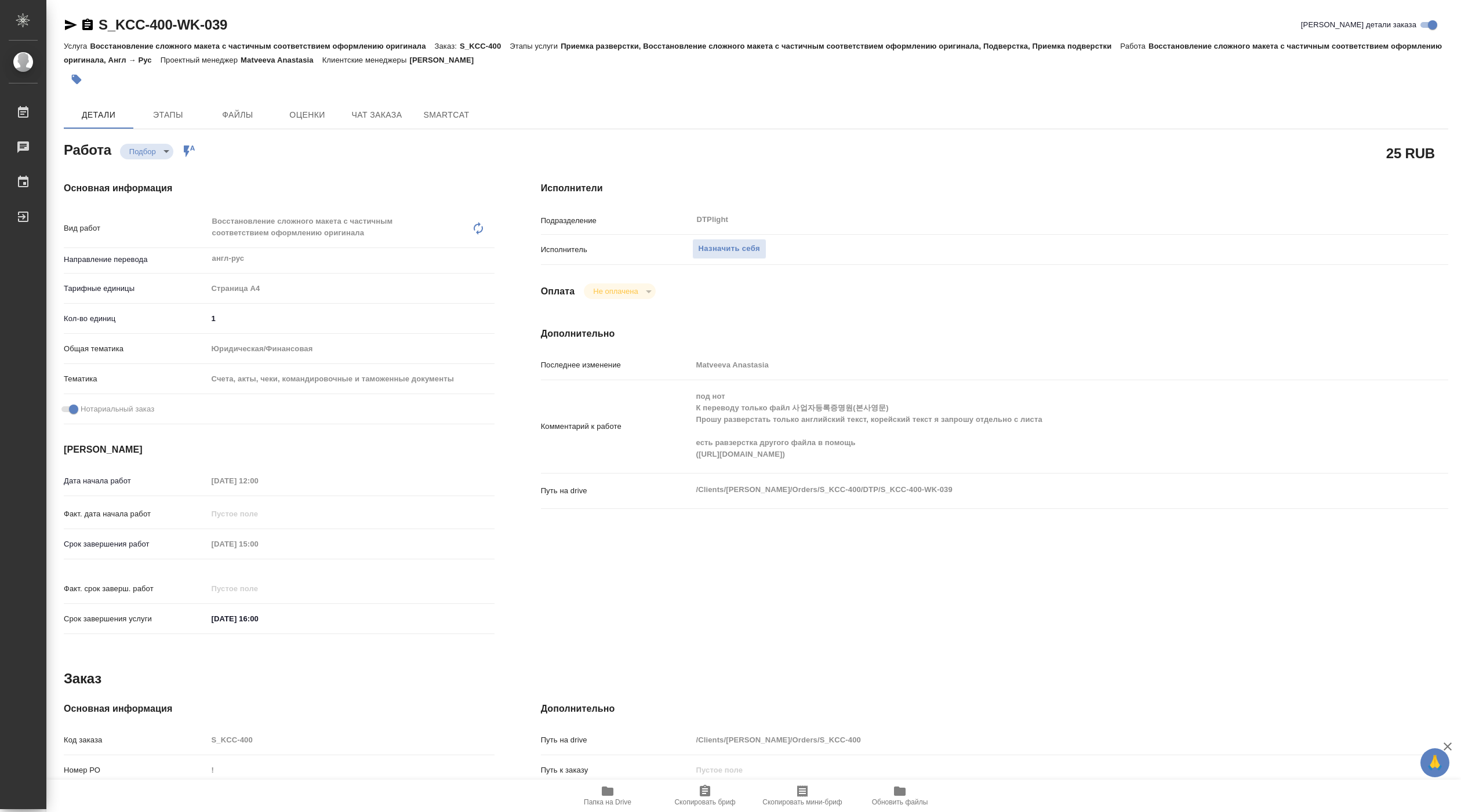
type textarea "x"
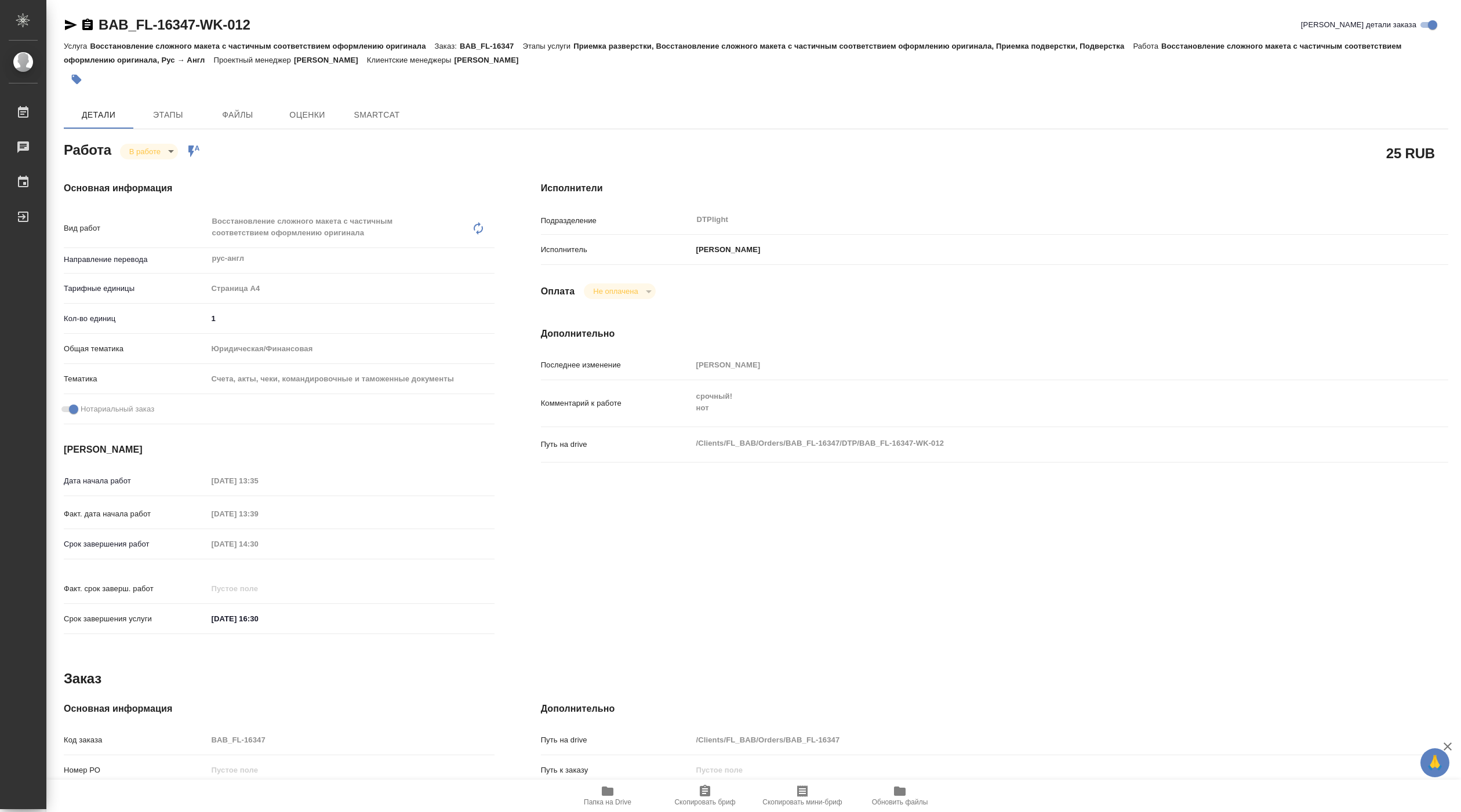
type textarea "x"
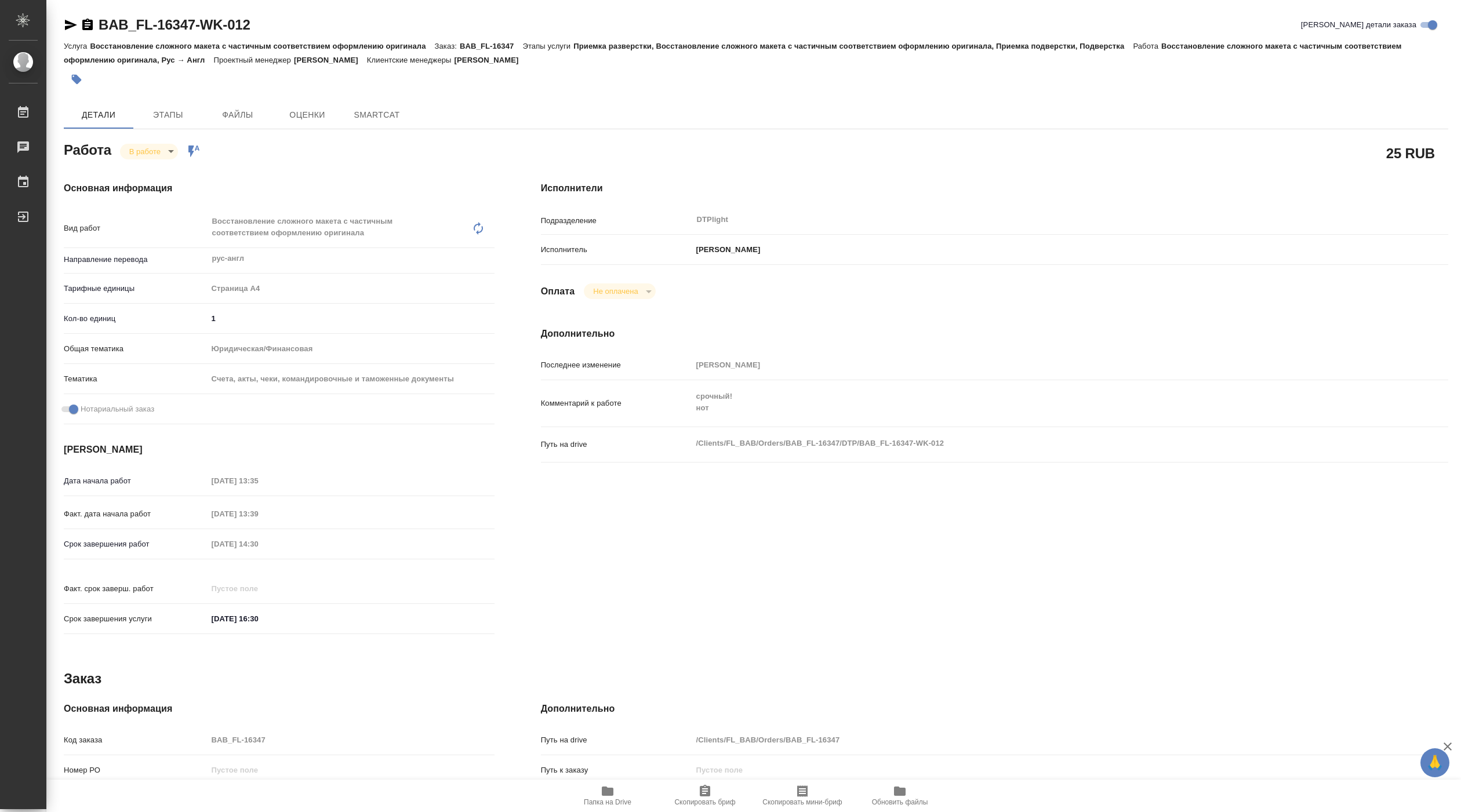
type textarea "x"
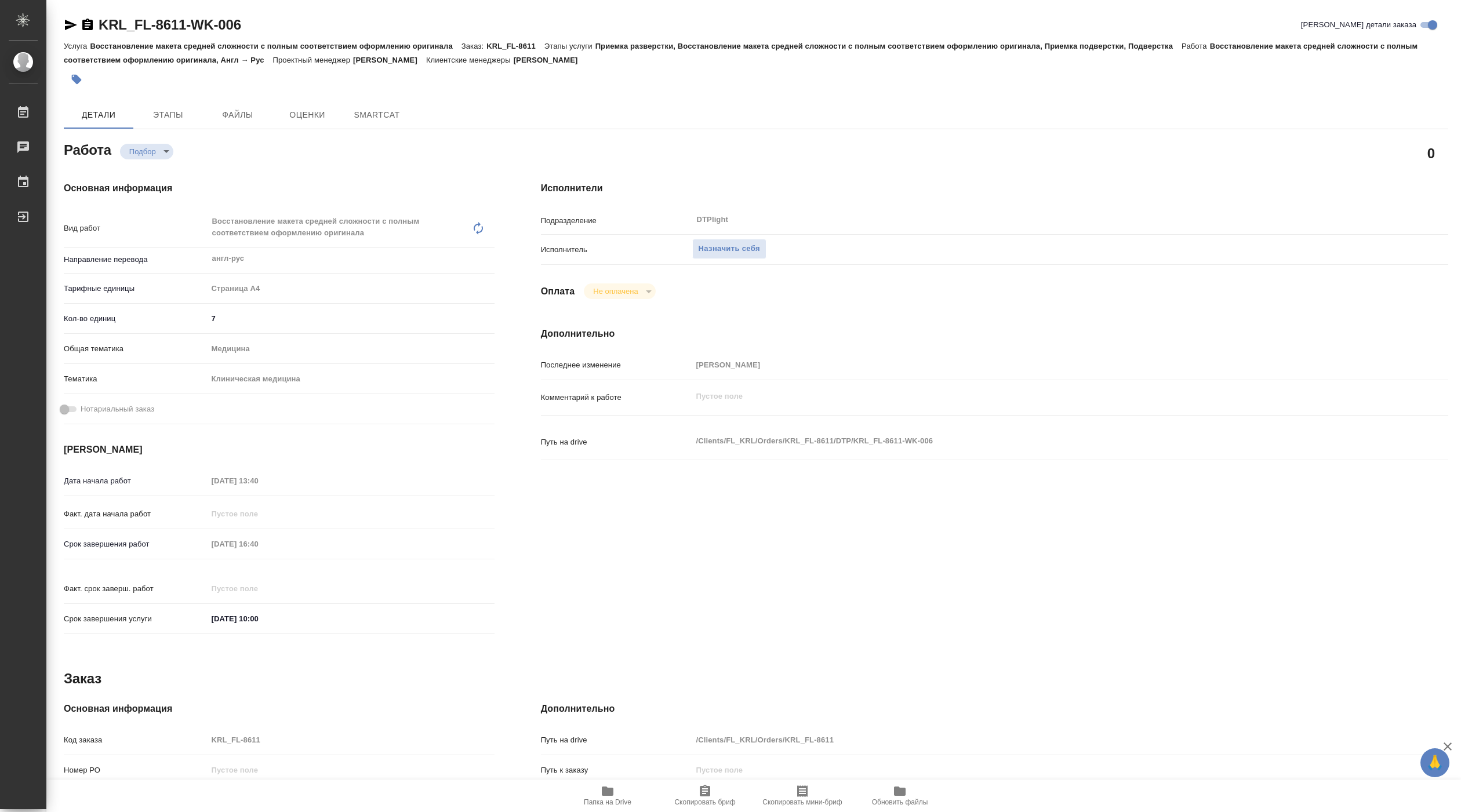
type textarea "x"
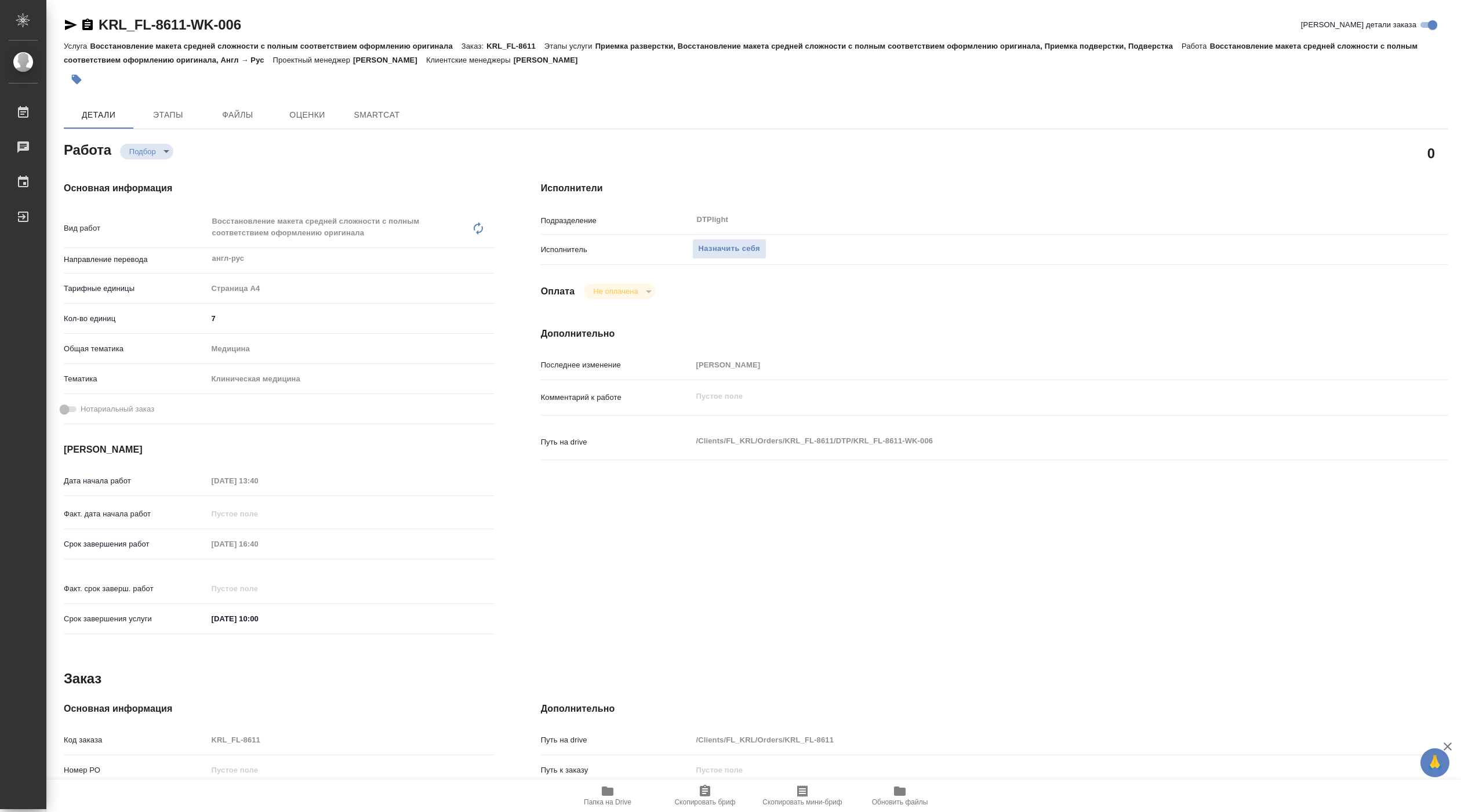
type textarea "x"
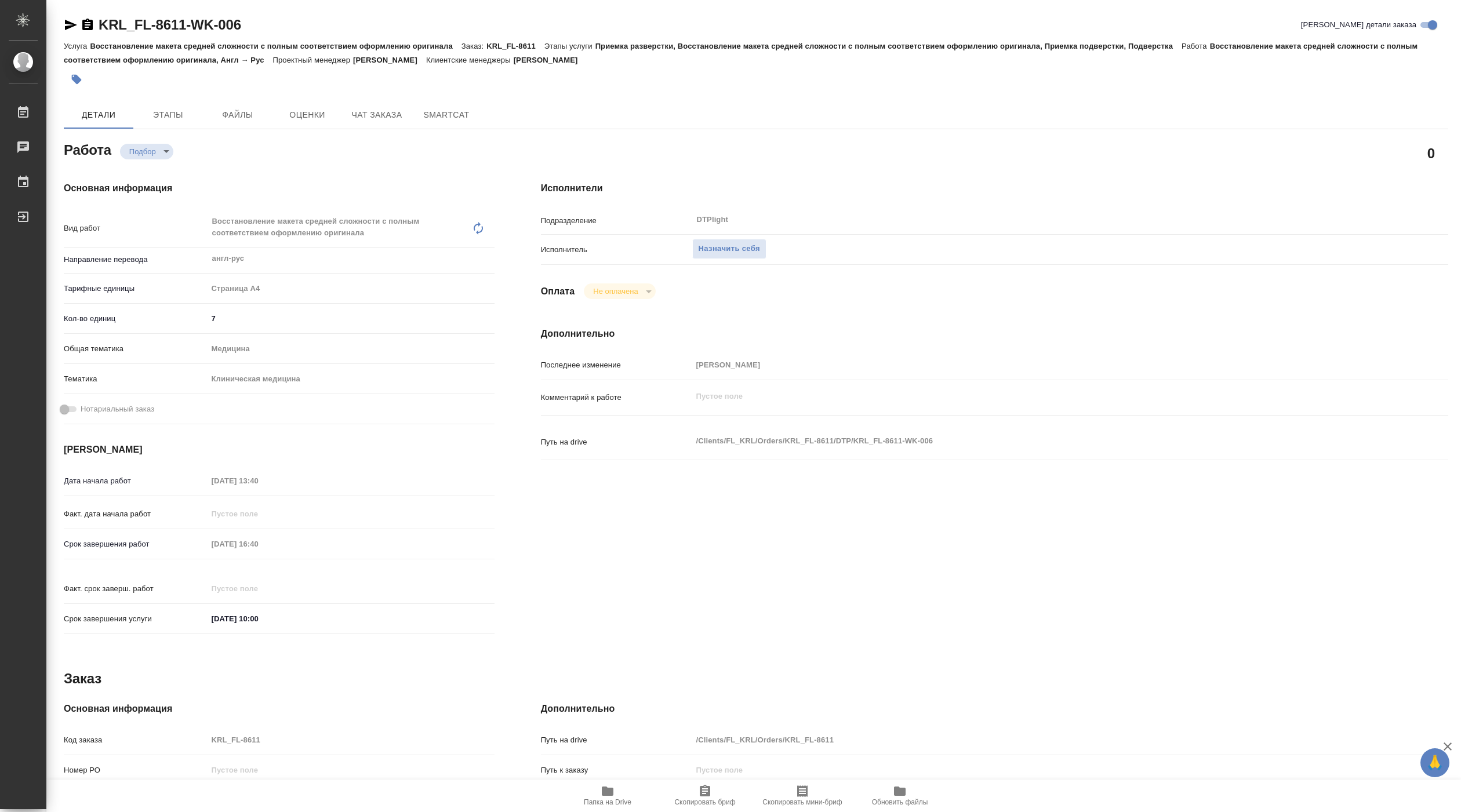
type textarea "x"
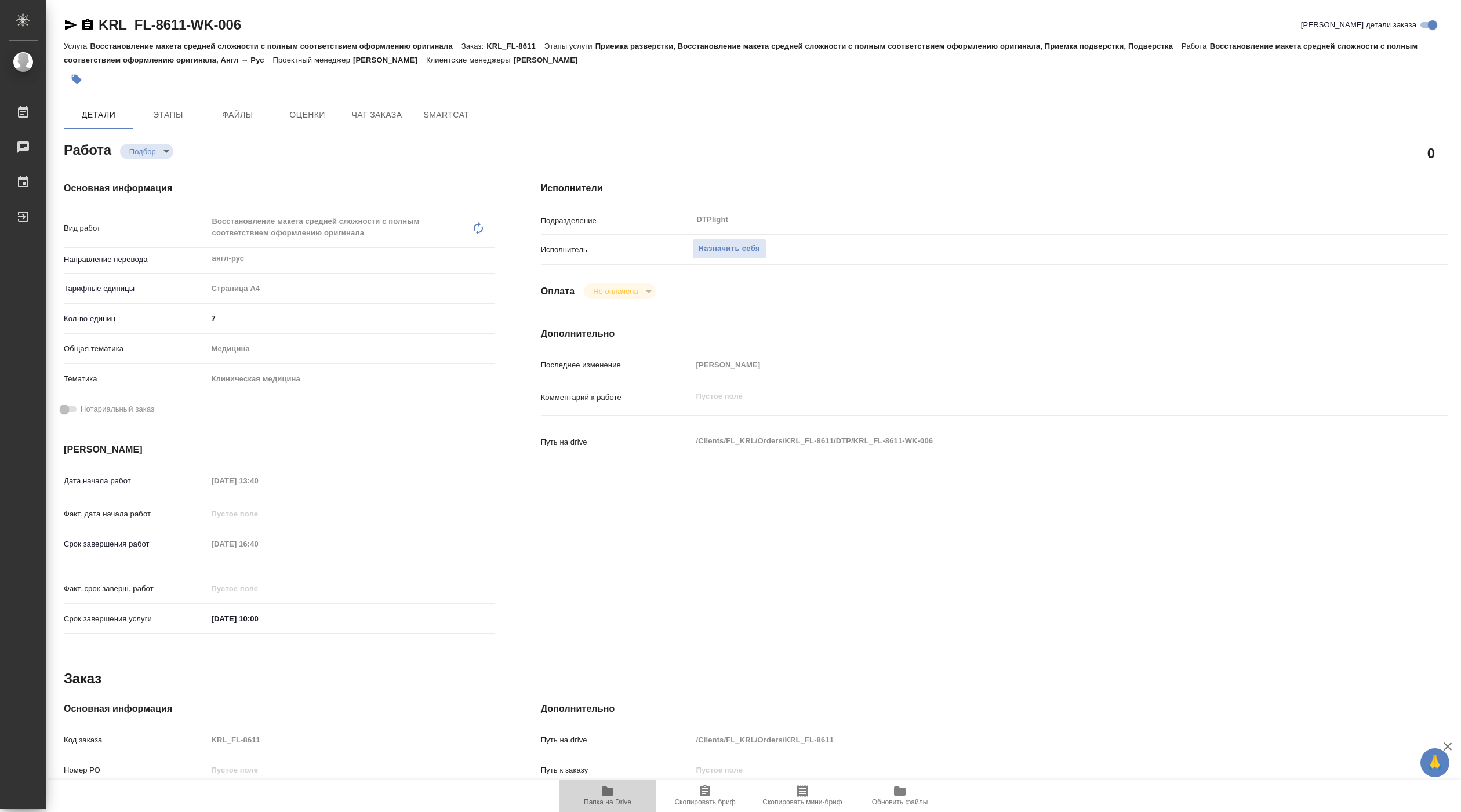
click at [607, 798] on span "Папка на Drive" at bounding box center [607, 802] width 48 height 8
type textarea "x"
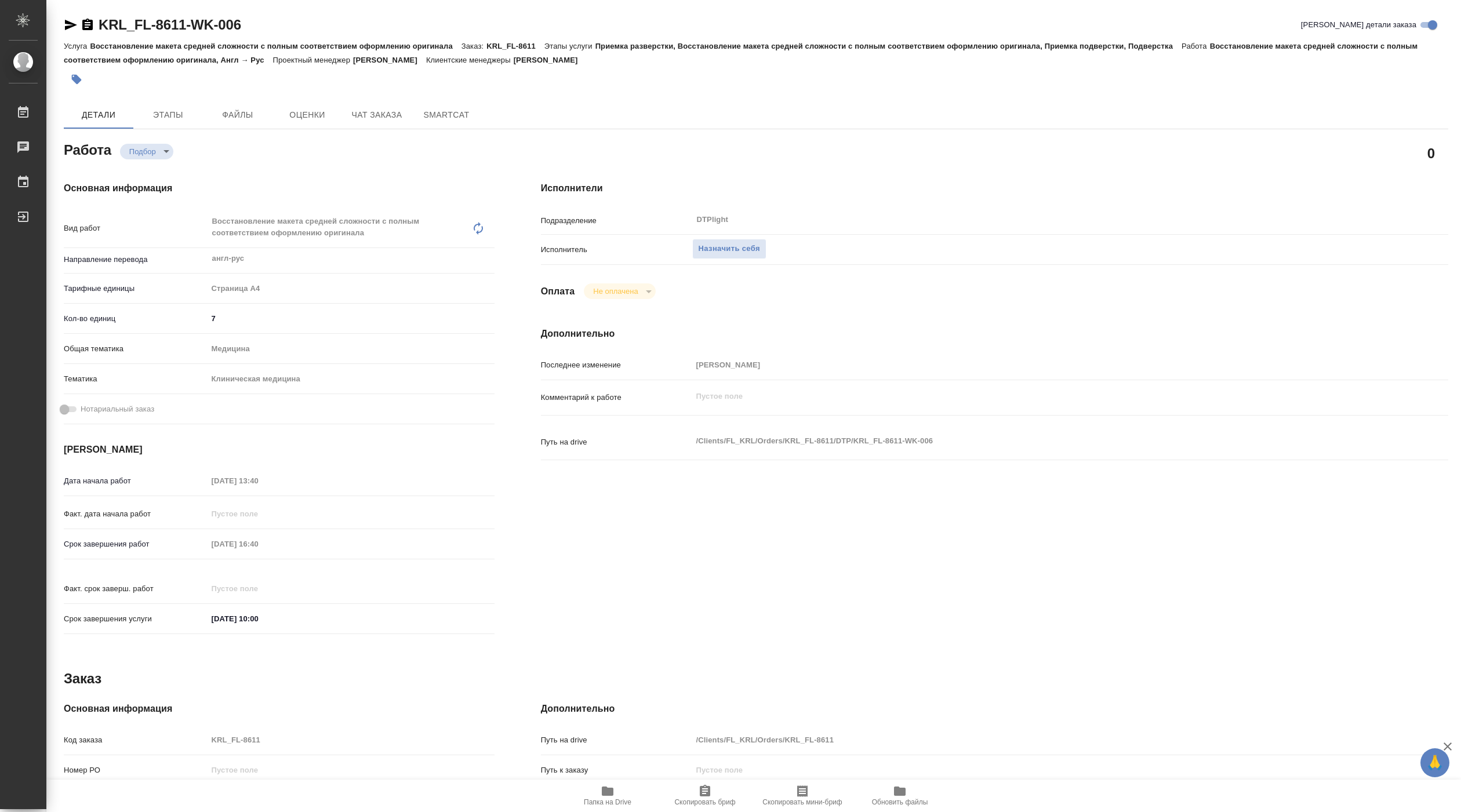
type textarea "x"
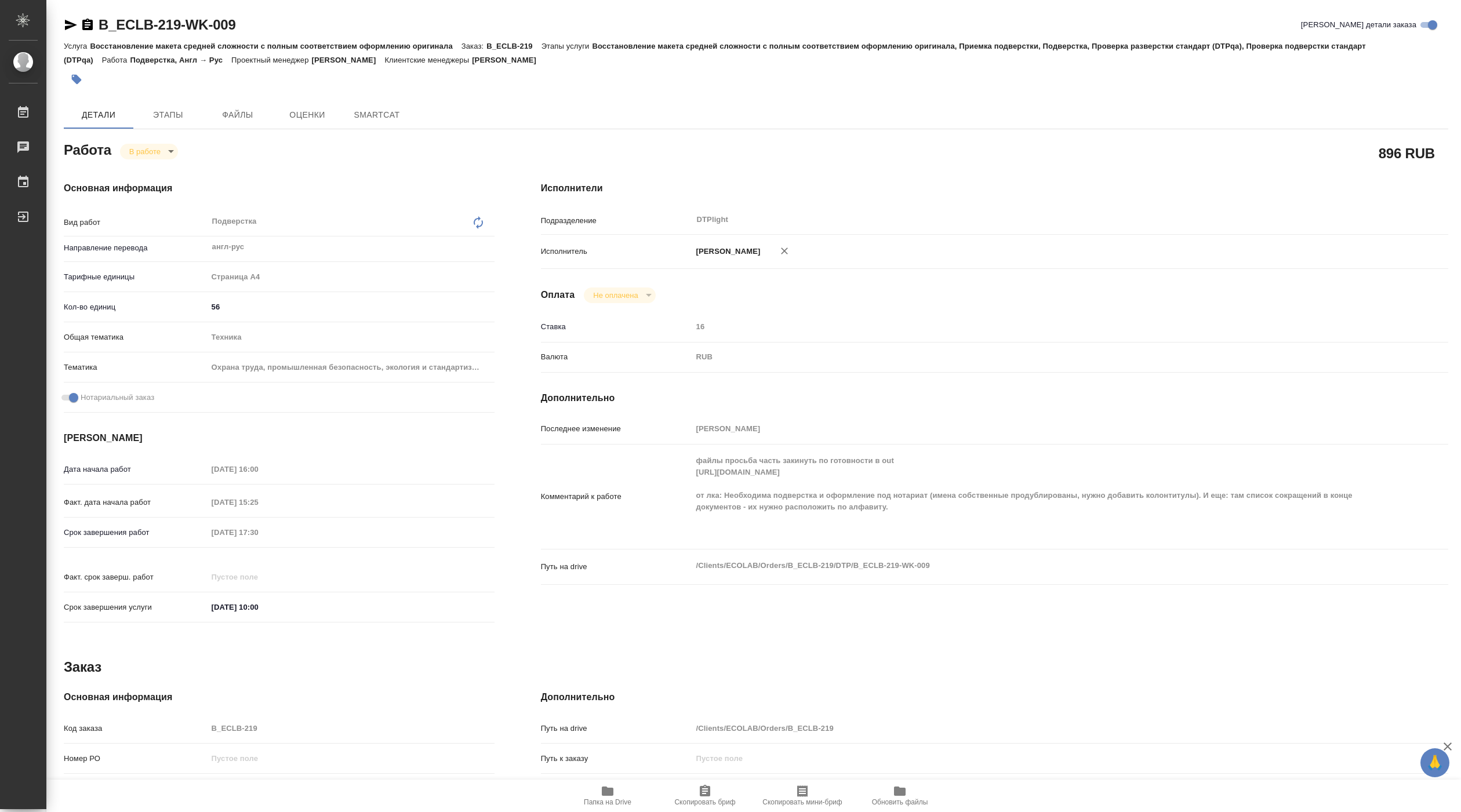
type textarea "x"
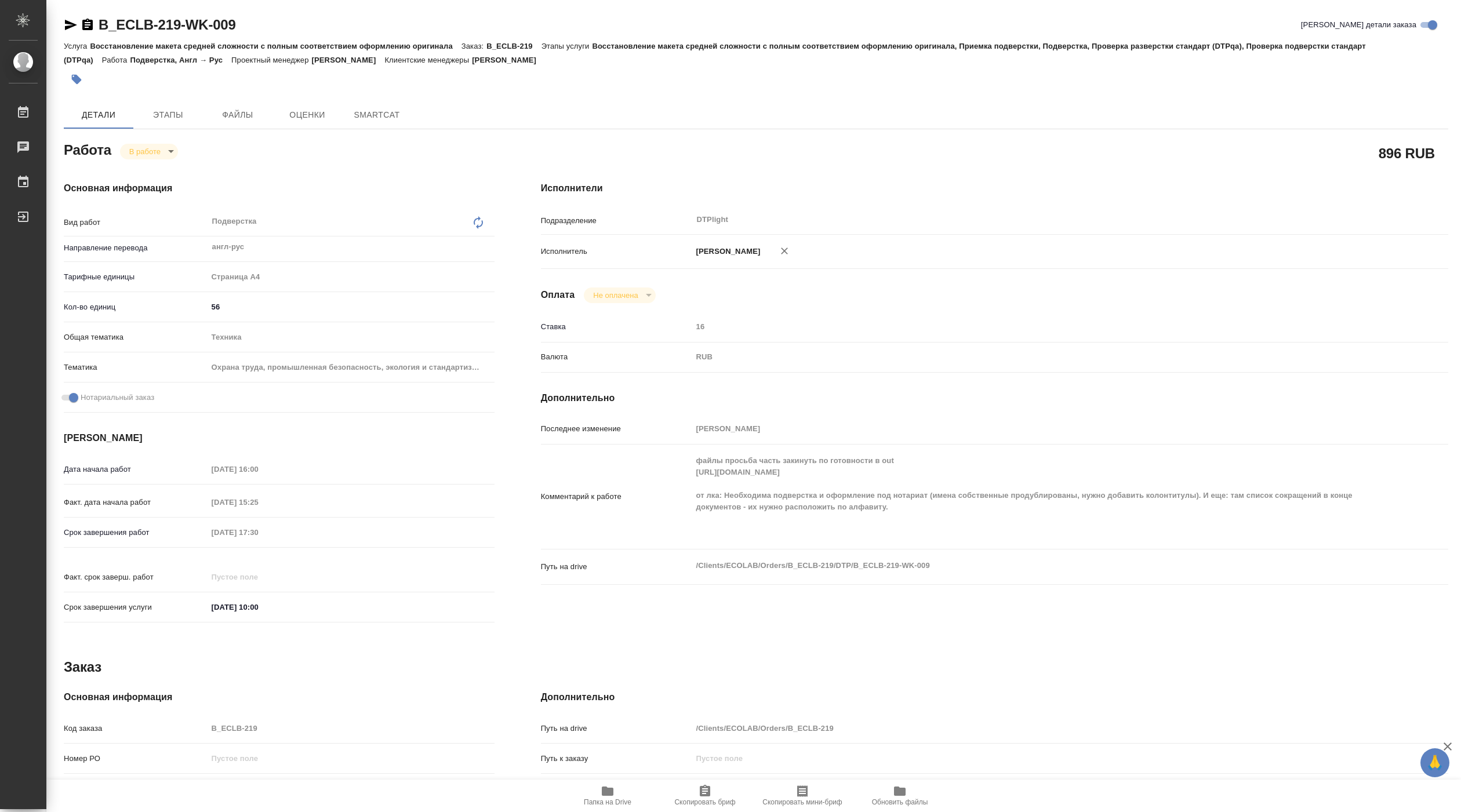
type textarea "x"
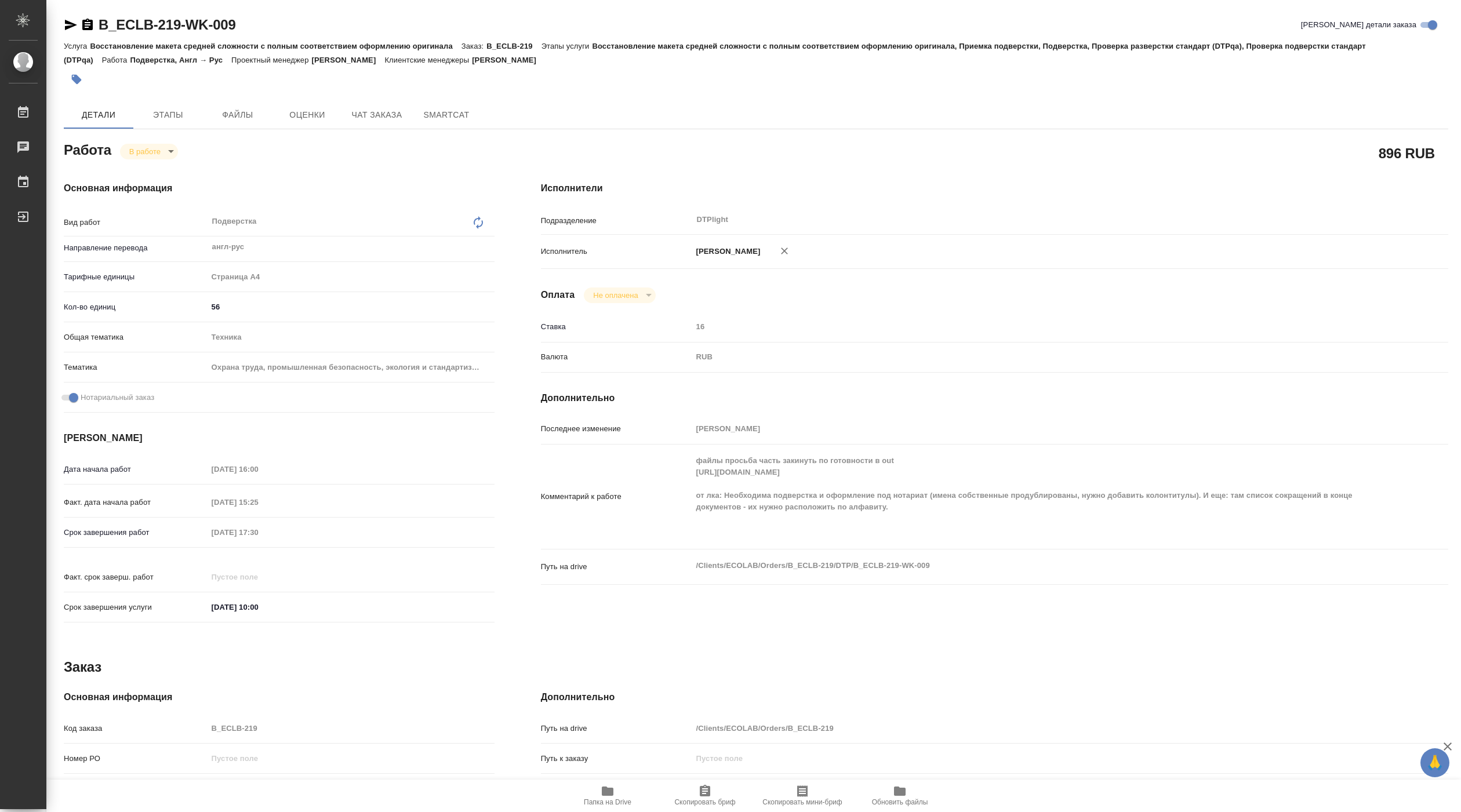
type textarea "x"
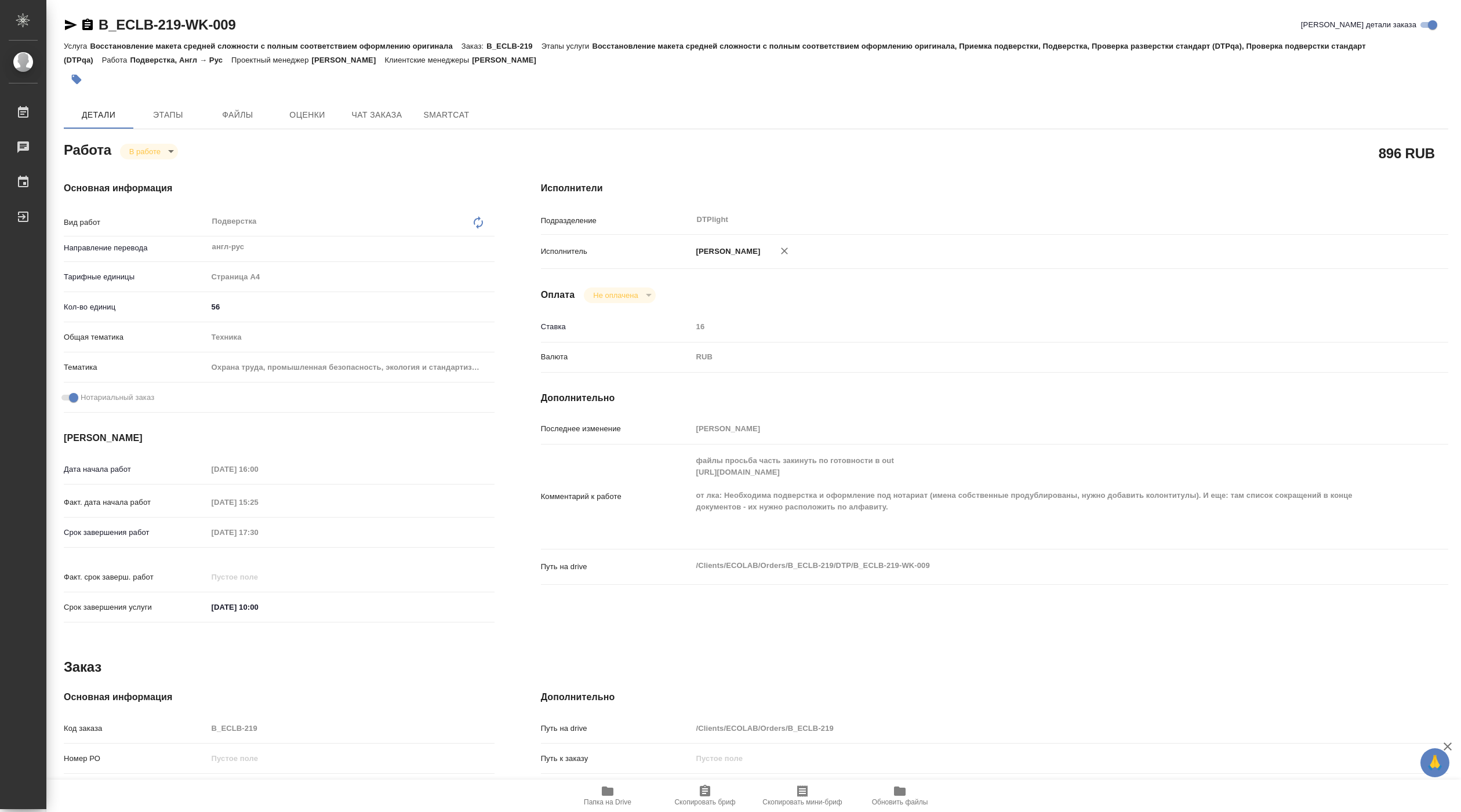
type textarea "x"
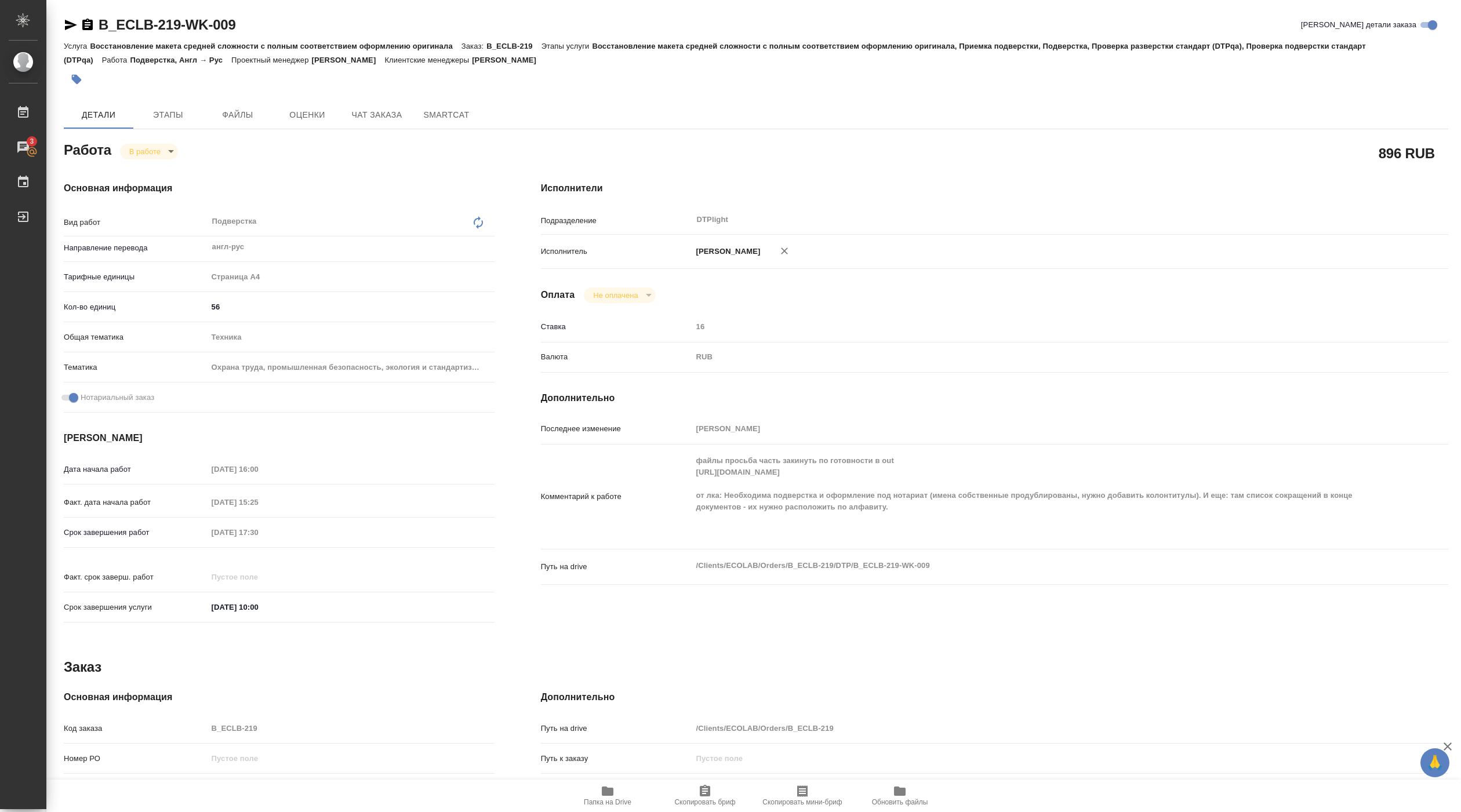
click at [614, 792] on span "Папка на Drive" at bounding box center [608, 795] width 84 height 22
